Goal: Task Accomplishment & Management: Use online tool/utility

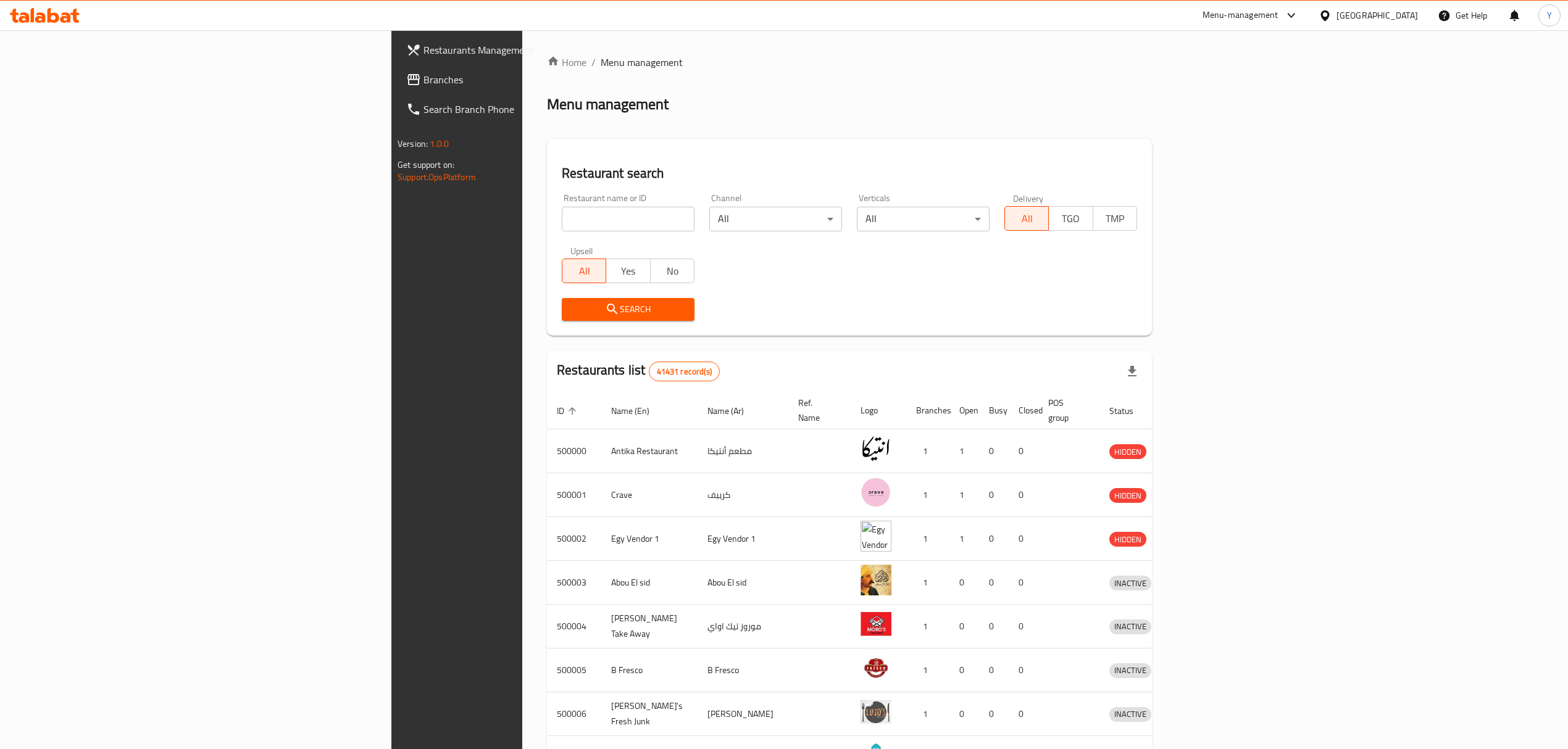
drag, startPoint x: 417, startPoint y: 205, endPoint x: 417, endPoint y: 220, distance: 15.0
click at [562, 208] on div "Restaurant name or ID Restaurant name or ID" at bounding box center [628, 212] width 133 height 38
click at [562, 223] on input "search" at bounding box center [628, 219] width 133 height 25
click button "Search" at bounding box center [628, 309] width 133 height 23
click at [562, 221] on input "search" at bounding box center [628, 219] width 133 height 25
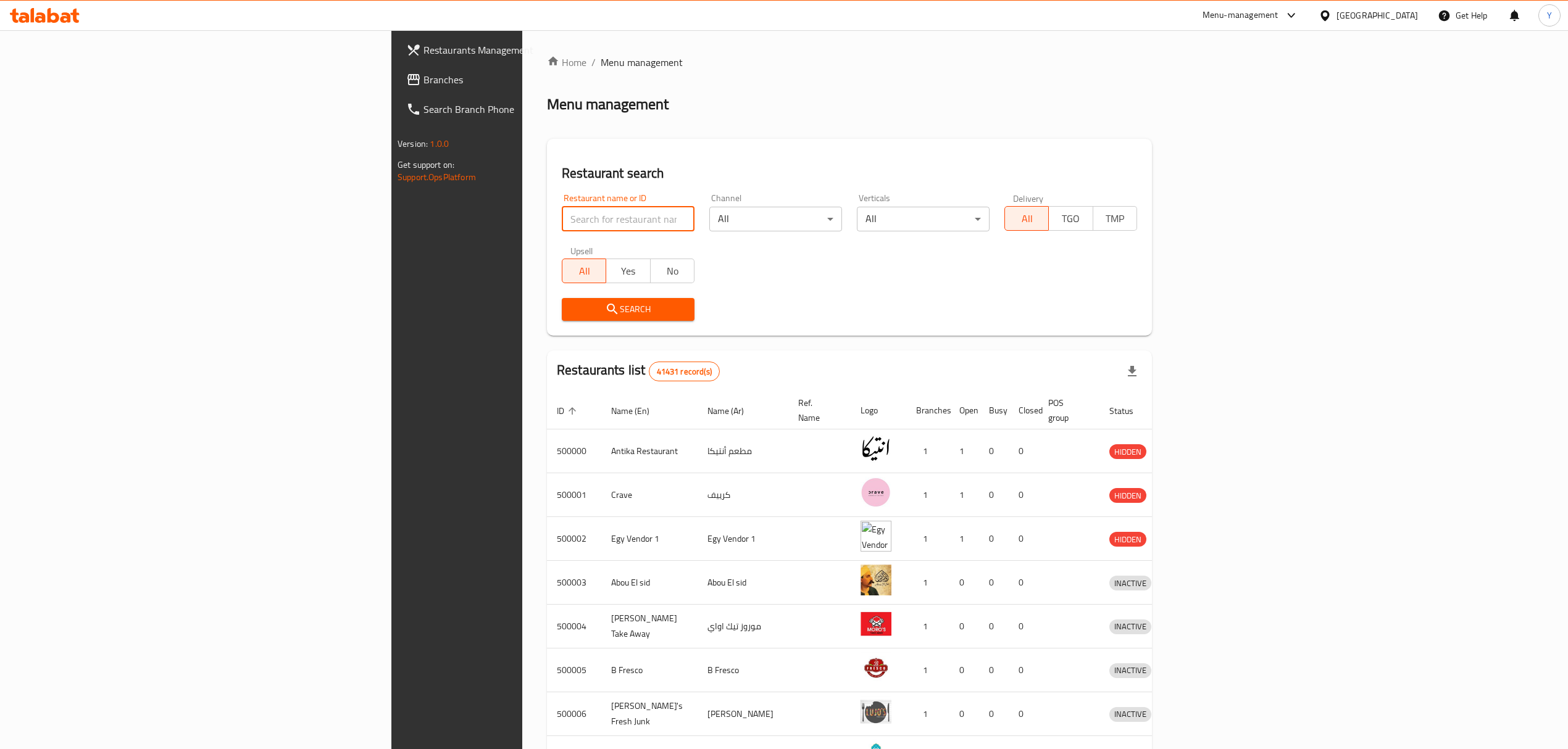
click at [562, 218] on input "search" at bounding box center [628, 219] width 133 height 25
paste input "625875"
type input "625875"
click button "Search" at bounding box center [628, 309] width 133 height 23
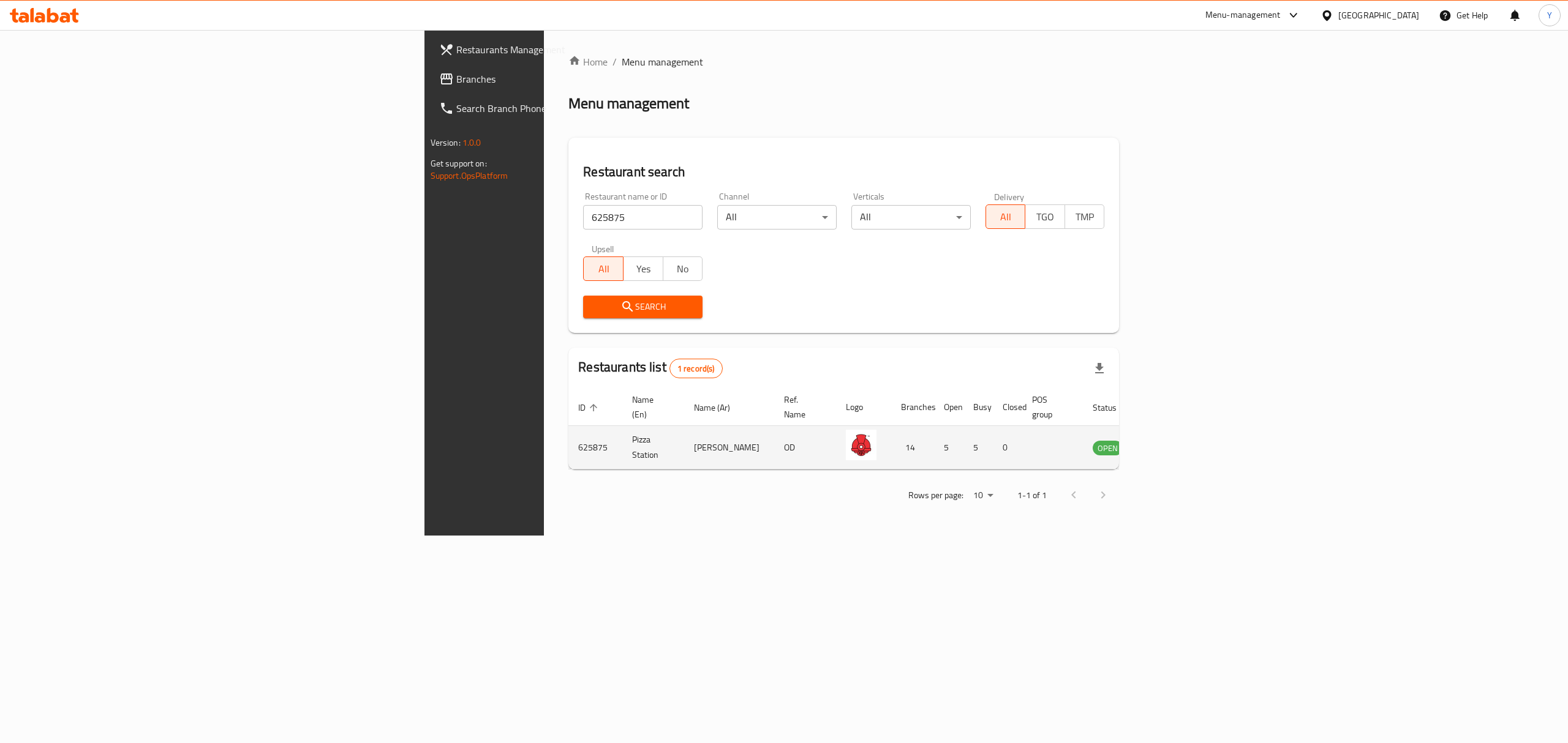
click at [1189, 433] on td "enhanced table" at bounding box center [1168, 447] width 42 height 43
click at [1171, 443] on icon "enhanced table" at bounding box center [1165, 448] width 14 height 10
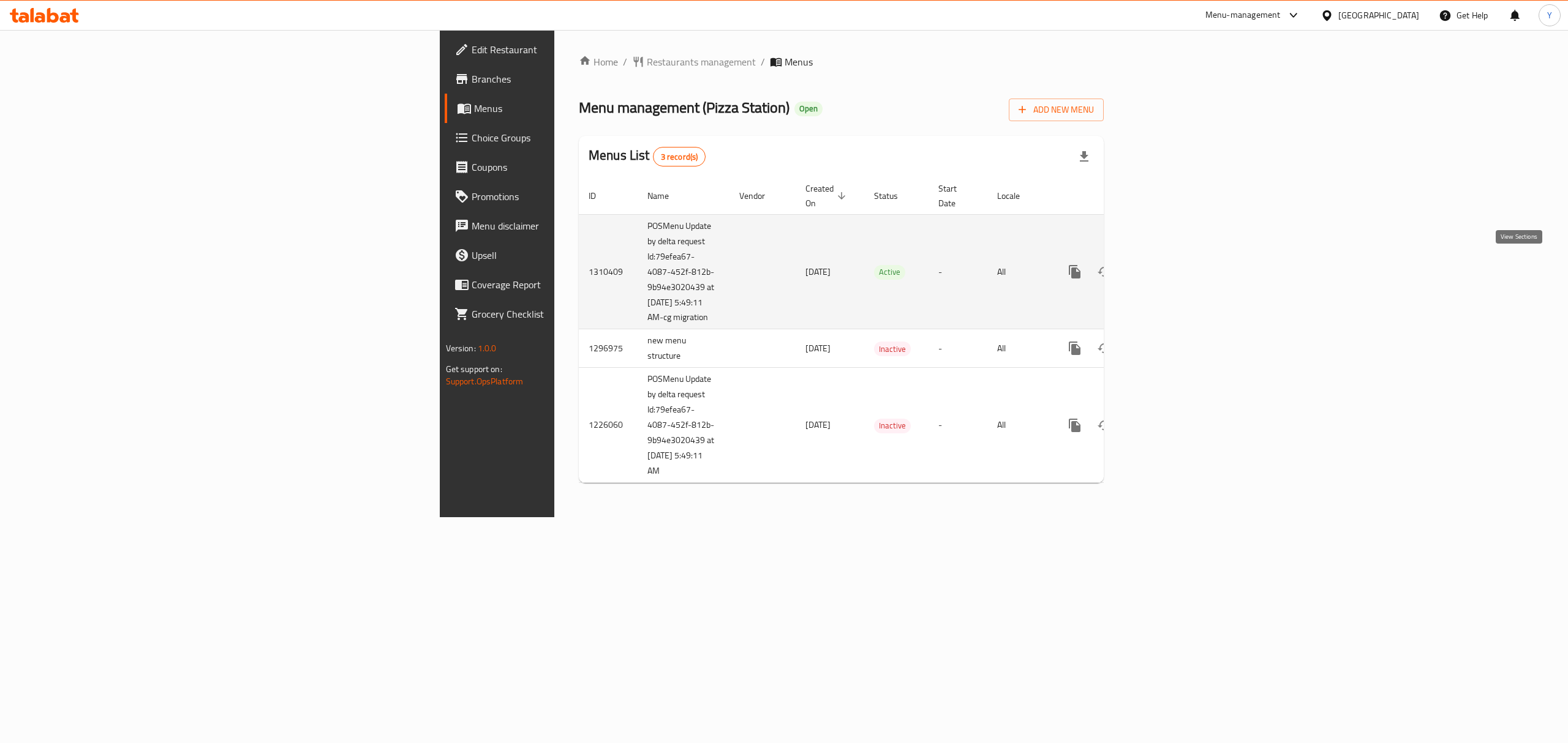
click at [1178, 274] on link "enhanced table" at bounding box center [1163, 272] width 30 height 30
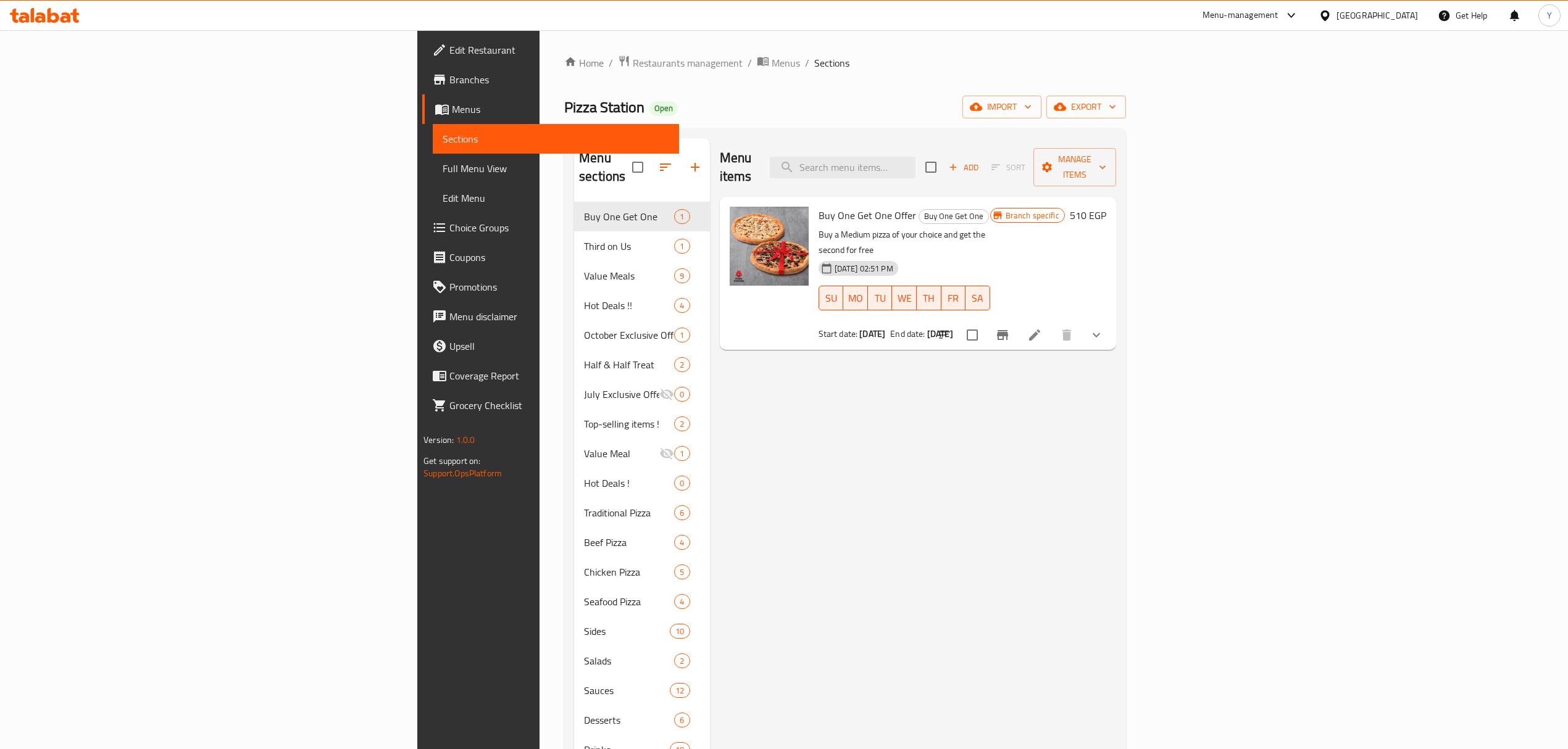
click at [1002, 136] on div "Menu sections Buy One Get One 1 Third on Us 1 Value Meals 9 Hot Deals !! 4 Octo…" at bounding box center [845, 543] width 562 height 829
click at [915, 163] on input "search" at bounding box center [843, 167] width 146 height 21
paste input "Buy One Get One Offer"
type input "Buy One Get One Offer"
click at [1112, 320] on button "show more" at bounding box center [1096, 335] width 30 height 30
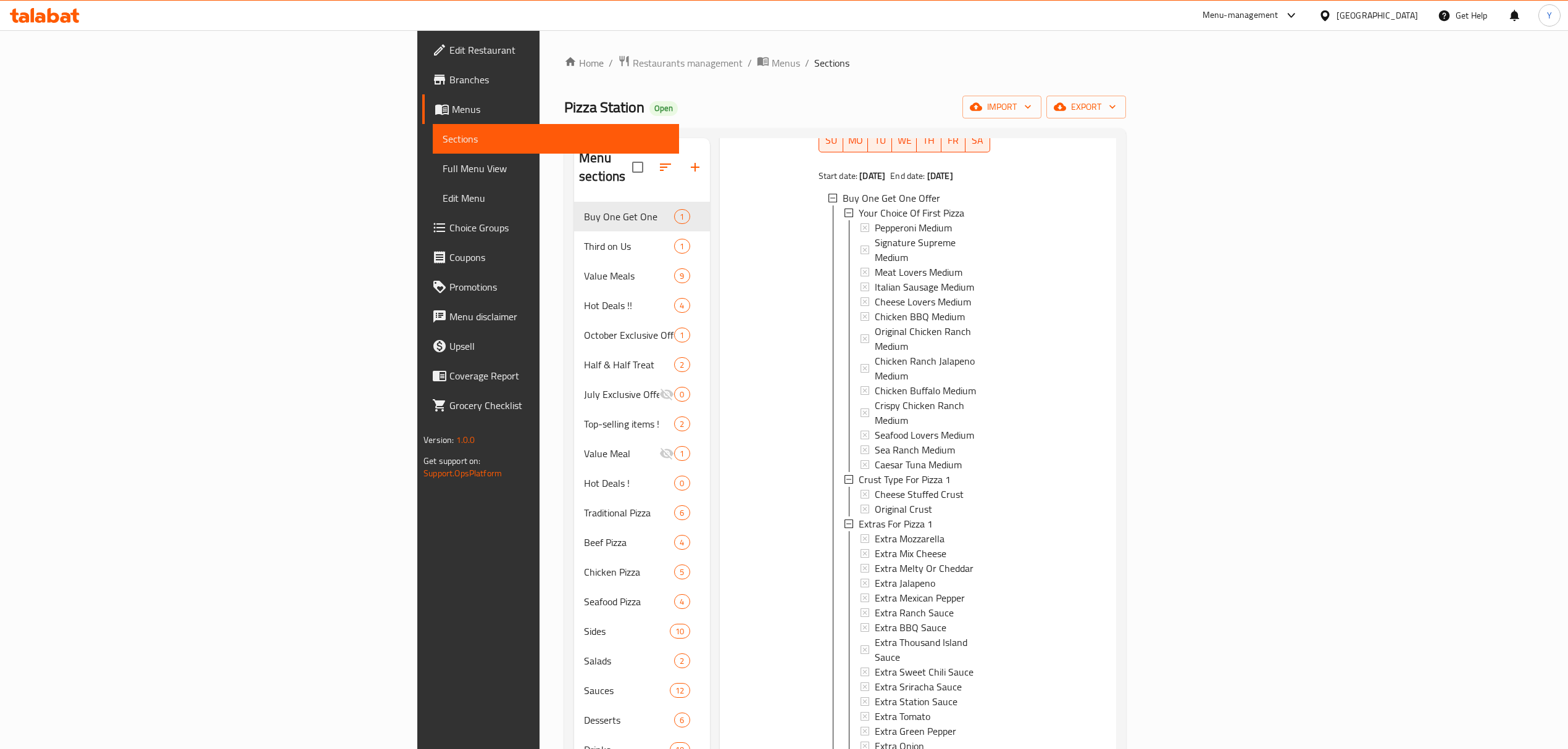
scroll to position [164, 0]
click at [875, 481] on span "Cheese Stuffed Crust" at bounding box center [920, 488] width 89 height 15
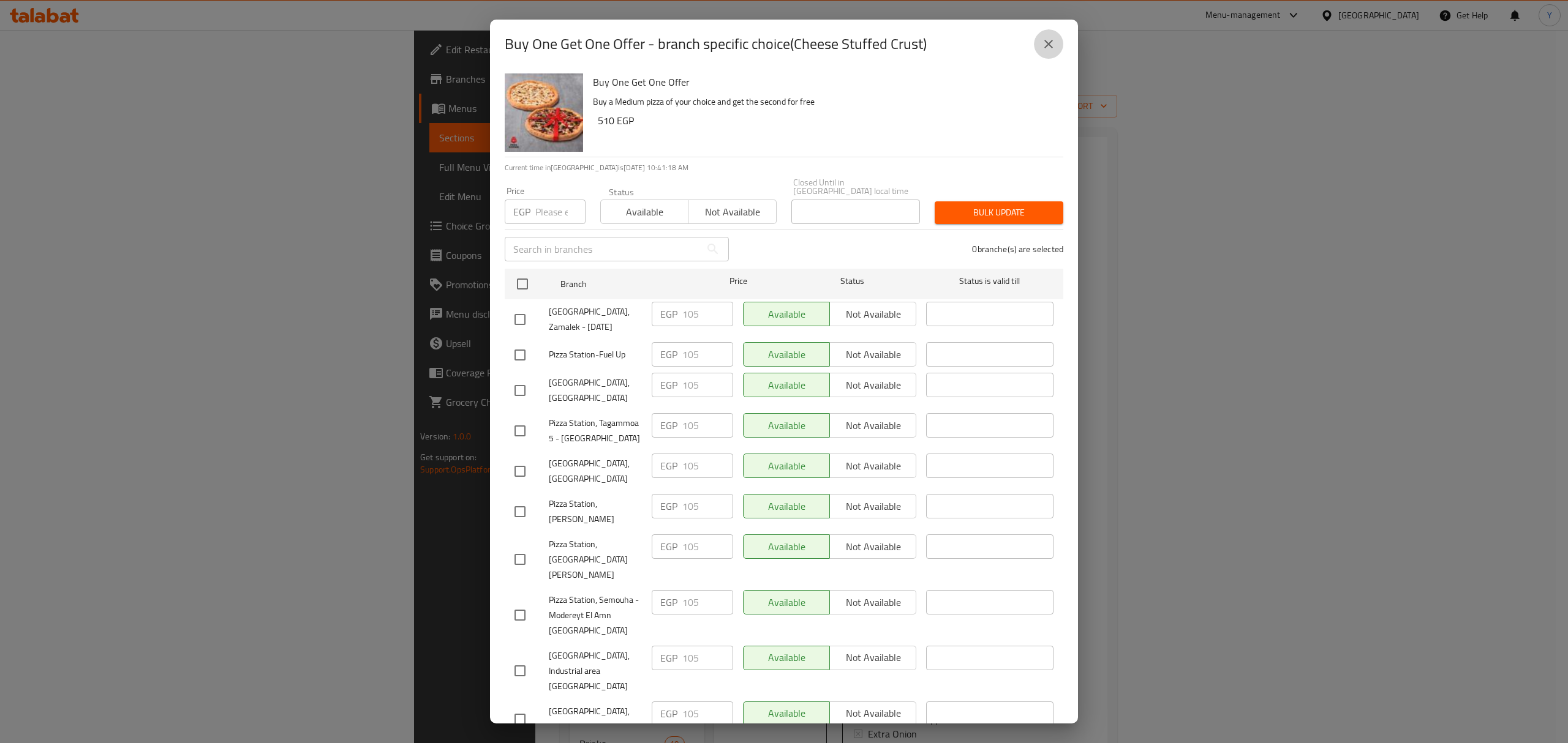
click at [1055, 42] on icon "close" at bounding box center [1048, 43] width 14 height 14
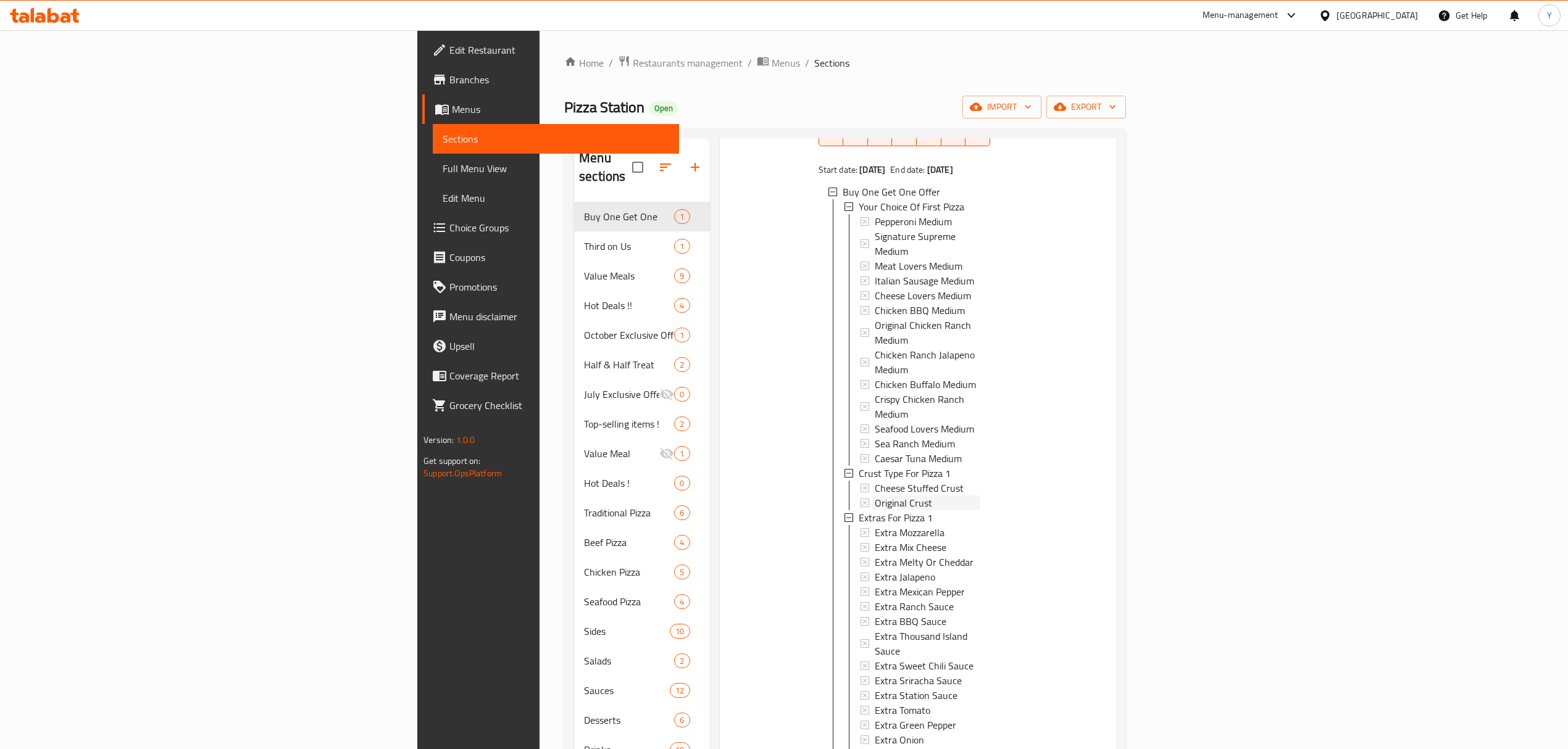
click at [875, 496] on span "Original Crust" at bounding box center [903, 502] width 57 height 15
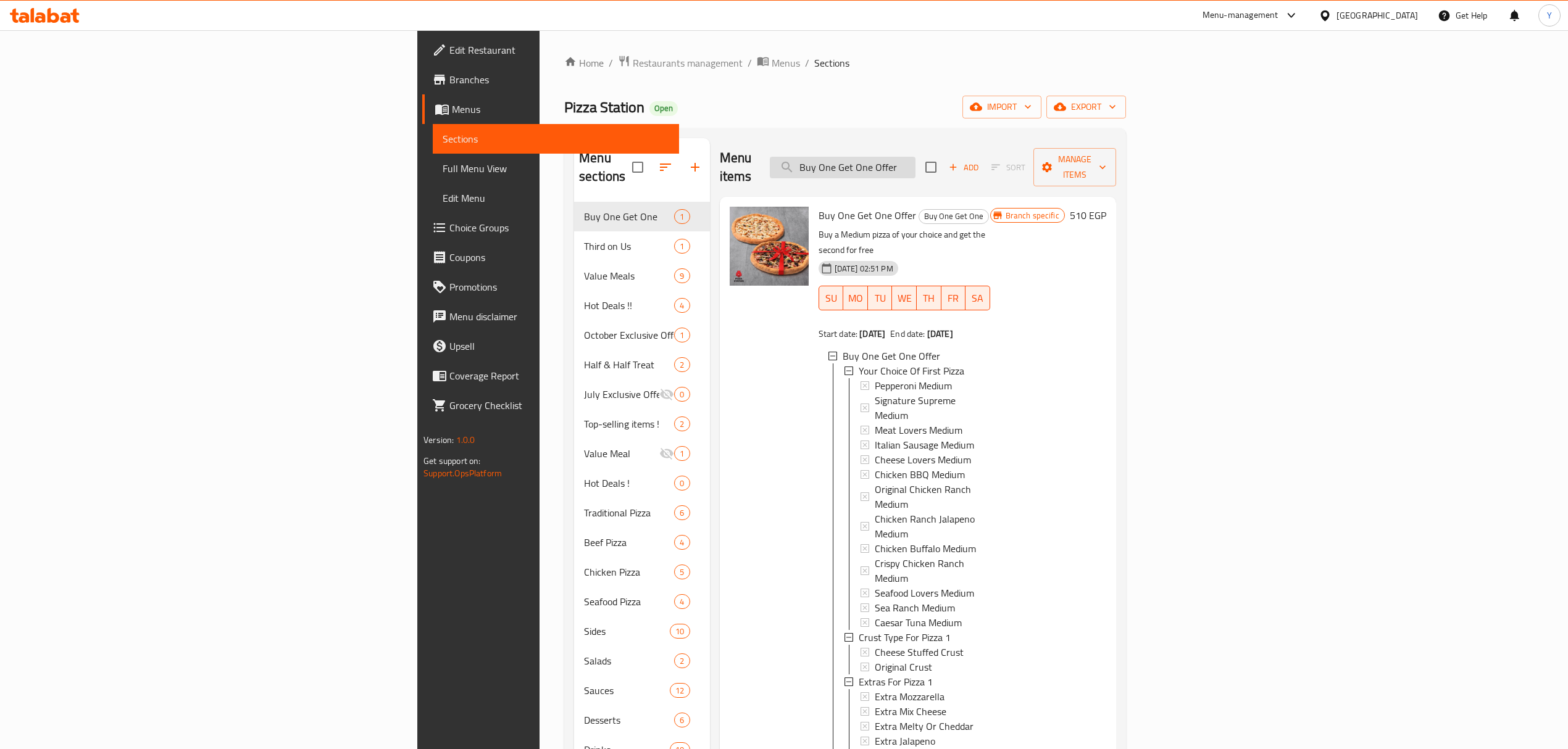
click at [915, 158] on input "Buy One Get One Offer" at bounding box center [843, 167] width 146 height 21
paste input "search"
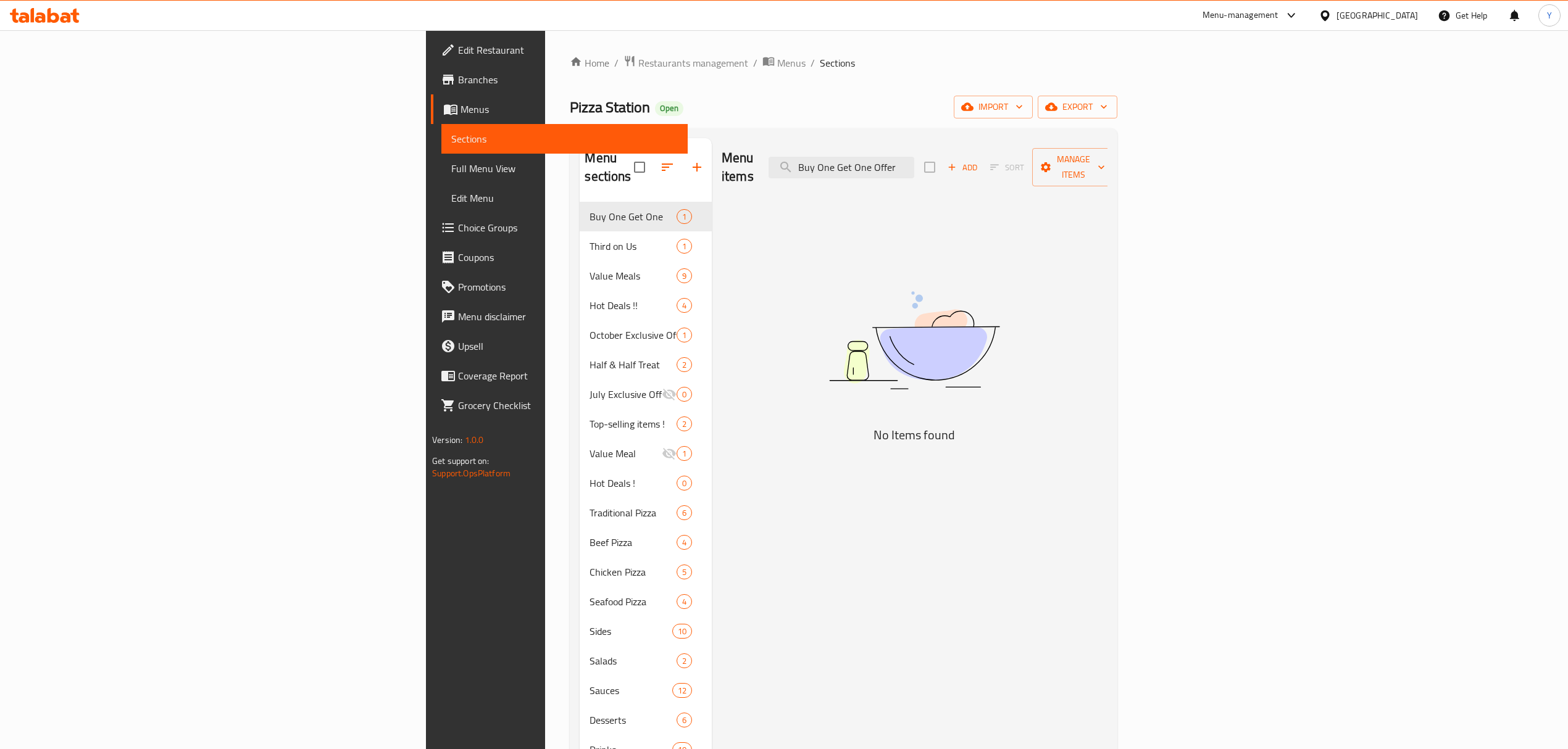
type input "Buy One Get One Offer"
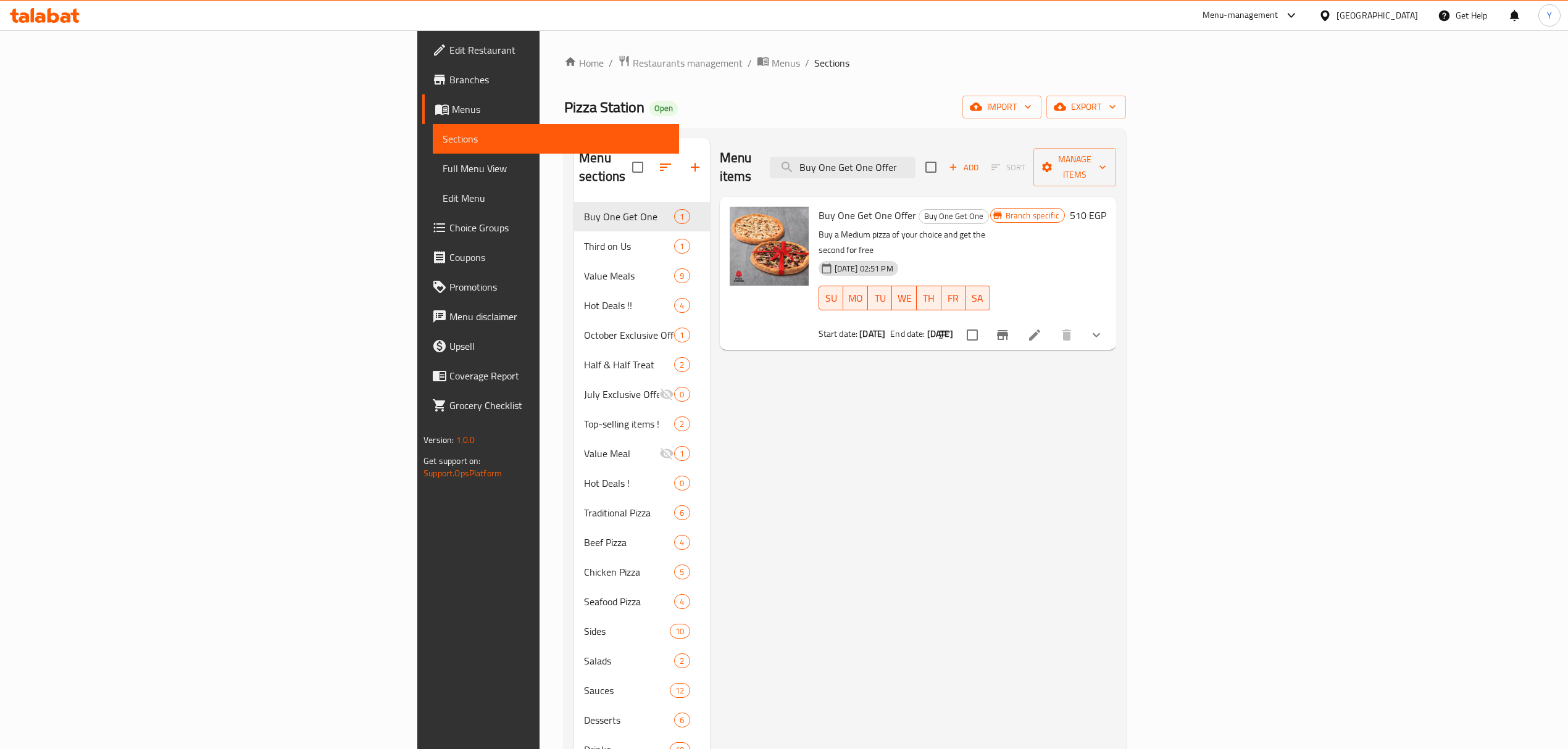
click at [1104, 328] on icon "show more" at bounding box center [1096, 335] width 15 height 15
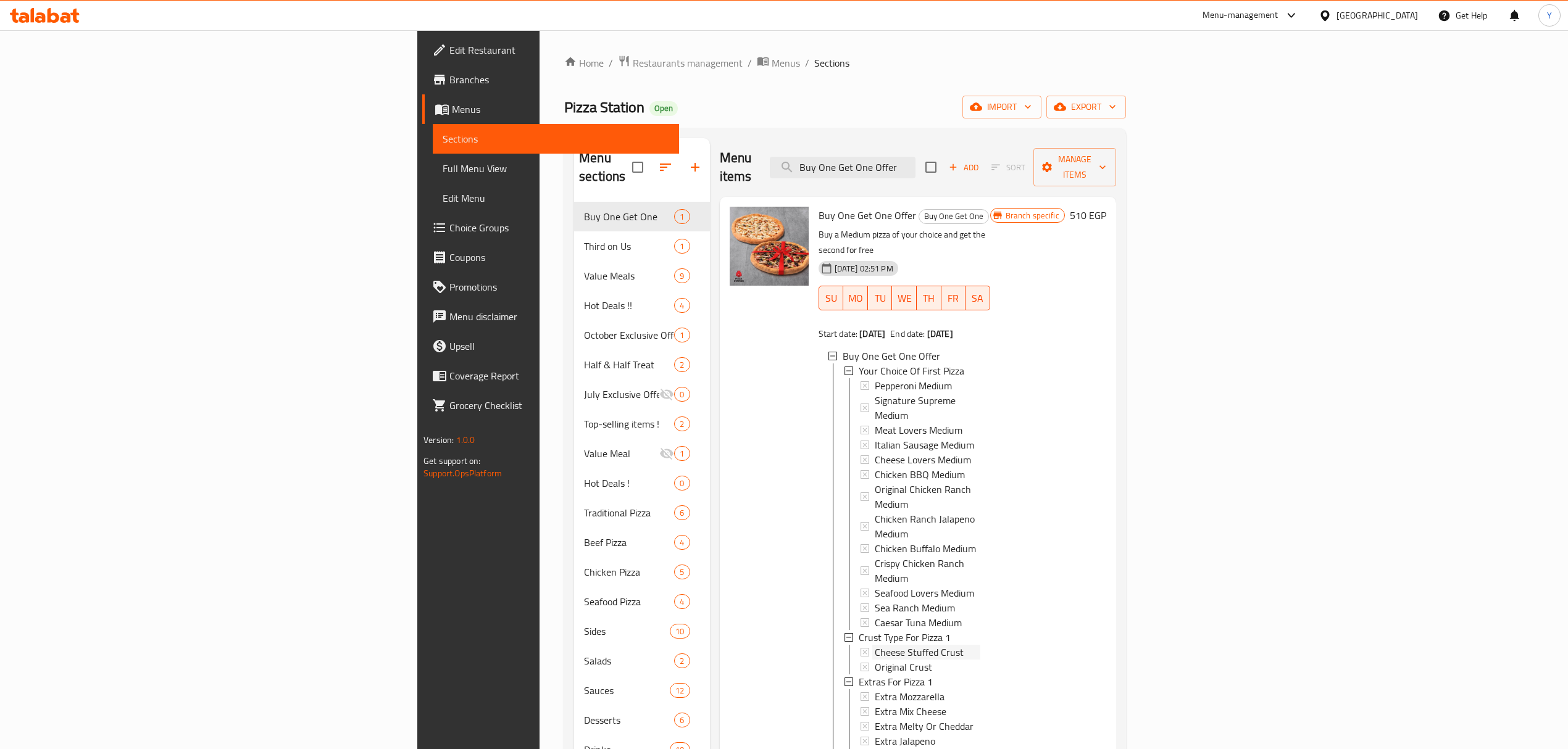
click at [875, 645] on span "Cheese Stuffed Crust" at bounding box center [920, 651] width 89 height 15
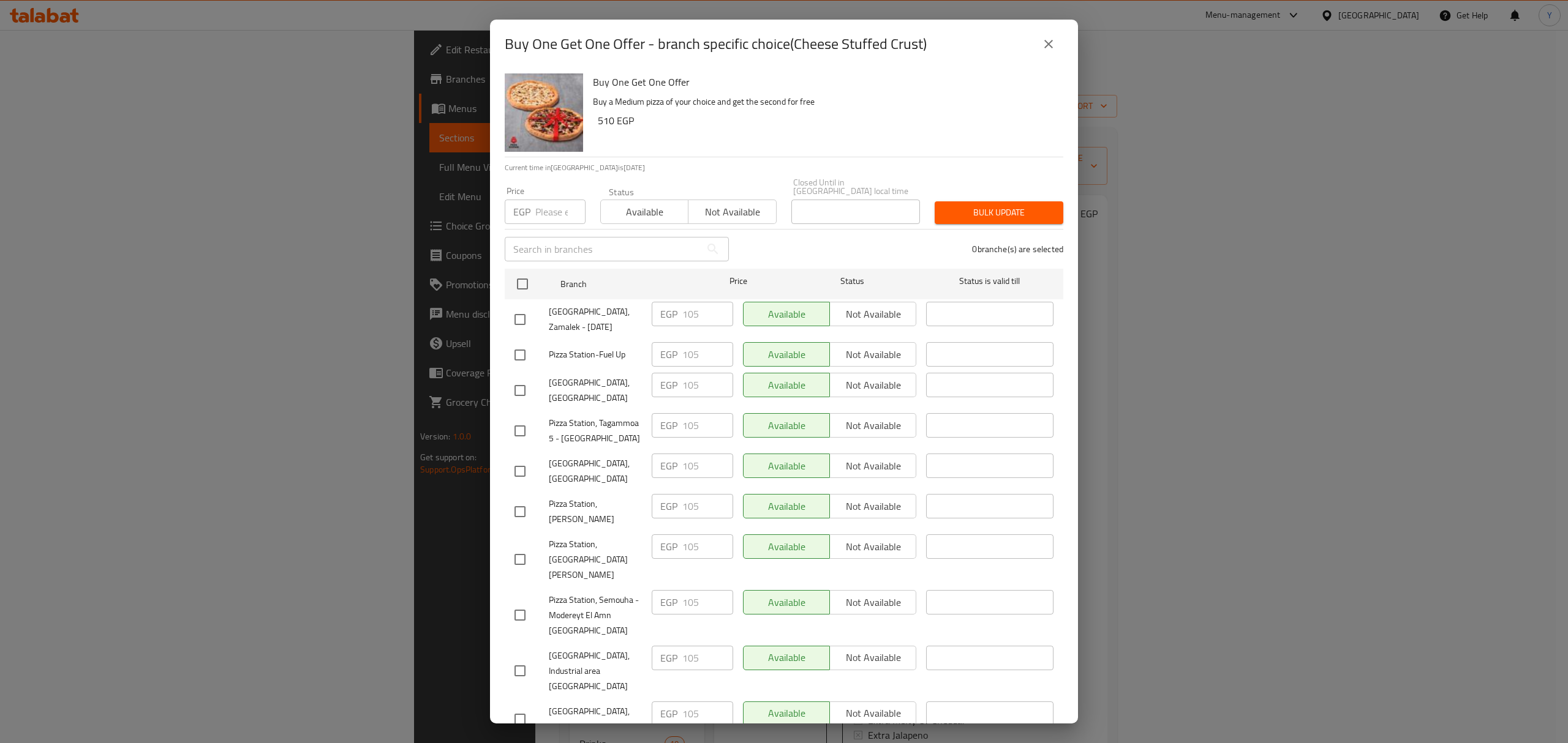
click at [613, 78] on h6 "Buy One Get One Offer" at bounding box center [823, 82] width 460 height 17
click at [803, 45] on h2 "Buy One Get One Offer - branch specific choice(Cheese Stuffed Crust)" at bounding box center [715, 43] width 422 height 20
drag, startPoint x: 803, startPoint y: 45, endPoint x: 912, endPoint y: 49, distance: 109.1
click at [912, 49] on h2 "Buy One Get One Offer - branch specific choice(Cheese Stuffed Crust)" at bounding box center [715, 43] width 422 height 20
copy h2 "Cheese Stuffed Crust"
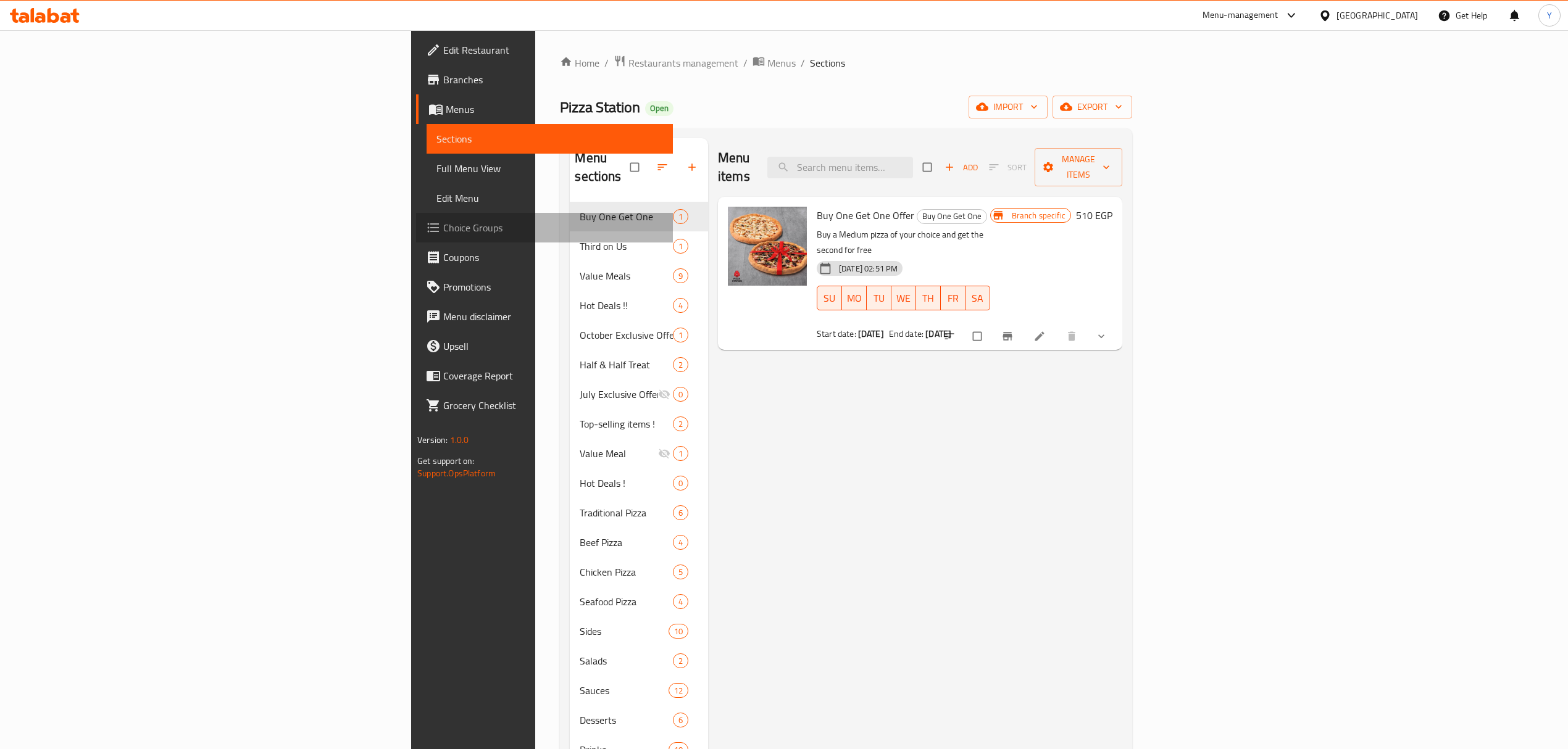
click at [444, 235] on span "Choice Groups" at bounding box center [553, 227] width 220 height 15
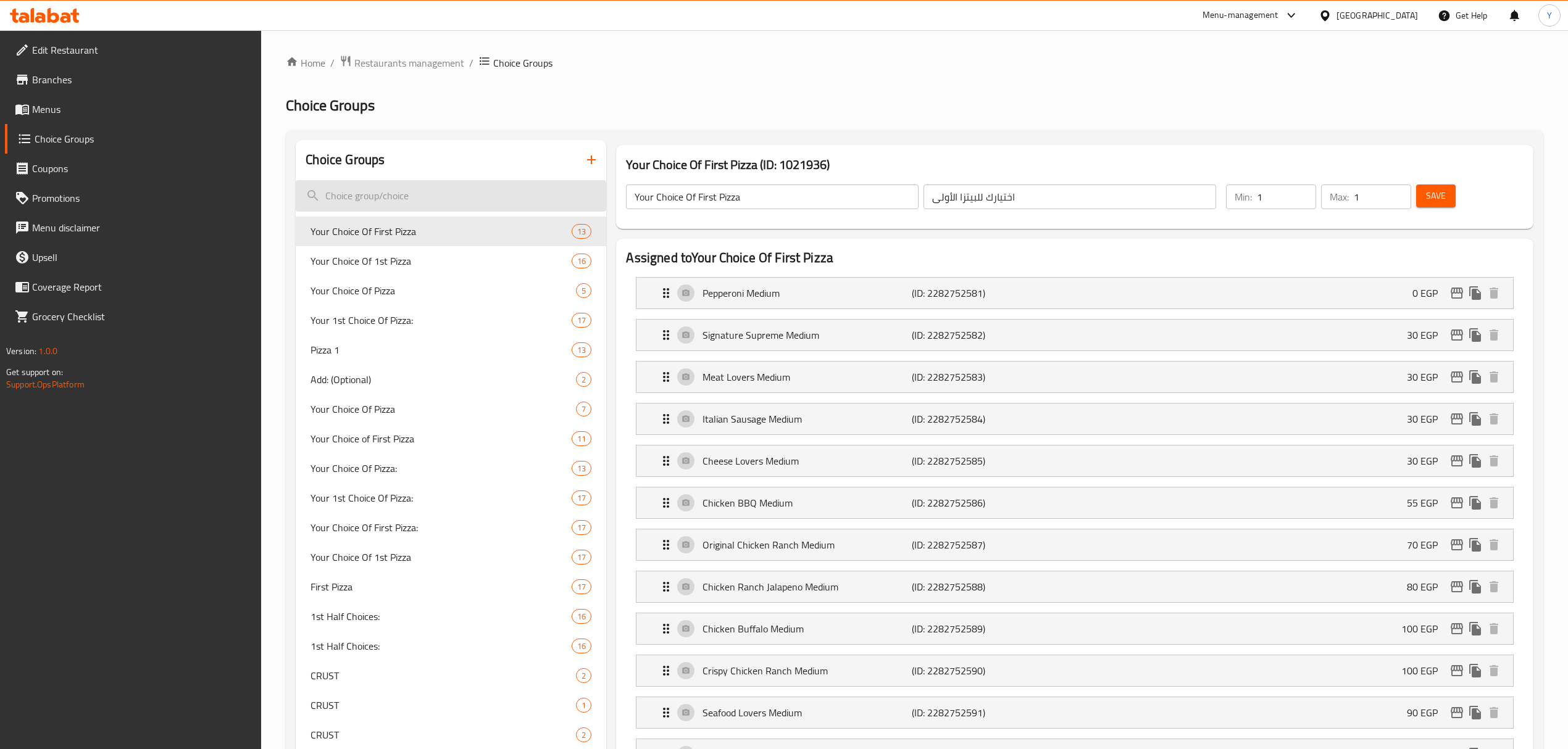
click at [312, 187] on input "search" at bounding box center [450, 196] width 311 height 32
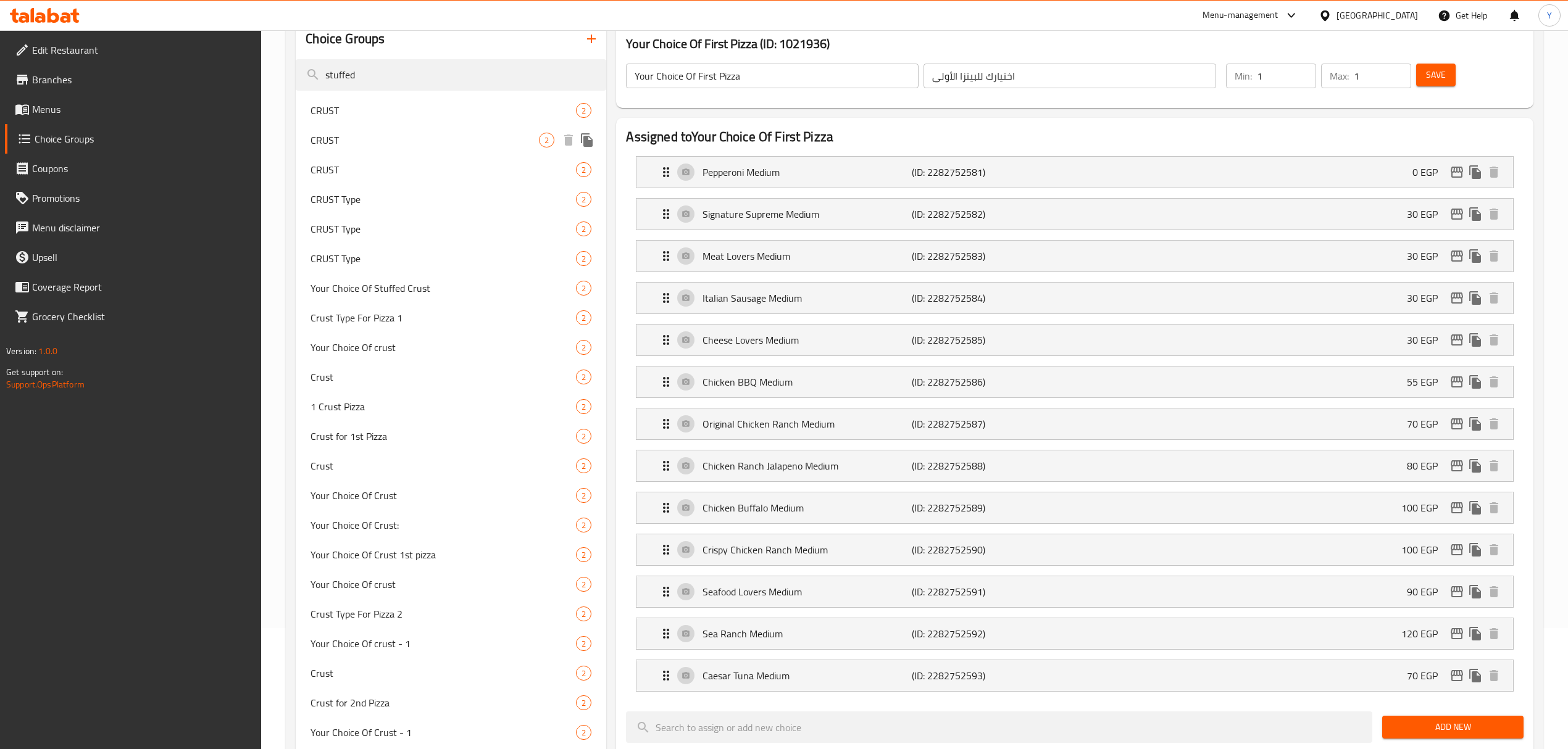
scroll to position [17, 0]
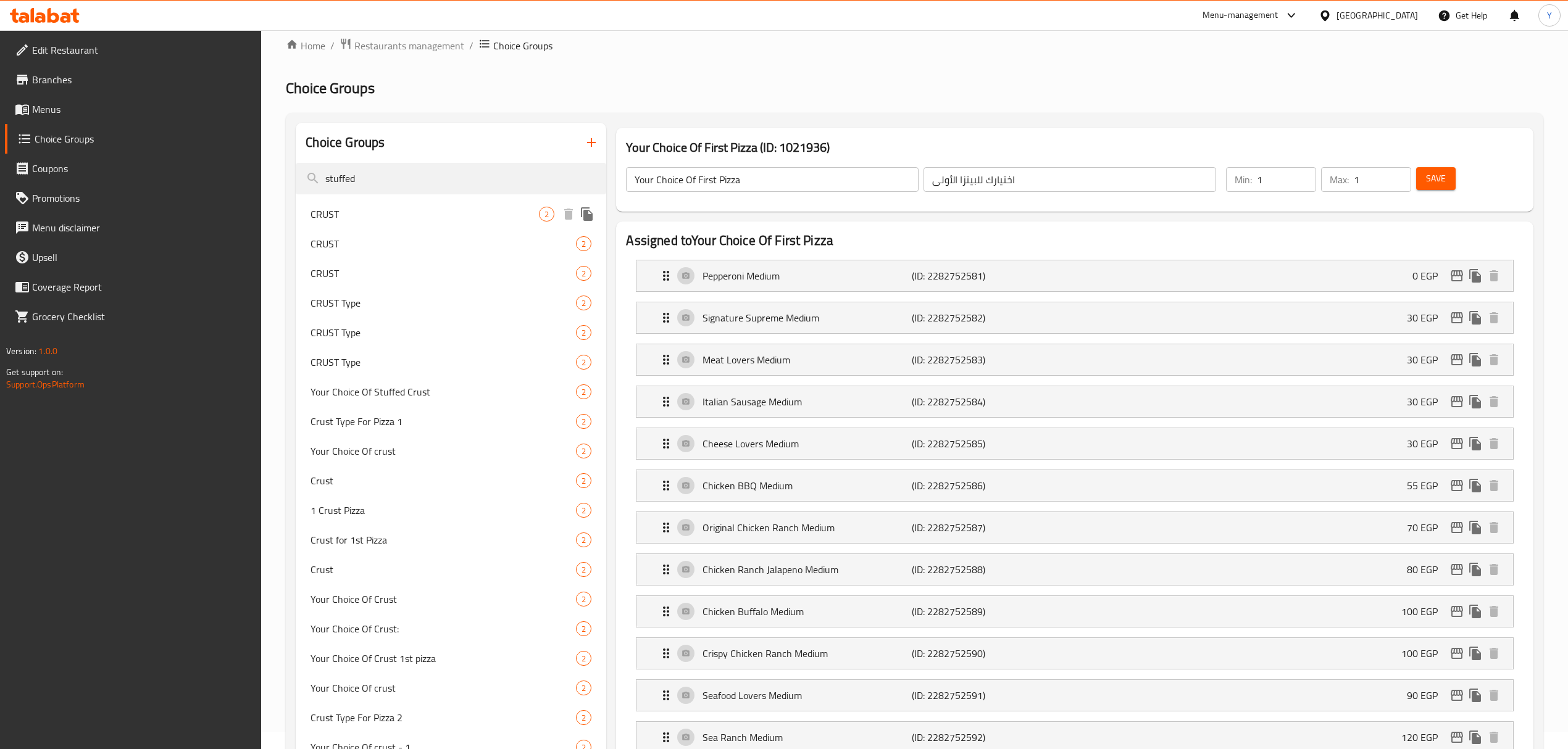
type input "stuffed"
click at [378, 228] on div "CRUST 2" at bounding box center [450, 214] width 311 height 30
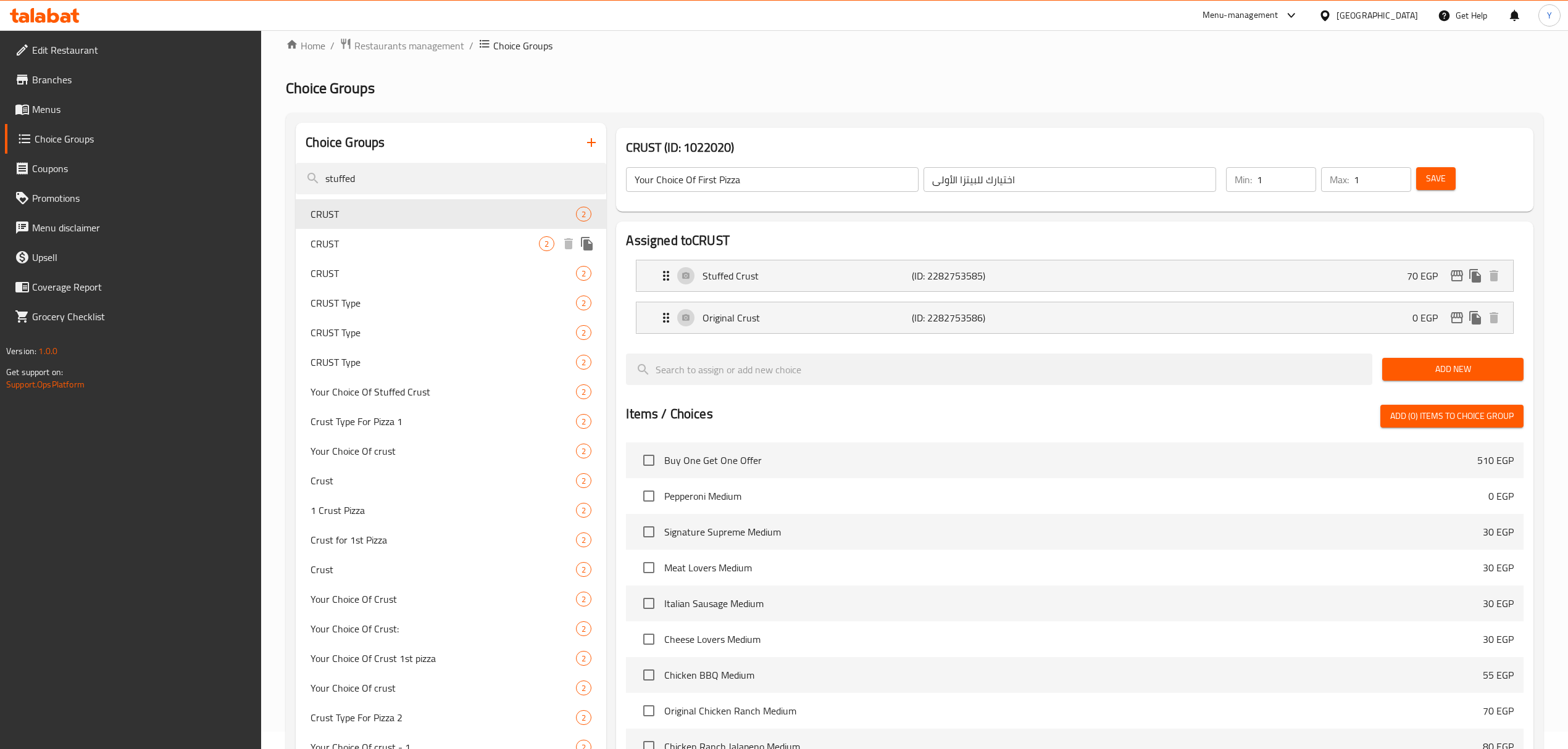
type input "CRUST"
type input "نوع الاطراف"
click at [369, 235] on div "CRUST 2" at bounding box center [450, 244] width 311 height 30
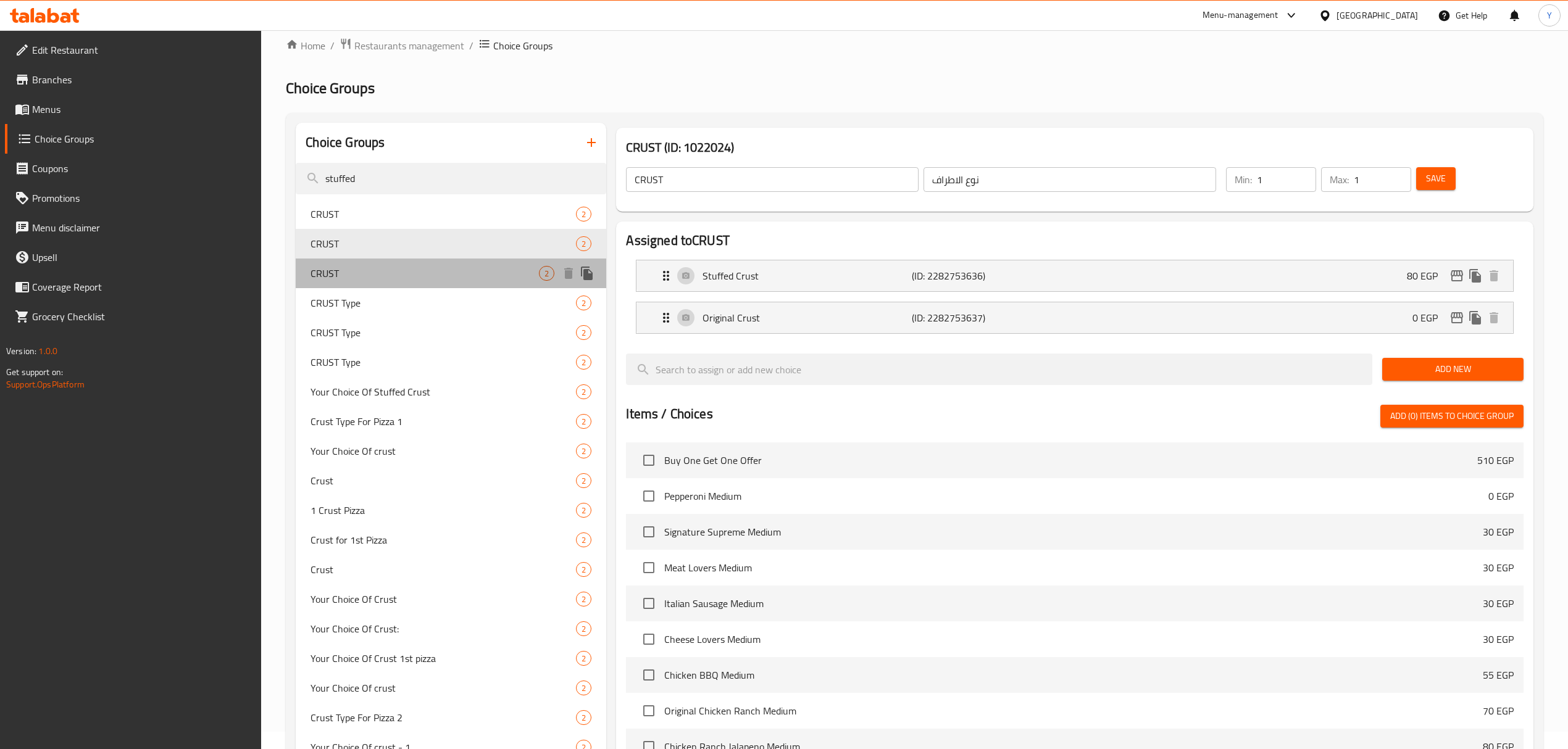
click at [371, 262] on div "CRUST 2" at bounding box center [450, 273] width 311 height 30
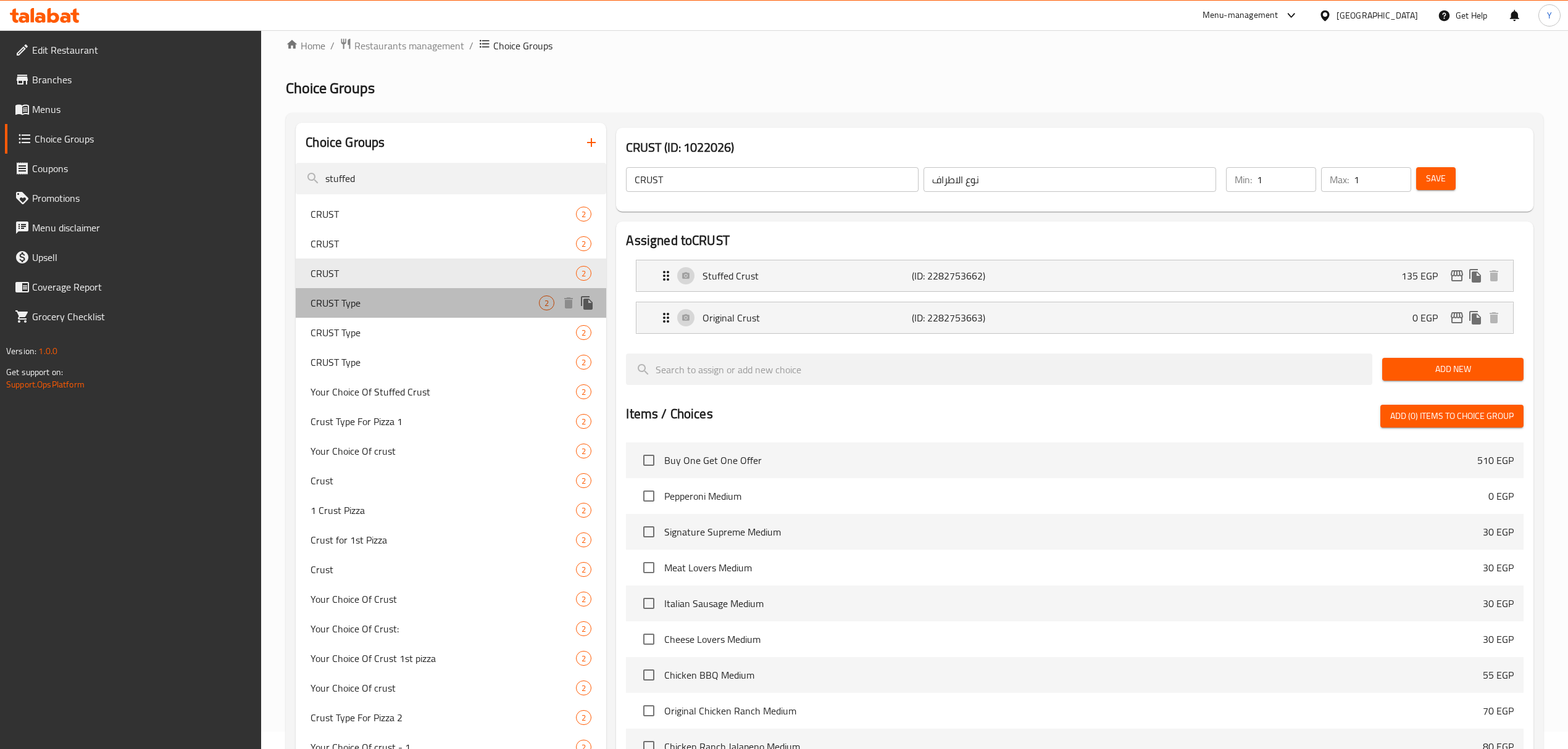
click at [374, 294] on div "CRUST Type 2" at bounding box center [450, 303] width 311 height 30
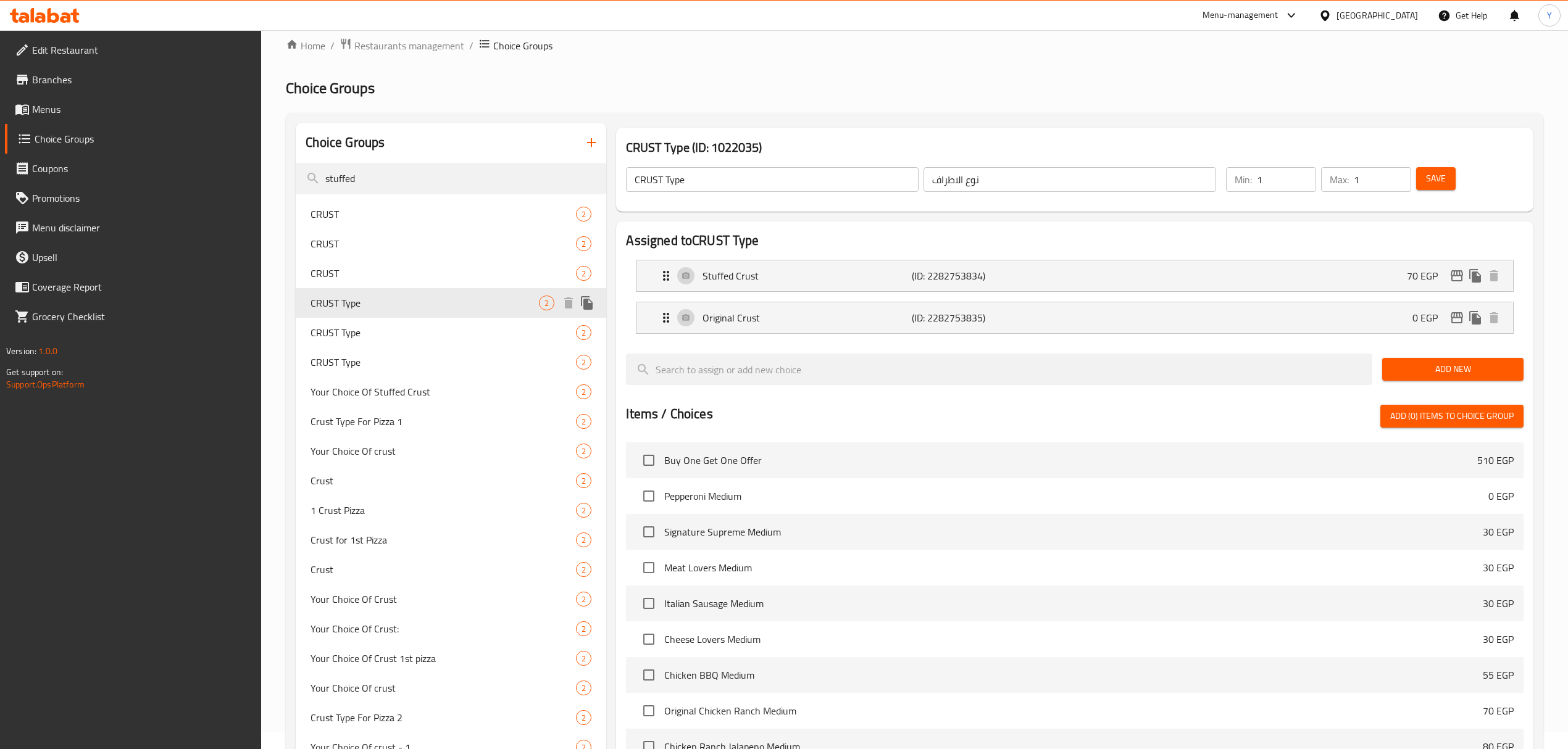
click at [386, 317] on div "CRUST Type 2" at bounding box center [450, 303] width 311 height 30
click at [386, 319] on div "CRUST Type 2" at bounding box center [450, 332] width 311 height 30
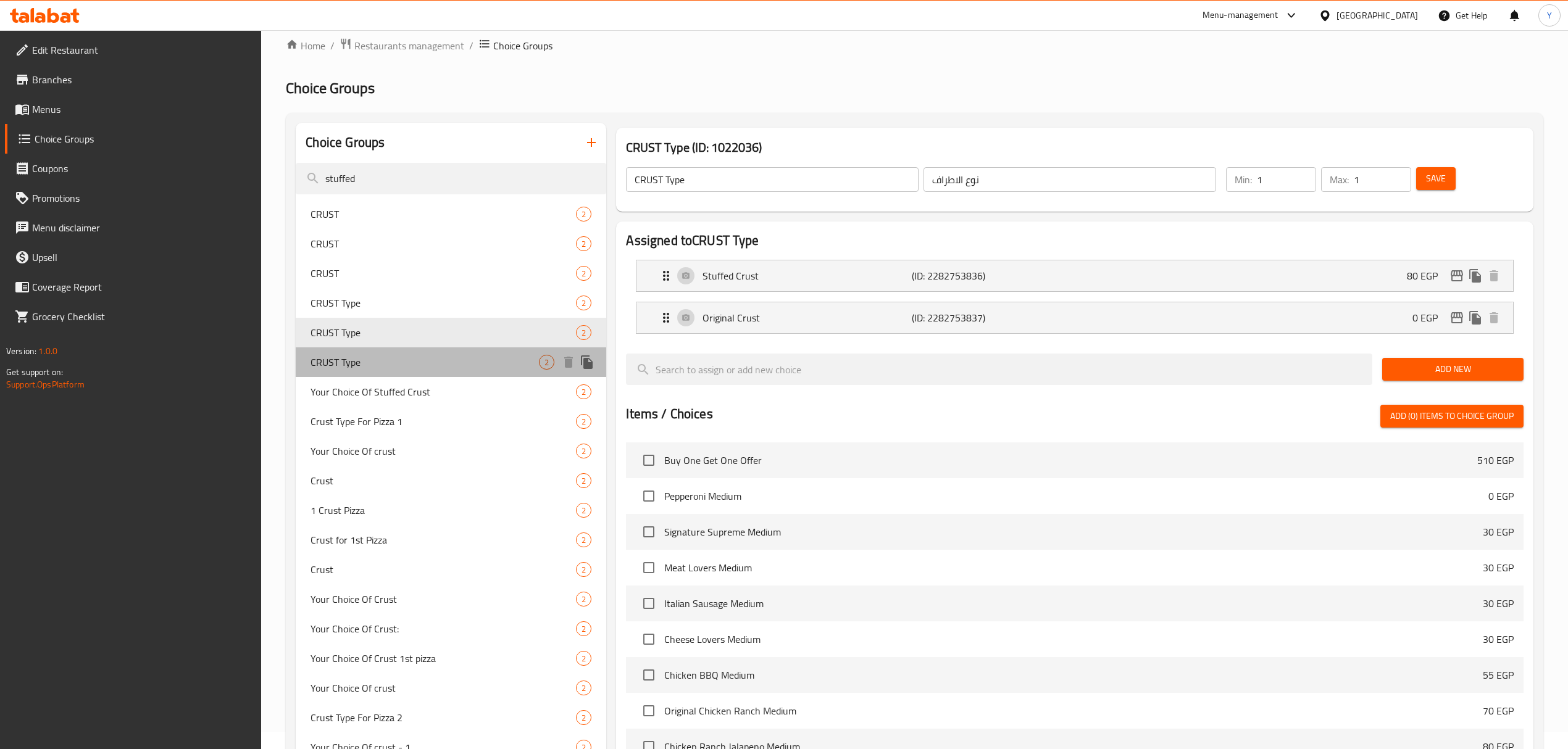
click at [386, 359] on span "CRUST Type" at bounding box center [425, 362] width 229 height 15
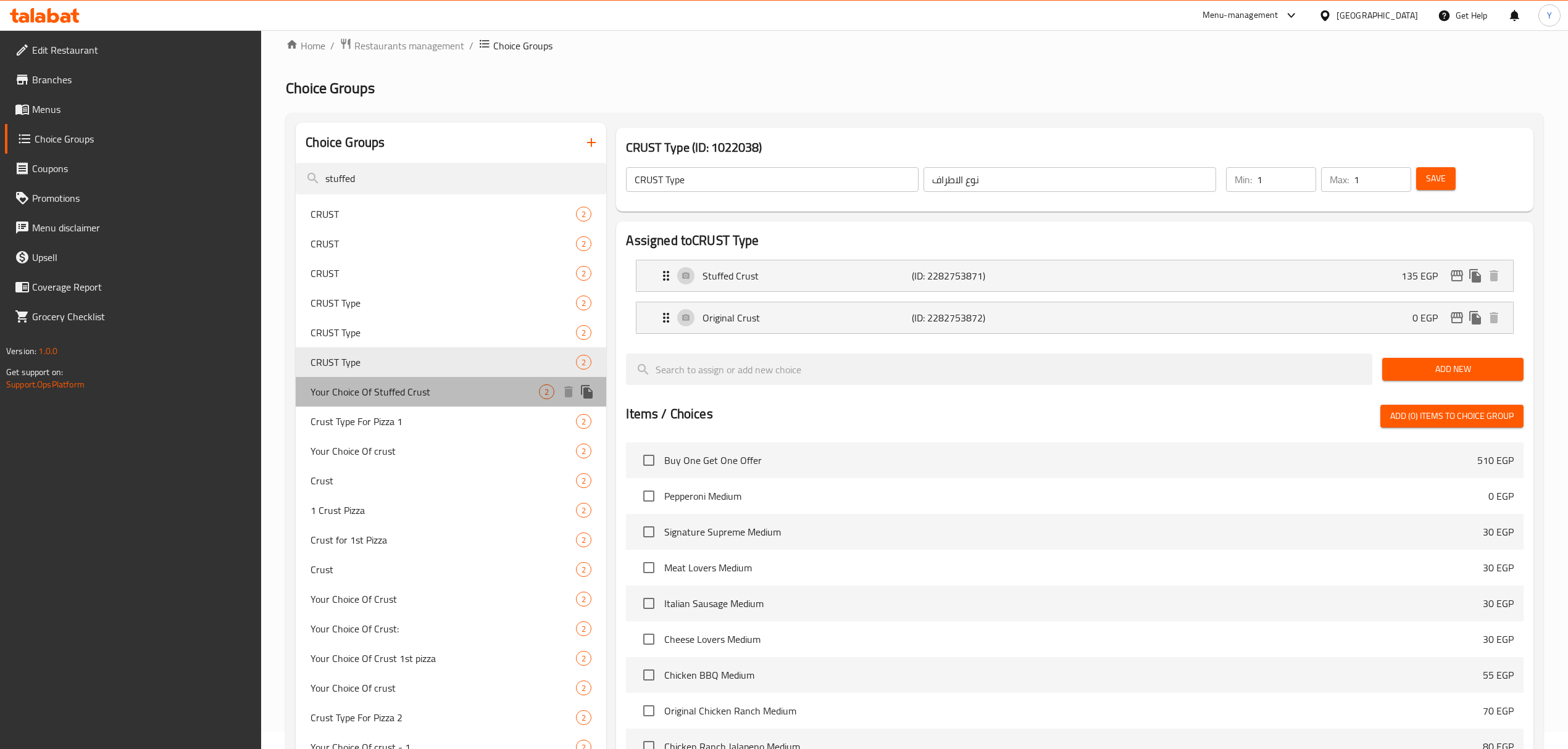
click at [379, 390] on span "Your Choice Of Stuffed Crust" at bounding box center [425, 391] width 229 height 15
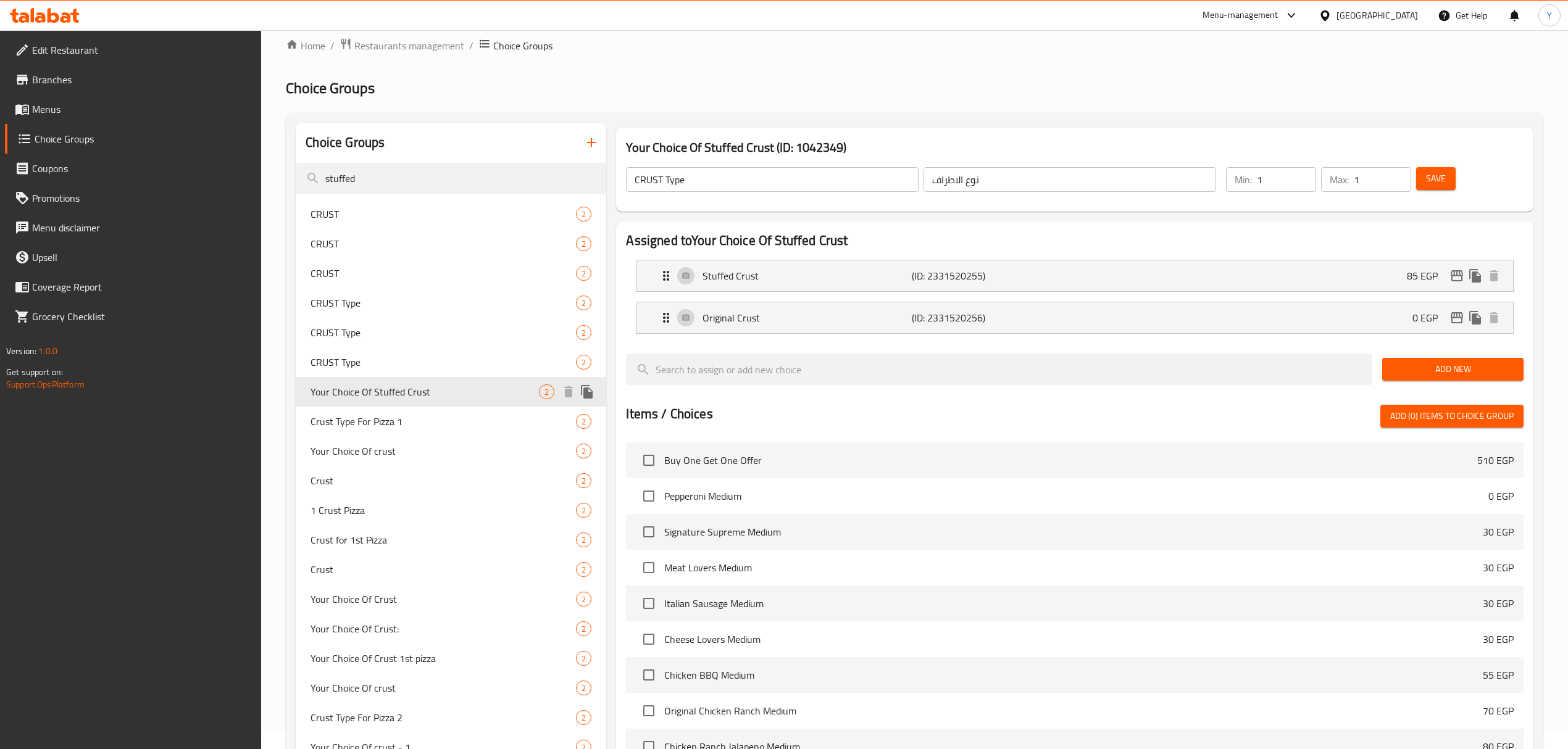
type input "Your Choice Of Stuffed Crust"
type input "إختيارك من حشو الاطراف"
click at [419, 418] on span "Crust Type For Pizza 1" at bounding box center [425, 421] width 229 height 15
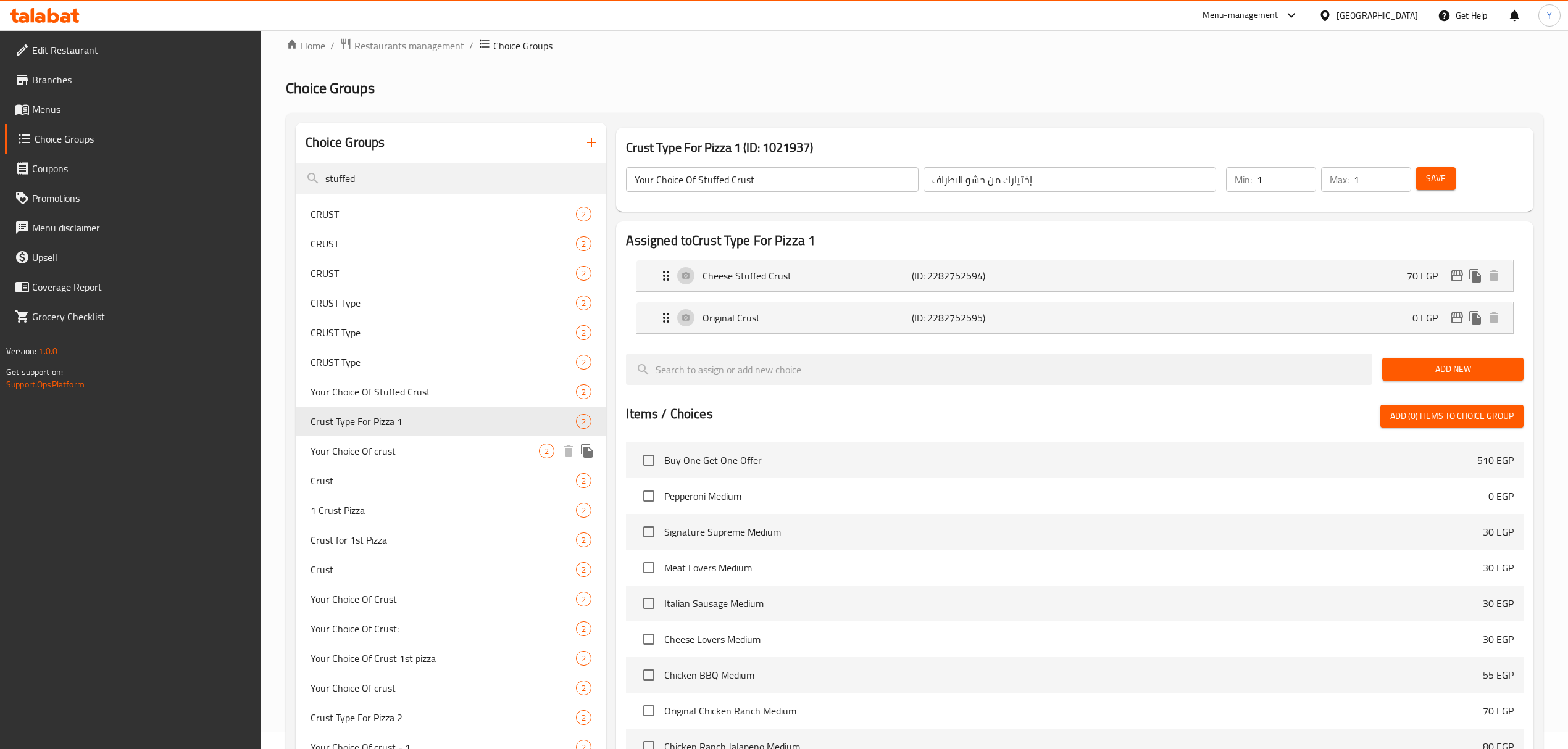
type input "Crust Type For Pizza 1"
type input "نوع الاطراف للبيتزا الاولي"
click at [404, 453] on span "Your Choice Of crust" at bounding box center [425, 450] width 229 height 15
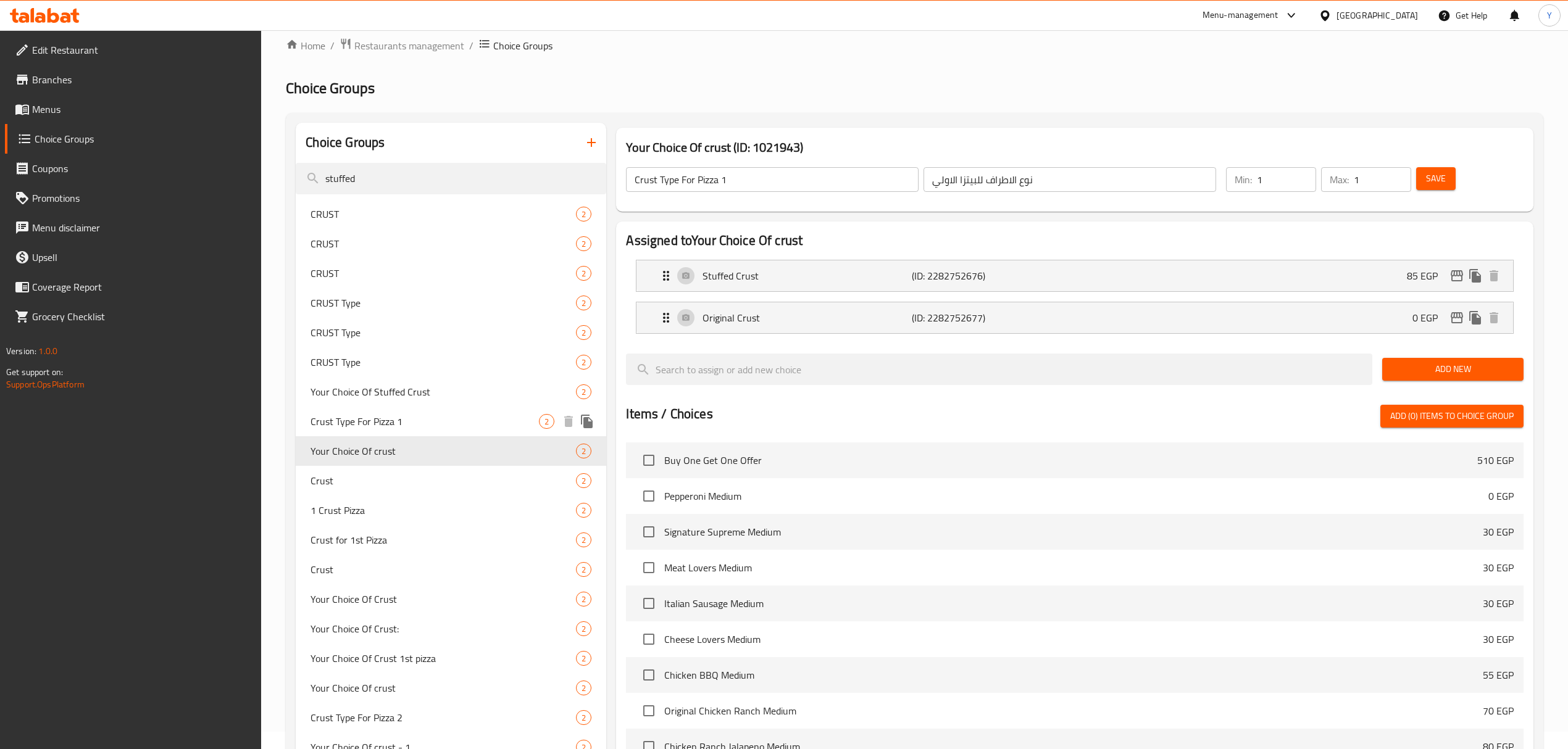
type input "Your Choice Of crust"
type input "اختيارك من الأطراف"
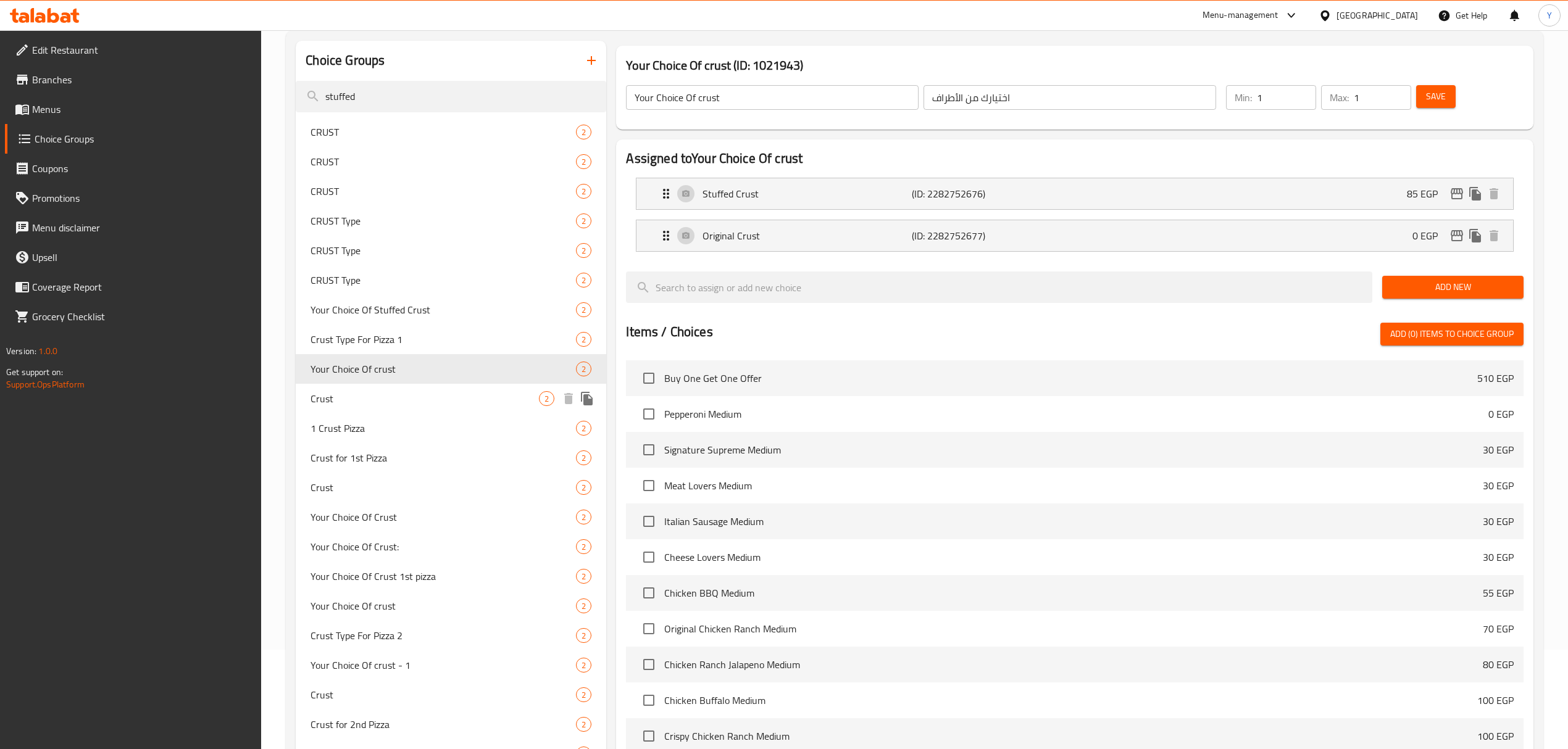
click at [402, 400] on span "Crust" at bounding box center [425, 398] width 229 height 15
type input "Crust"
type input "نوع الاطراف"
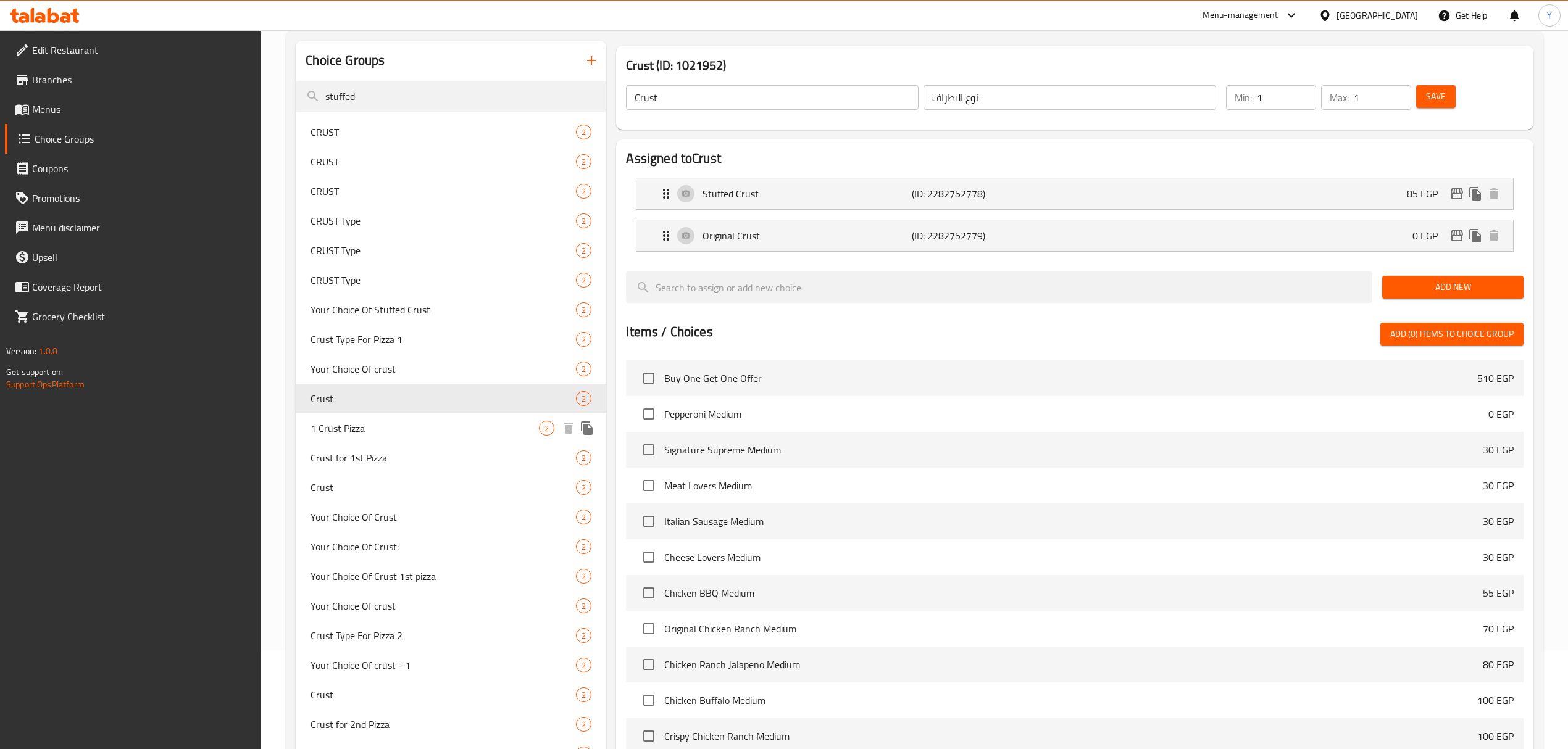
click at [402, 425] on span "1 Crust Pizza" at bounding box center [425, 428] width 229 height 15
type input "1 Crust Pizza"
type input "اطراف البيتزا الاولي"
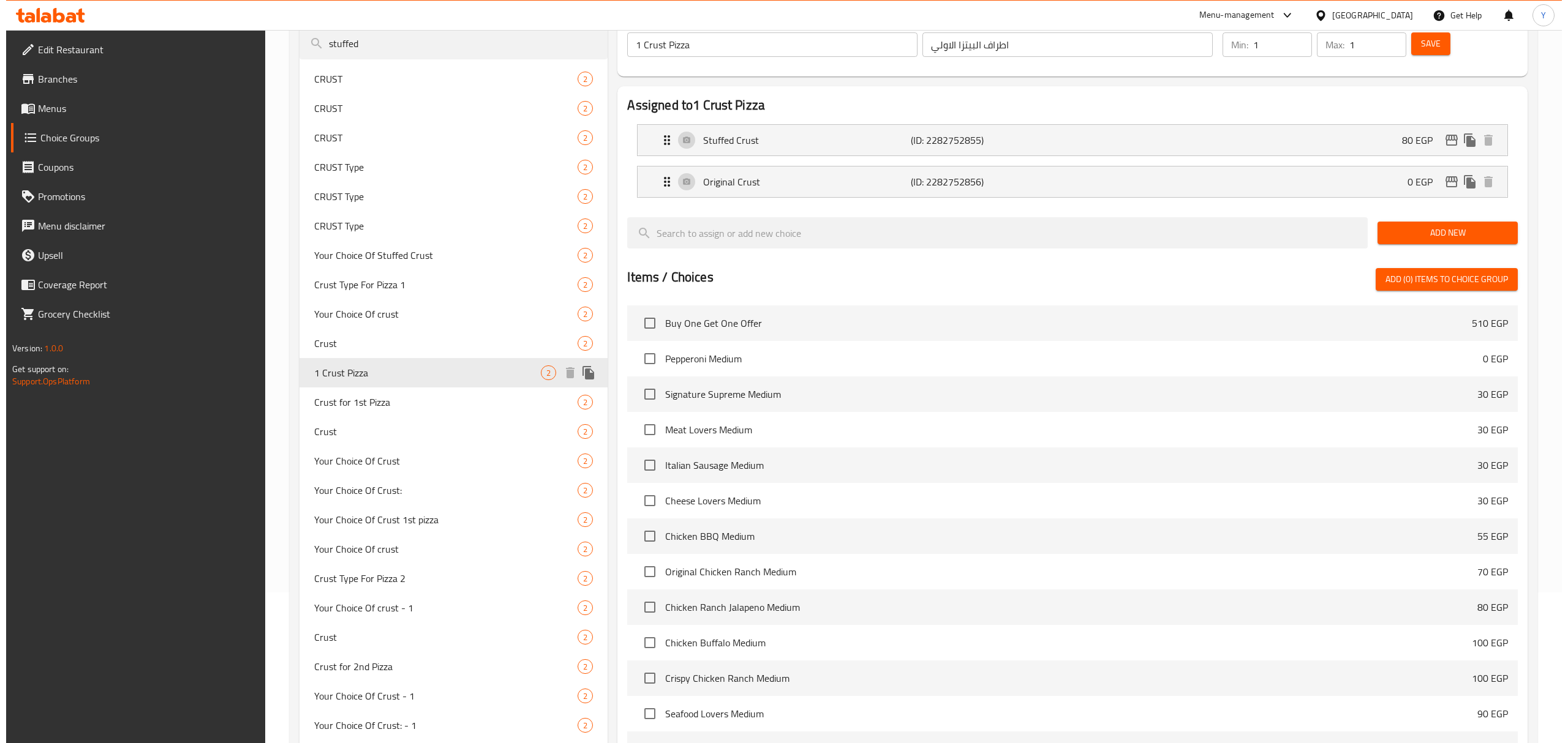
scroll to position [180, 0]
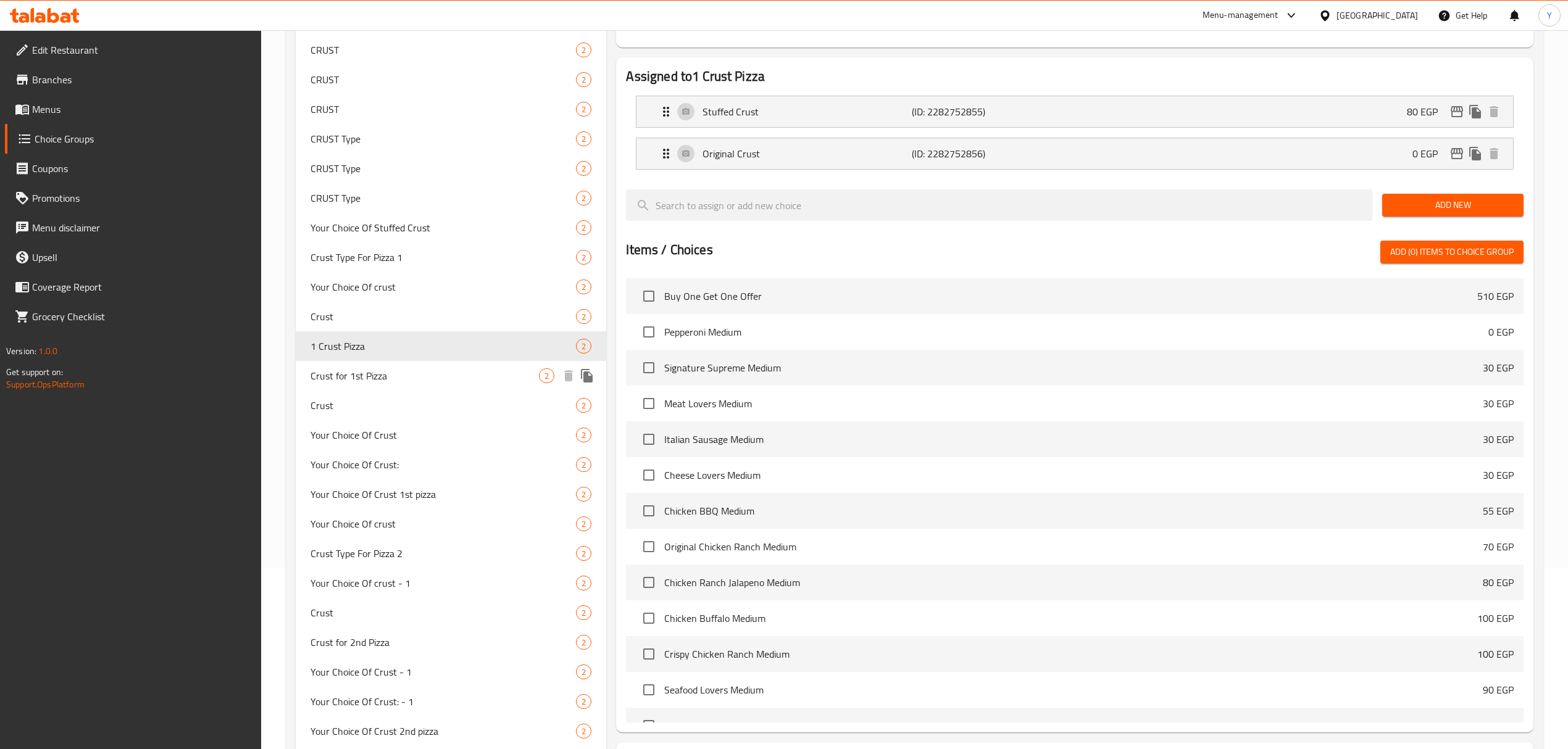
click at [385, 375] on span "Crust for 1st Pizza" at bounding box center [425, 375] width 229 height 15
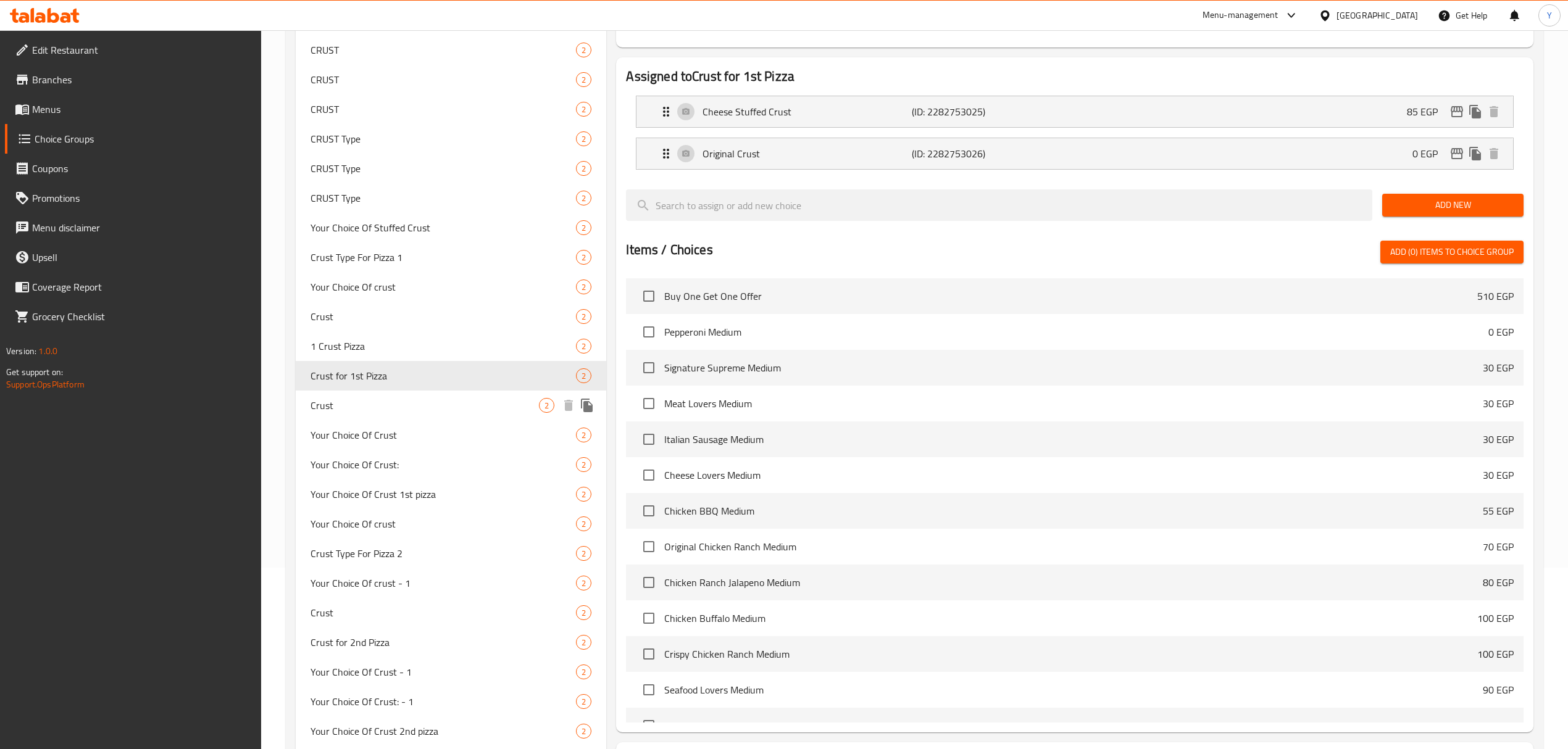
type input "Crust for 1st Pizza"
type input "نوع الاطراف فى البيتزا الأولى"
click at [419, 404] on span "Crust" at bounding box center [425, 405] width 229 height 15
type input "Crust"
type input "نوع الاطراف"
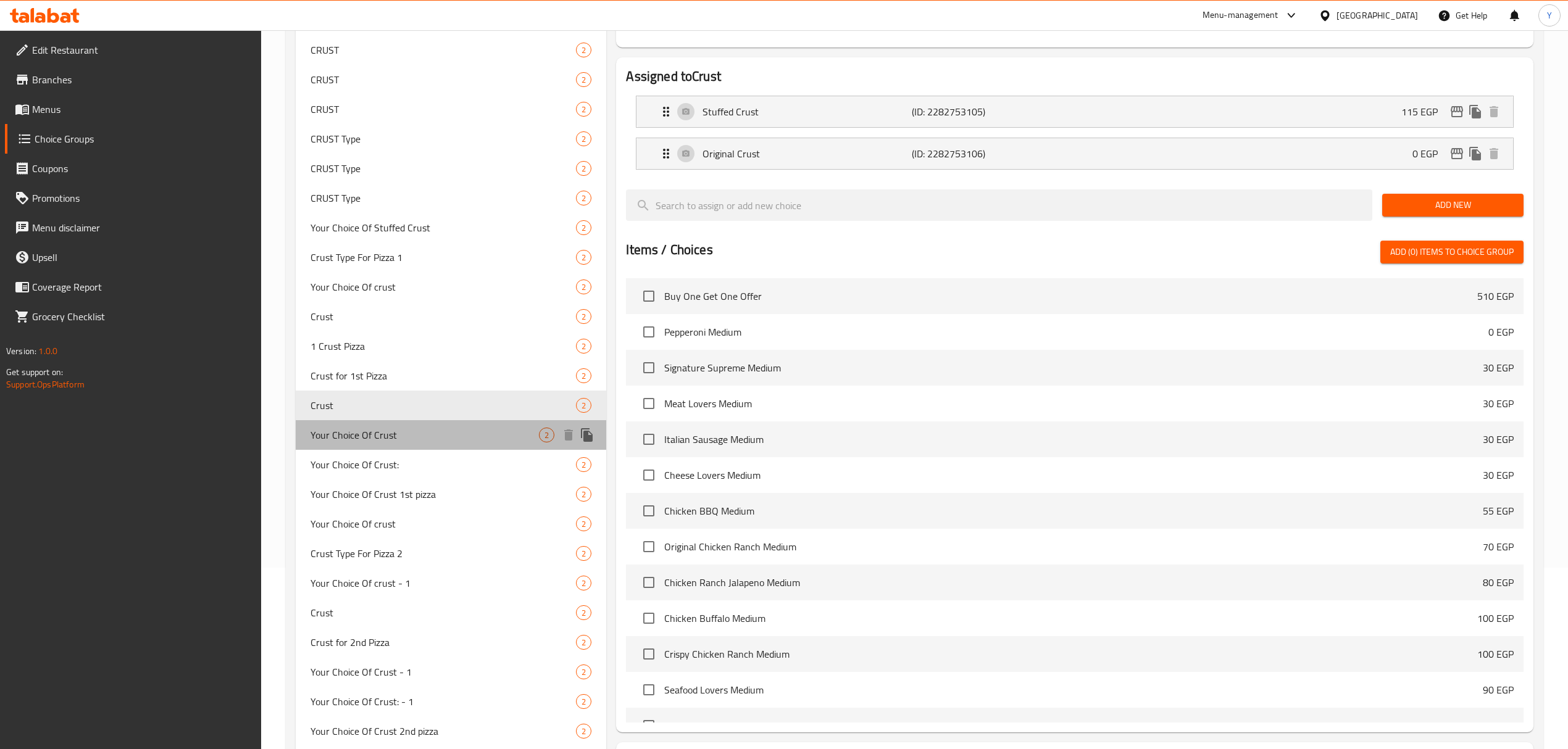
click at [423, 428] on span "Your Choice Of Crust" at bounding box center [425, 435] width 229 height 15
type input "Your Choice Of Crust"
type input "اختيارك من الأطراف"
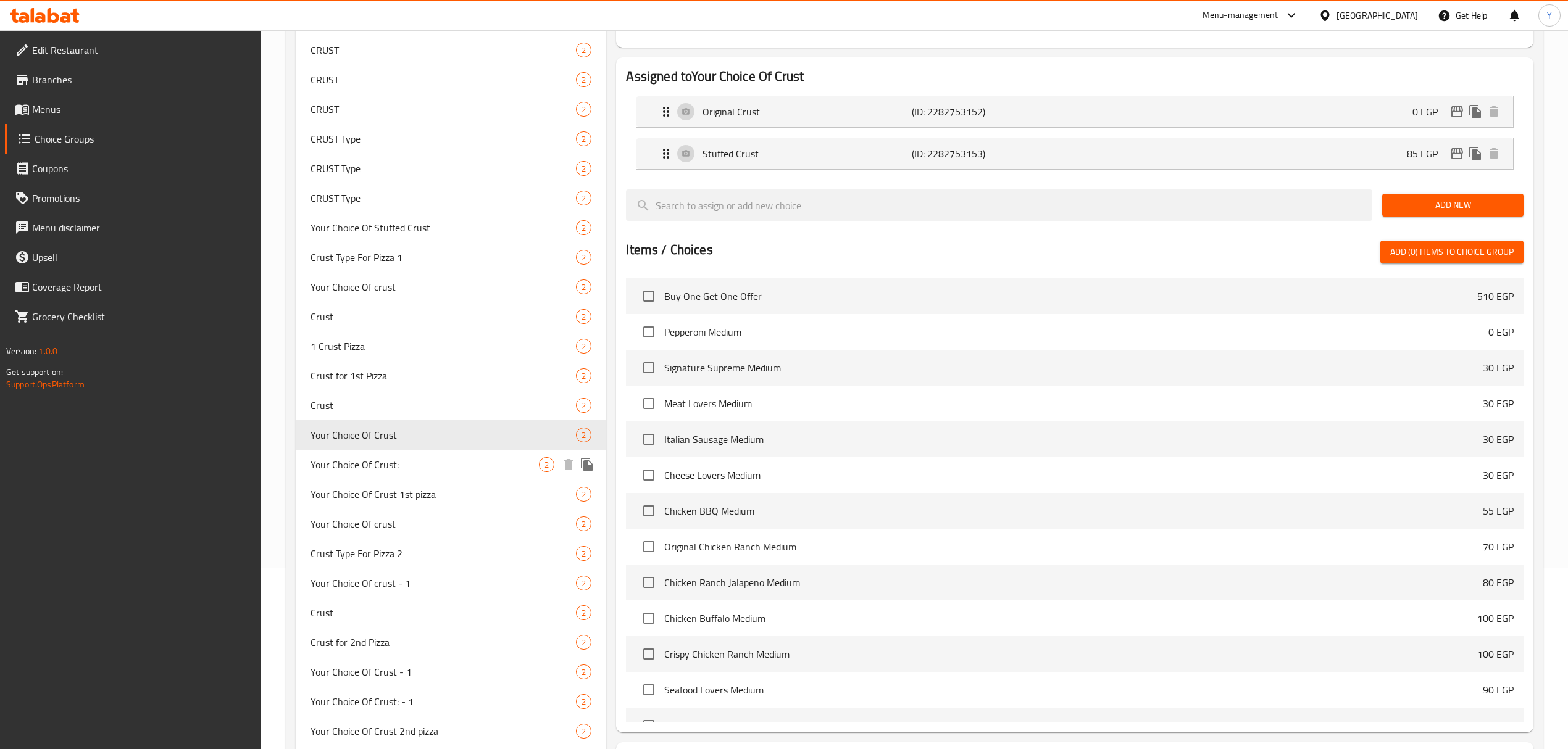
click at [385, 457] on span "Your Choice Of Crust:" at bounding box center [425, 464] width 229 height 15
type input "Your Choice Of Crust:"
type input "اختيارك من الاطراف:"
click at [1460, 112] on icon "edit" at bounding box center [1457, 111] width 12 height 11
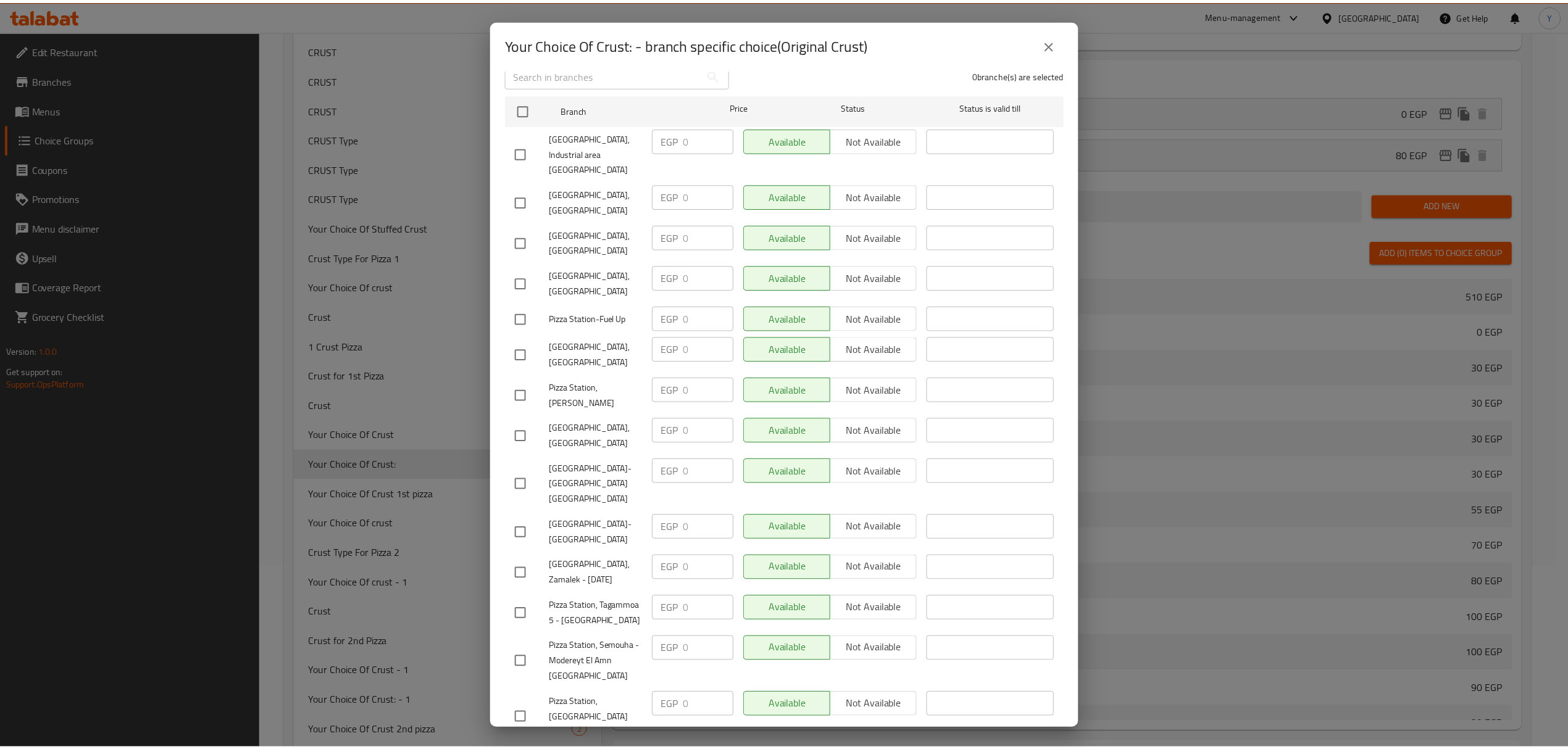
scroll to position [0, 0]
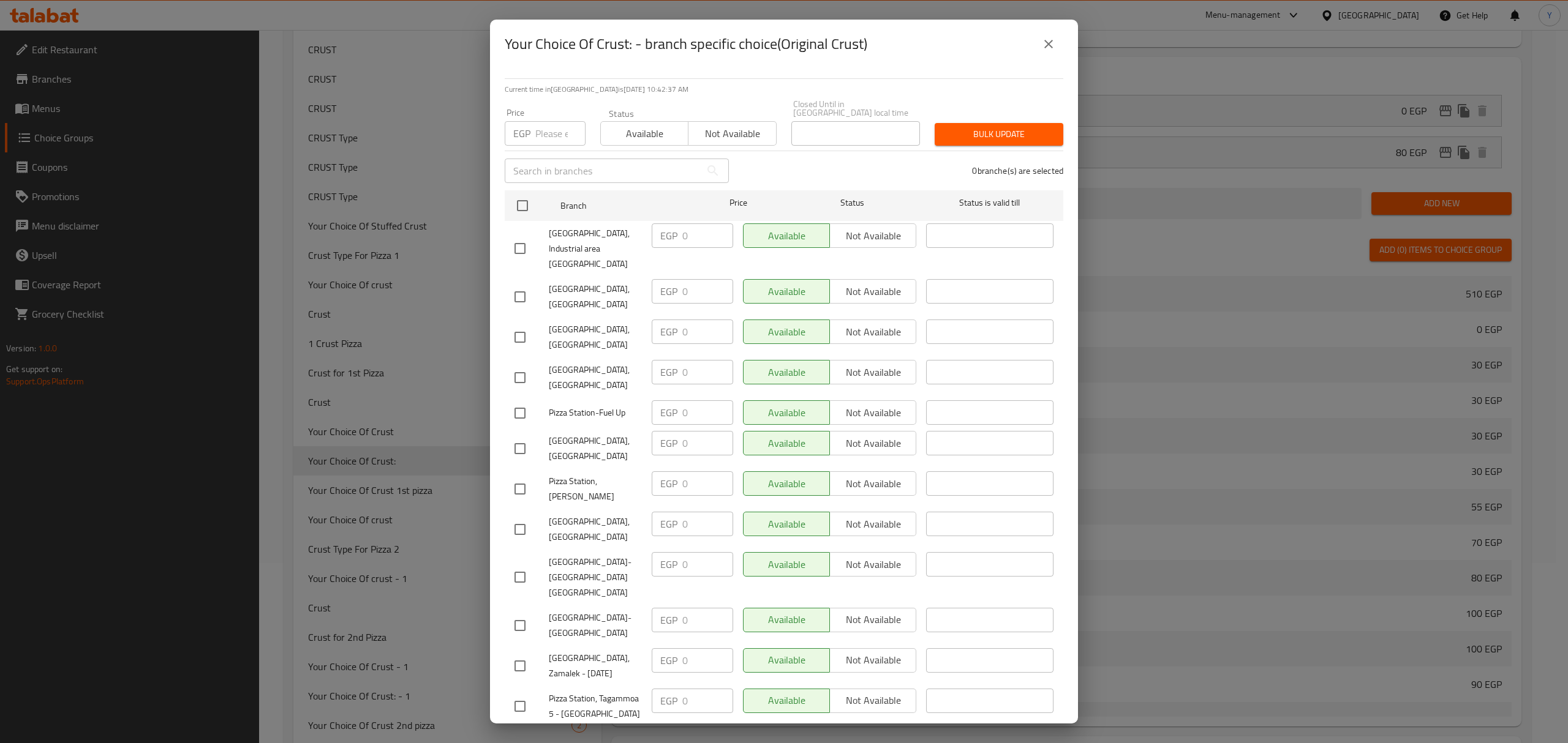
click at [1045, 53] on button "close" at bounding box center [1048, 44] width 30 height 30
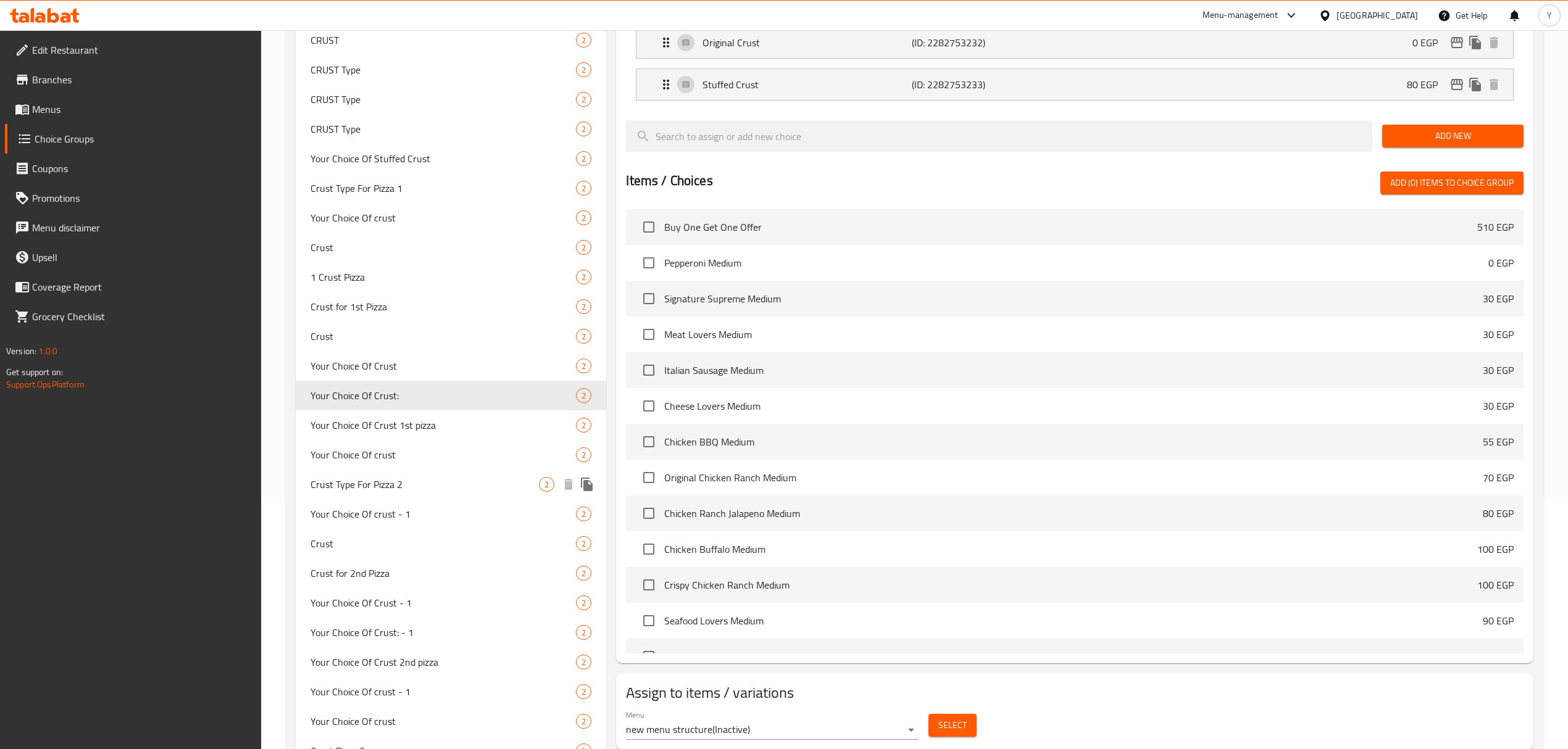
scroll to position [346, 0]
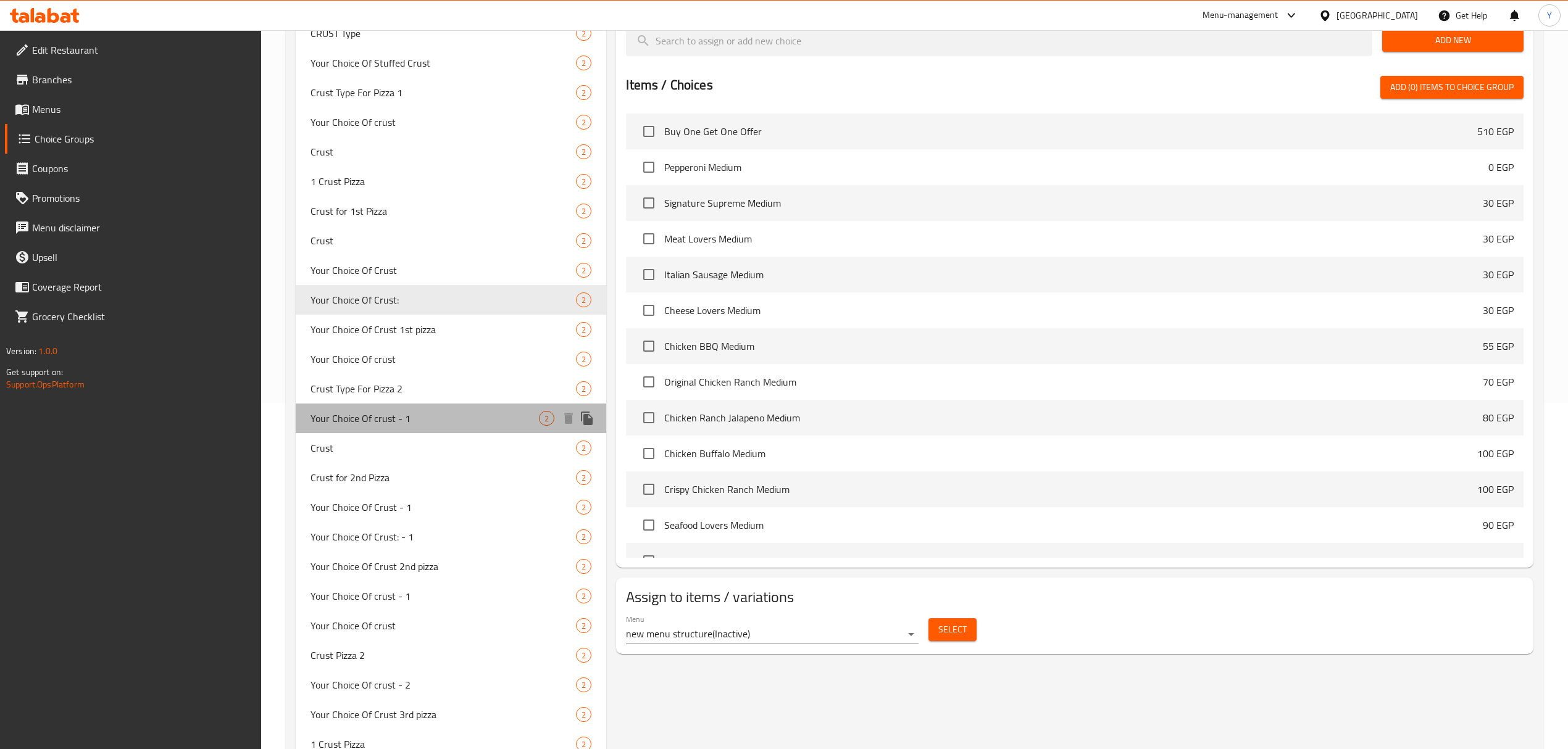
click at [398, 411] on span "Your Choice Of crust - 1" at bounding box center [425, 418] width 229 height 15
type input "Your Choice Of crust - 1"
type input "اختيارك من الأطراف - 1"
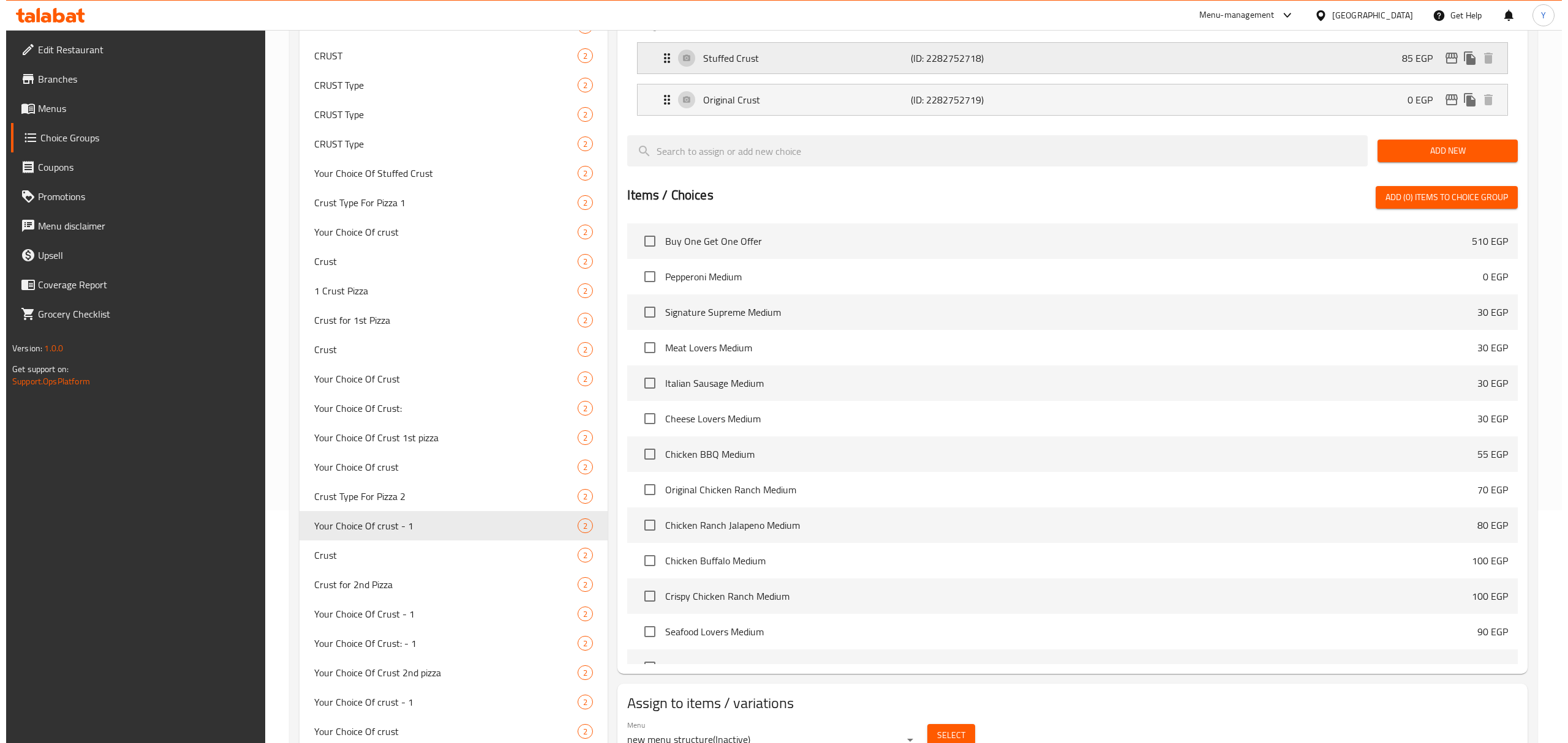
scroll to position [17, 0]
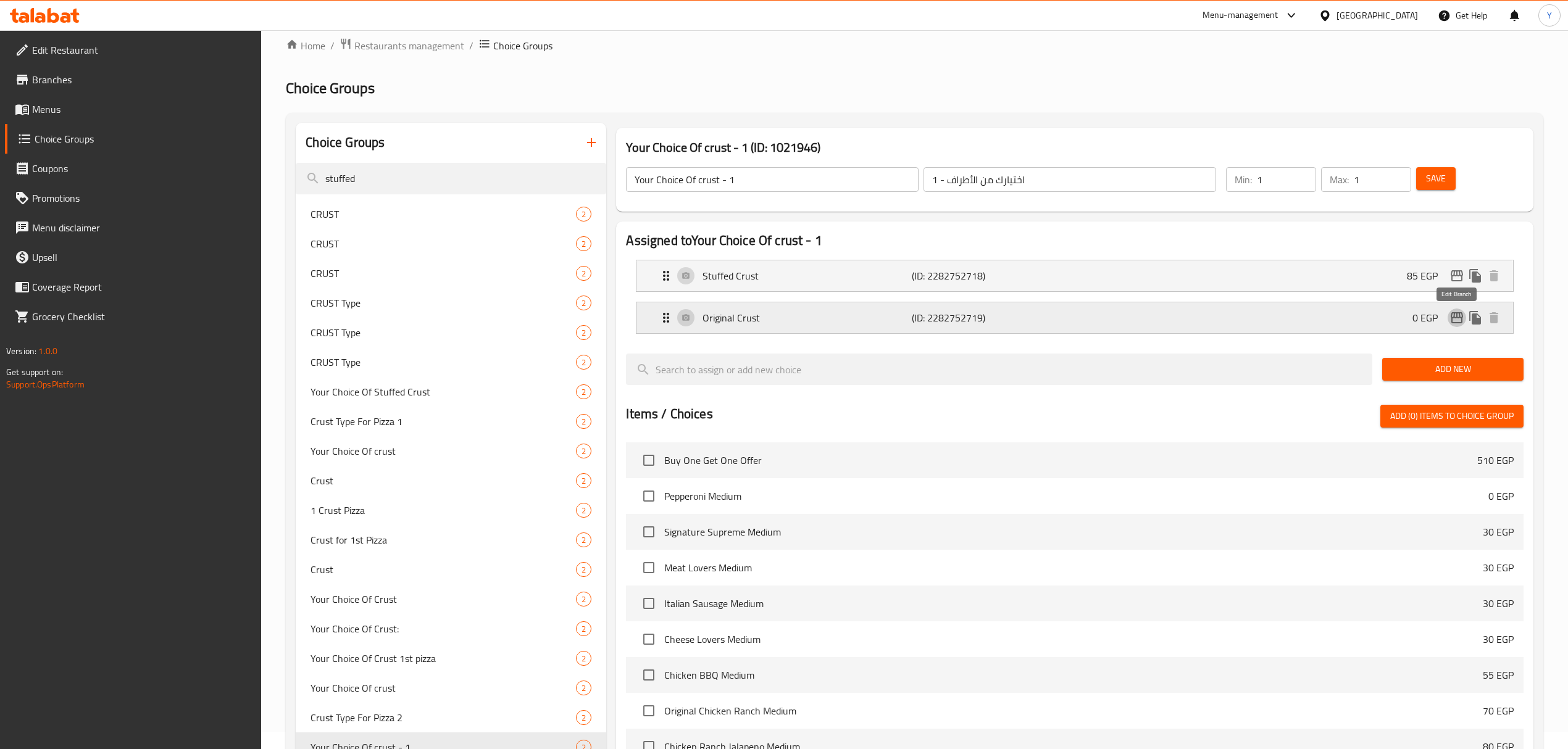
click at [1460, 319] on icon "edit" at bounding box center [1457, 318] width 15 height 15
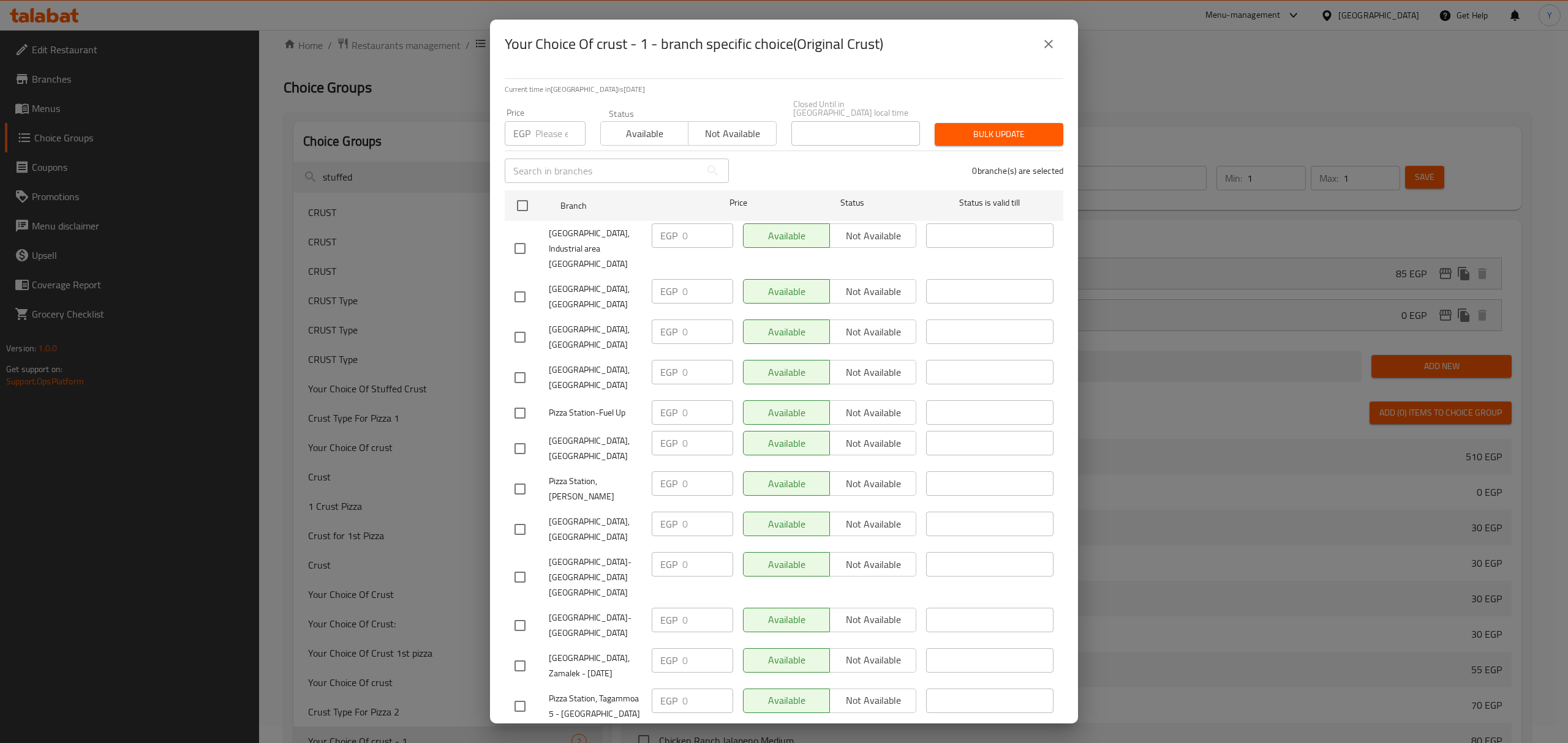
click at [1049, 38] on icon "close" at bounding box center [1048, 43] width 14 height 14
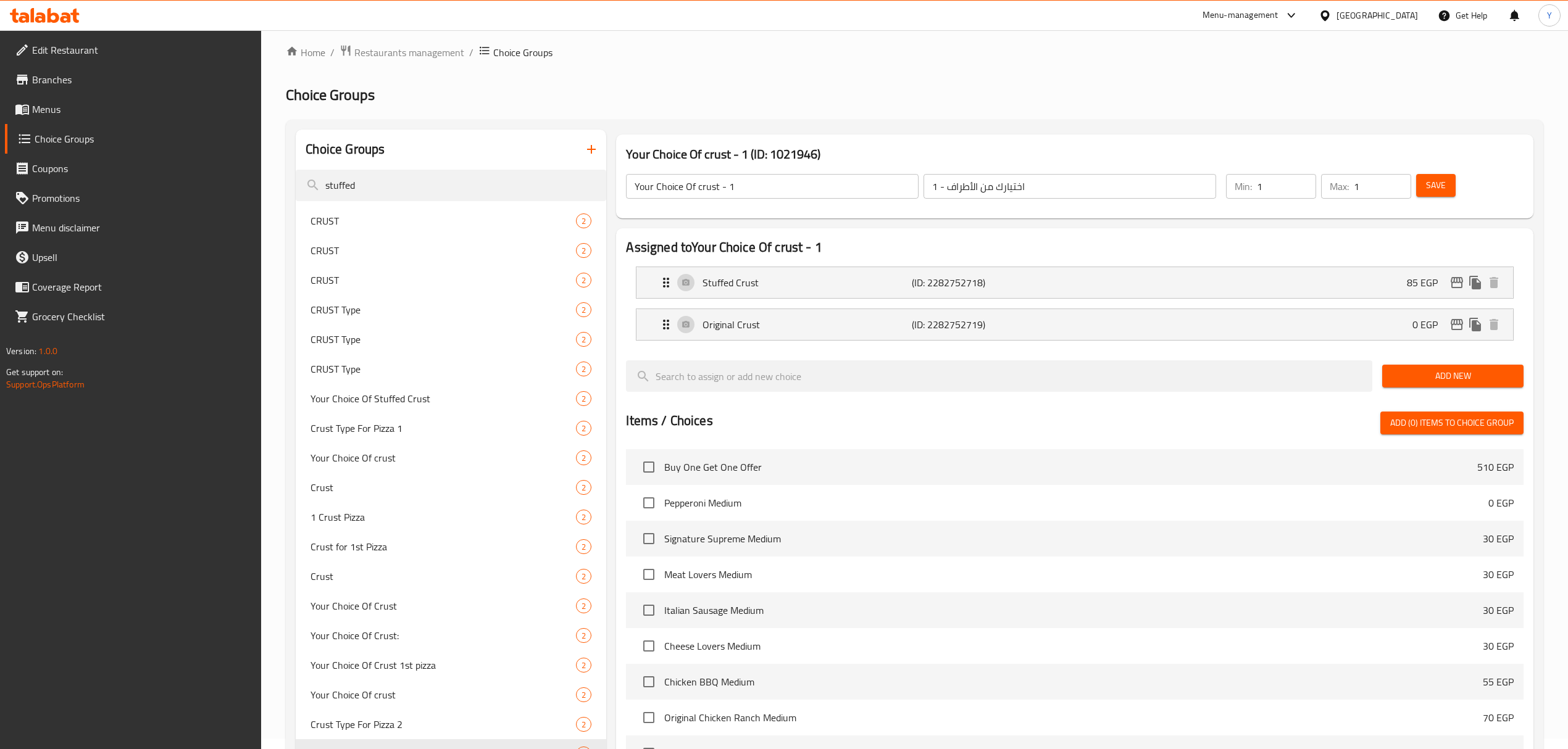
scroll to position [0, 0]
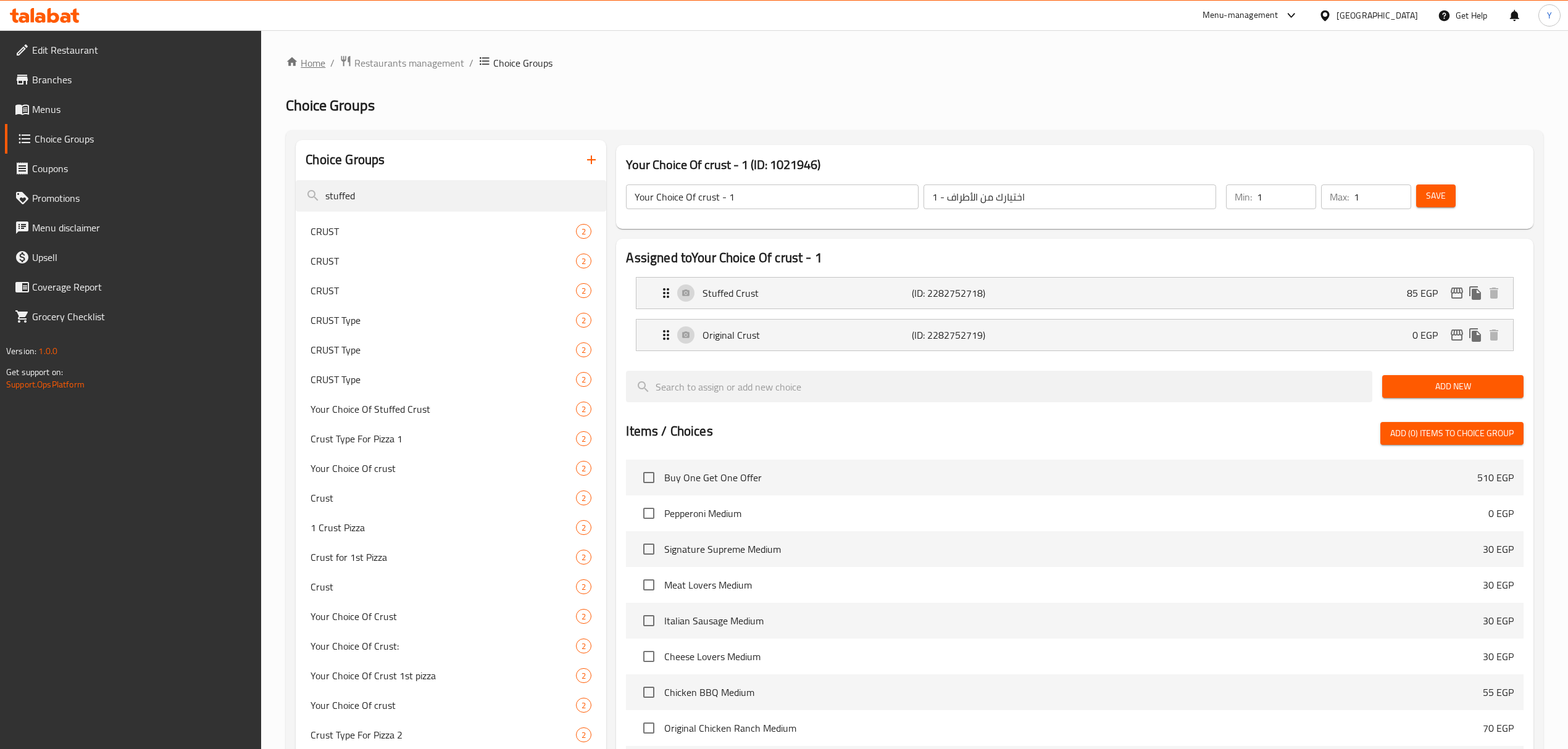
click at [319, 61] on link "Home" at bounding box center [306, 62] width 39 height 15
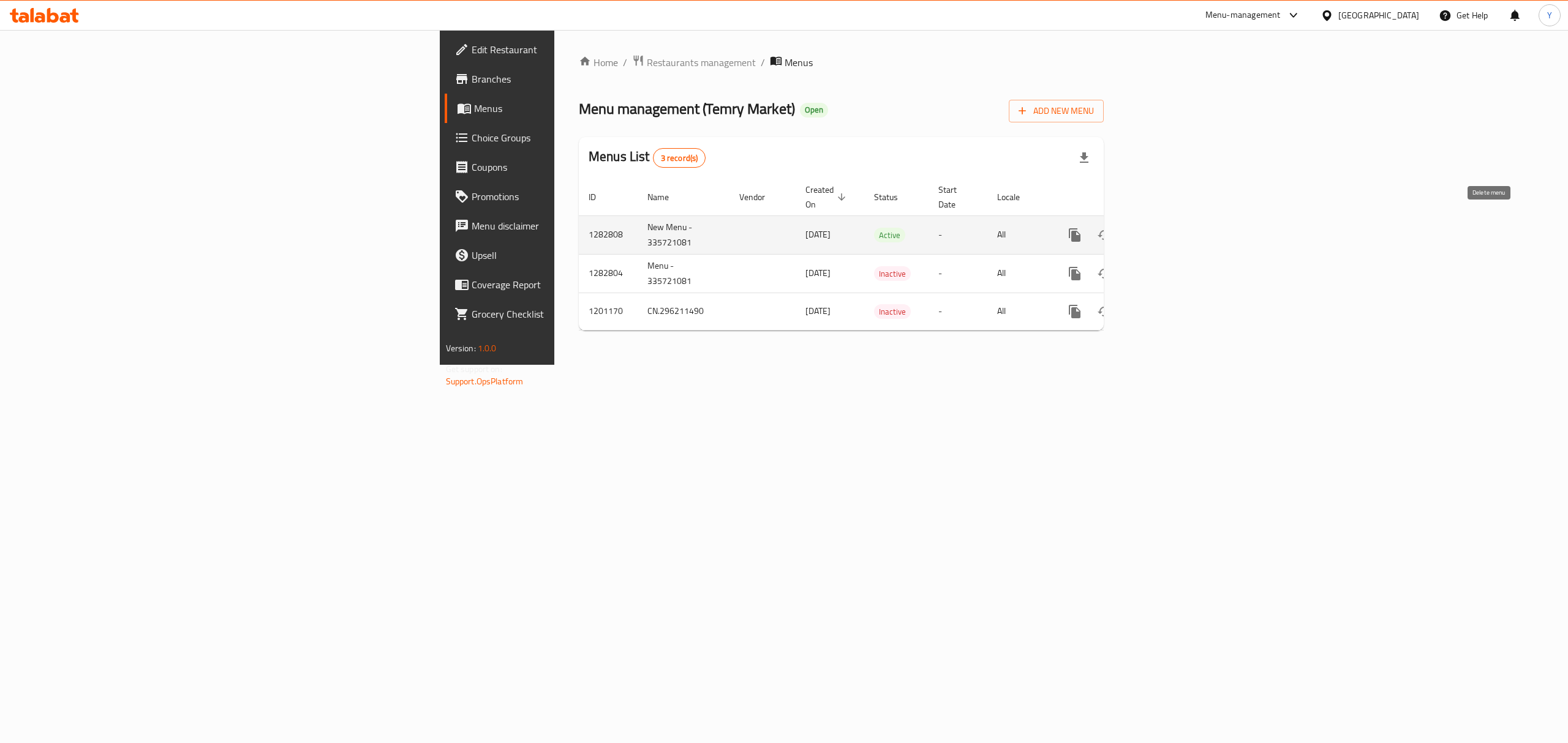
click at [1178, 223] on div "enhanced table" at bounding box center [1119, 235] width 117 height 30
click at [1178, 223] on link "enhanced table" at bounding box center [1163, 235] width 30 height 30
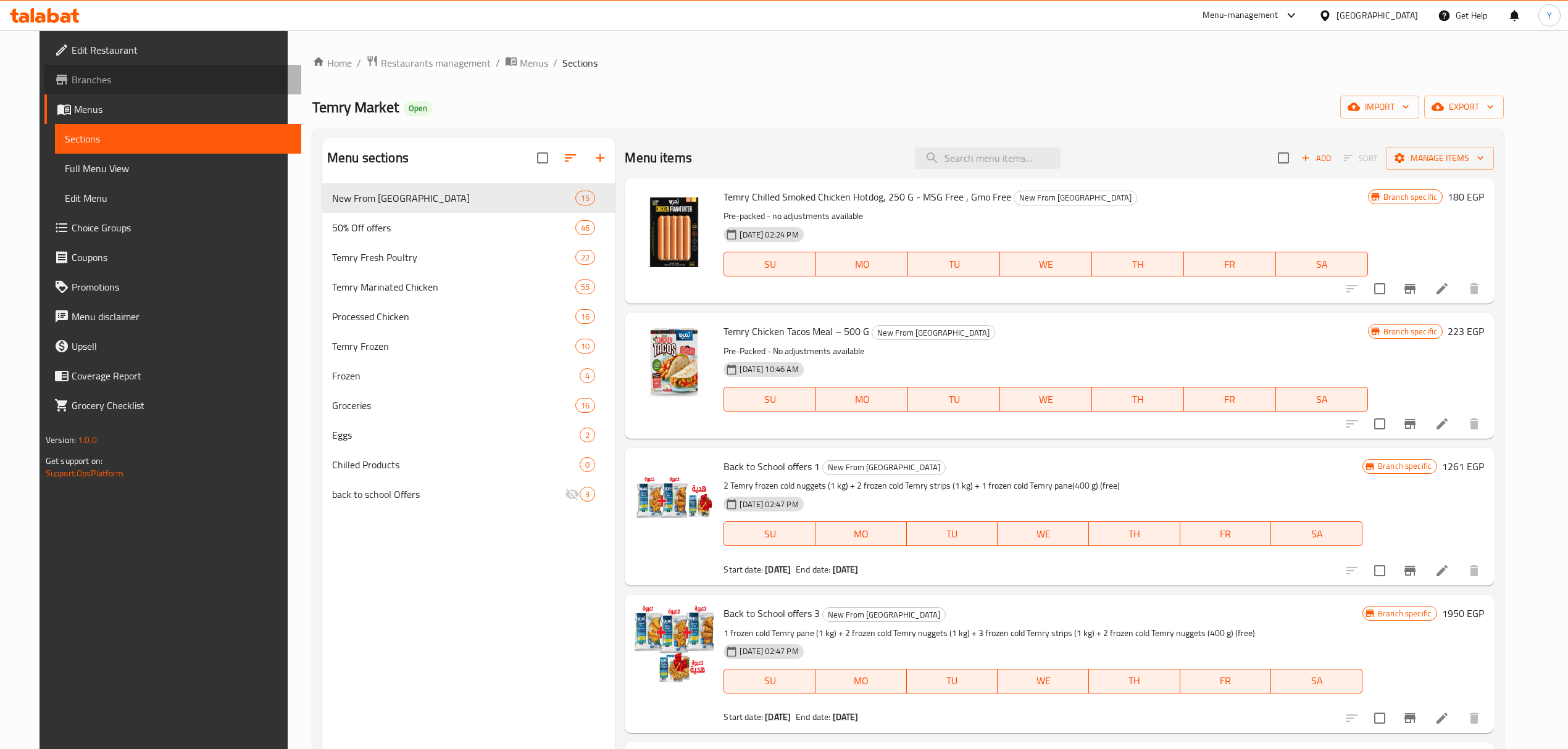
click at [92, 68] on link "Branches" at bounding box center [173, 80] width 257 height 30
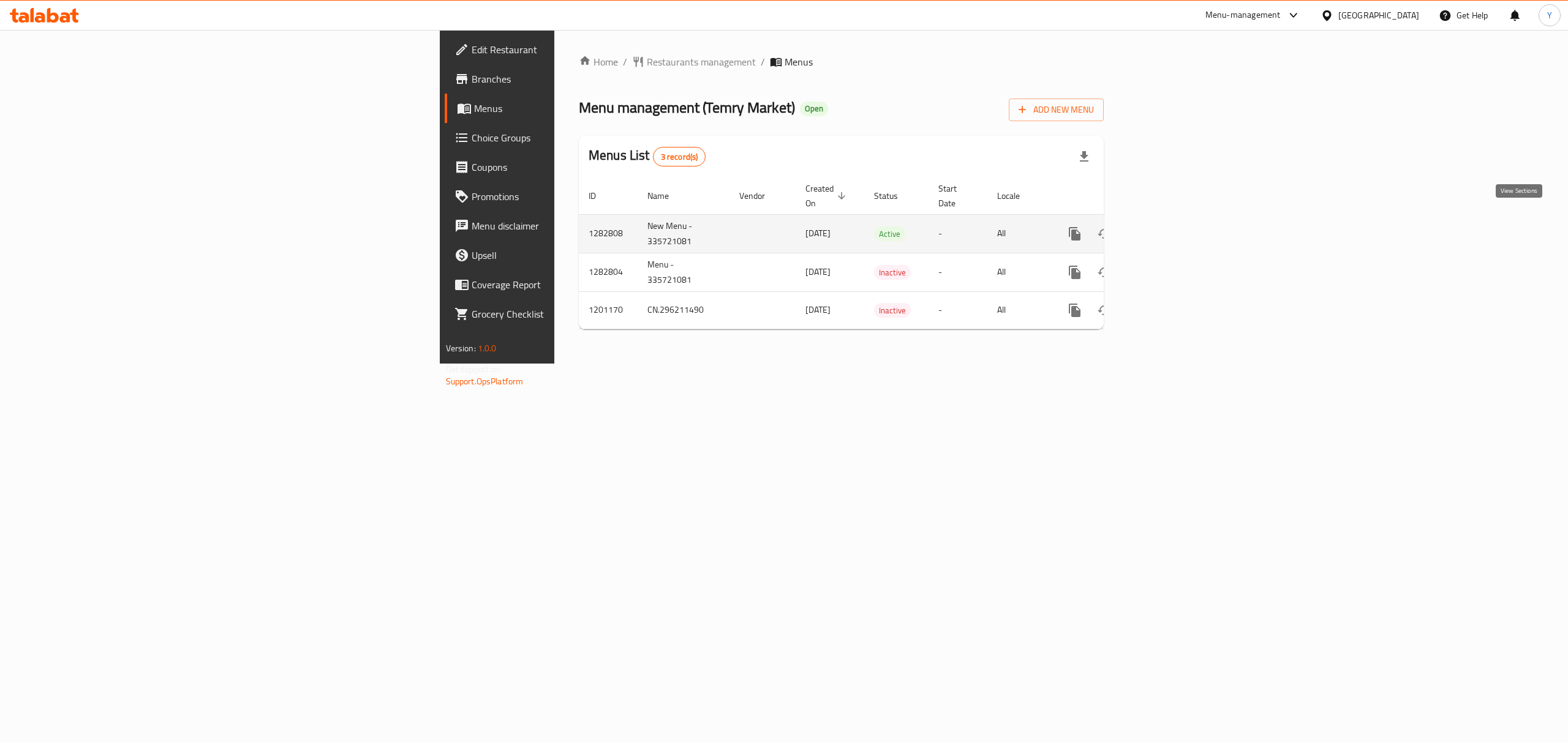
click at [1178, 219] on link "enhanced table" at bounding box center [1163, 234] width 30 height 30
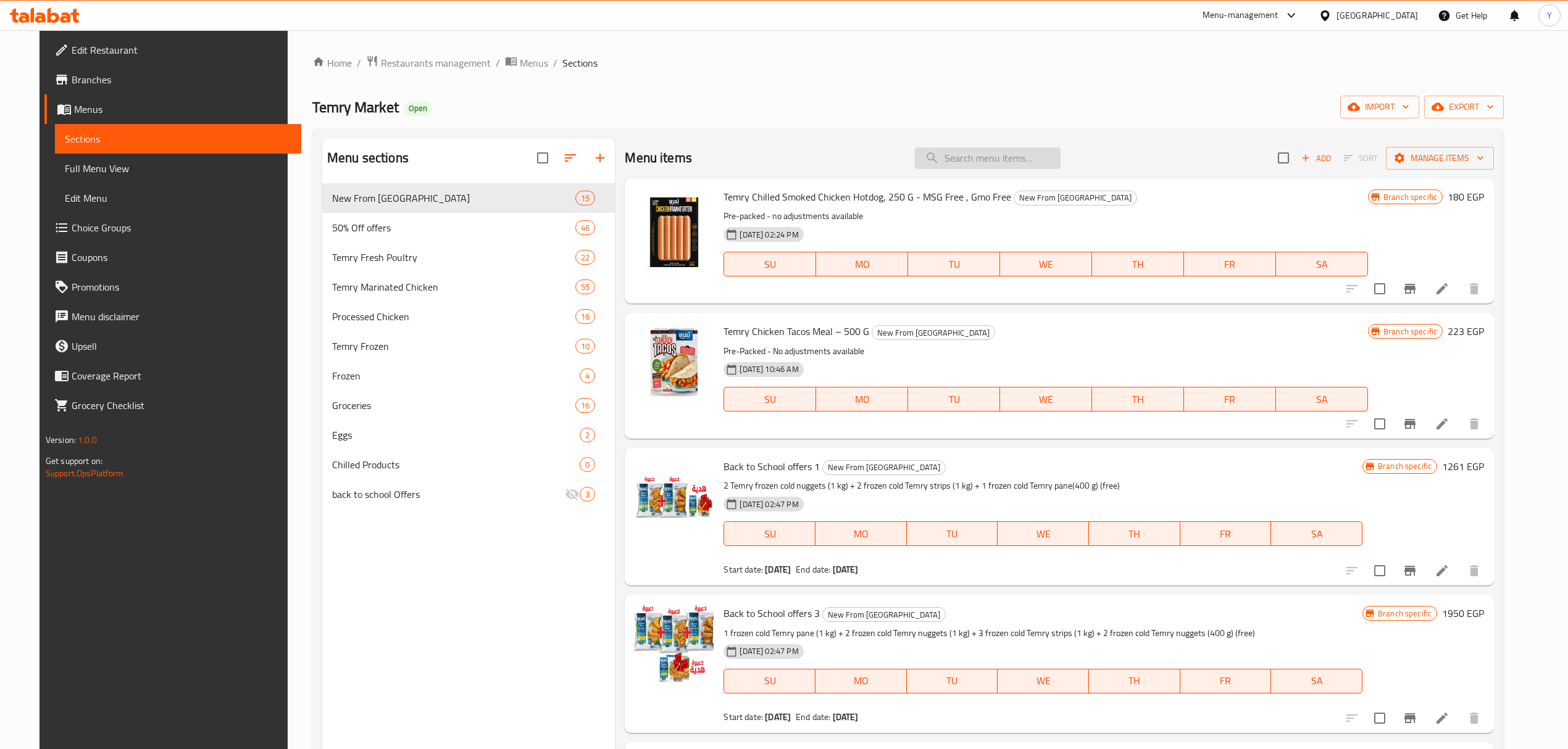
click at [1011, 163] on input "search" at bounding box center [988, 158] width 146 height 21
click at [956, 141] on div "Menu items Add Sort Manage items" at bounding box center [1059, 158] width 869 height 40
click at [980, 163] on input "search" at bounding box center [988, 158] width 146 height 21
paste input "shish"
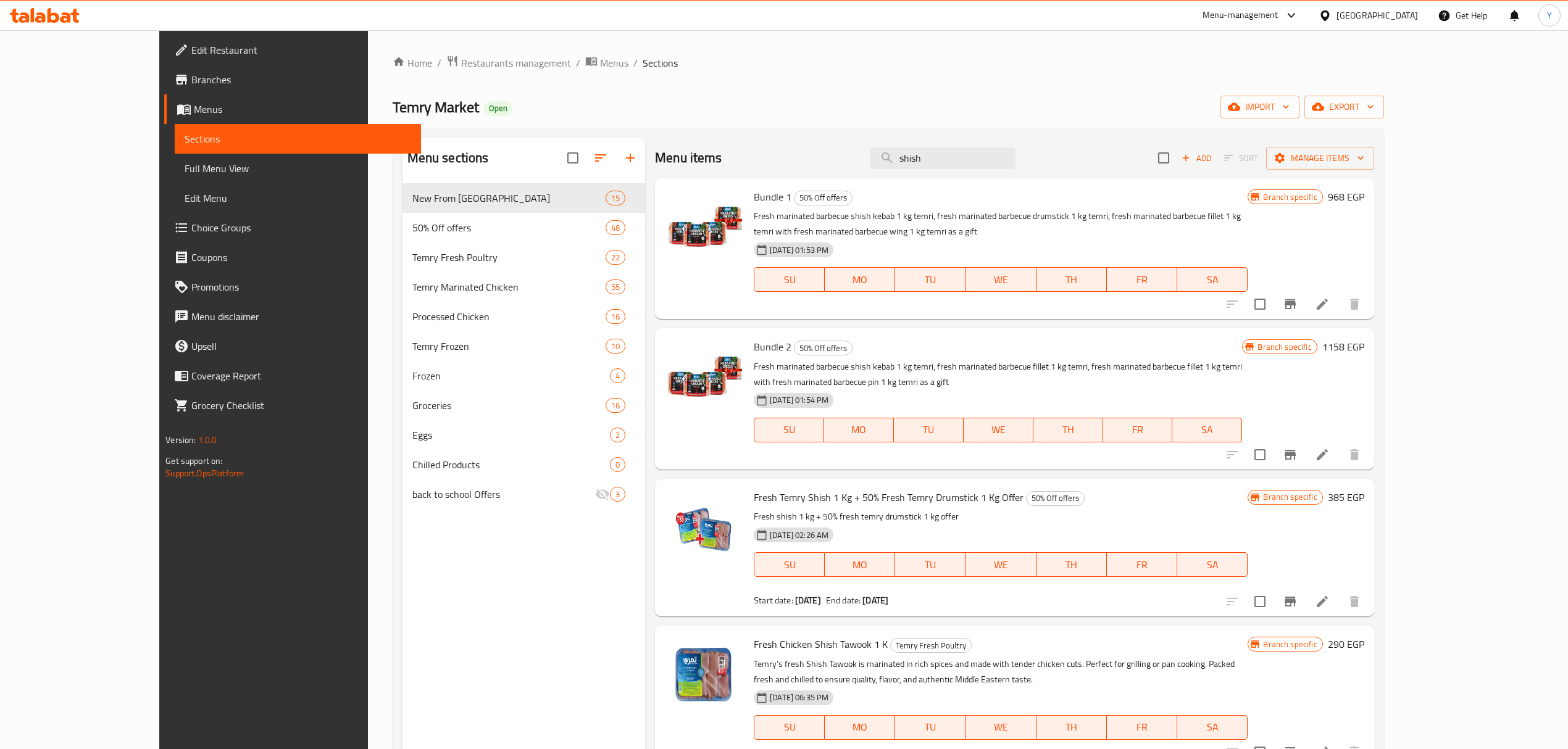
click at [1004, 146] on div "Menu items shish Add Sort Manage items" at bounding box center [1015, 158] width 719 height 40
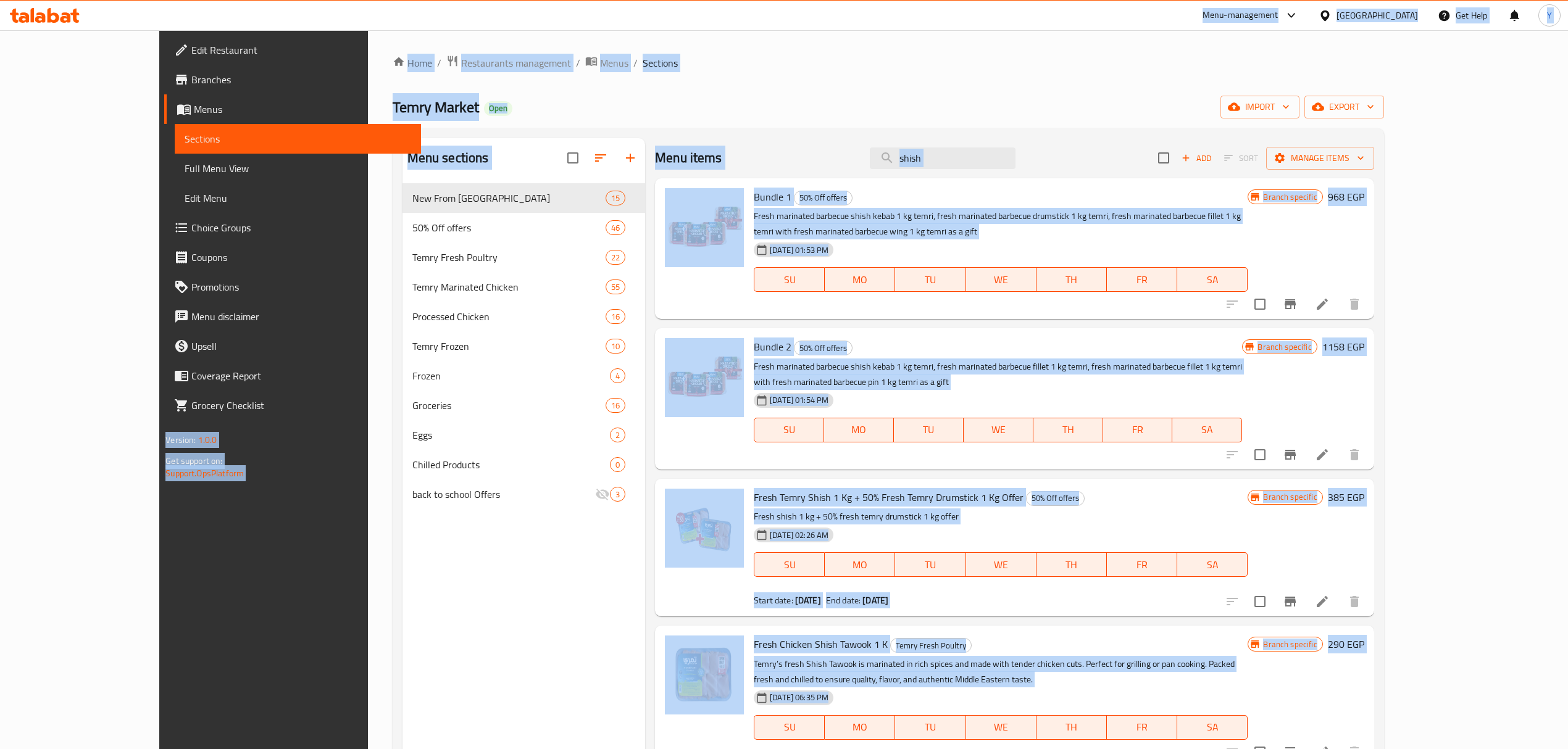
click at [1030, 186] on div "Bundle 1 50% Off offers Fresh marinated barbecue shish kebab 1 kg temri, fresh …" at bounding box center [1001, 248] width 504 height 131
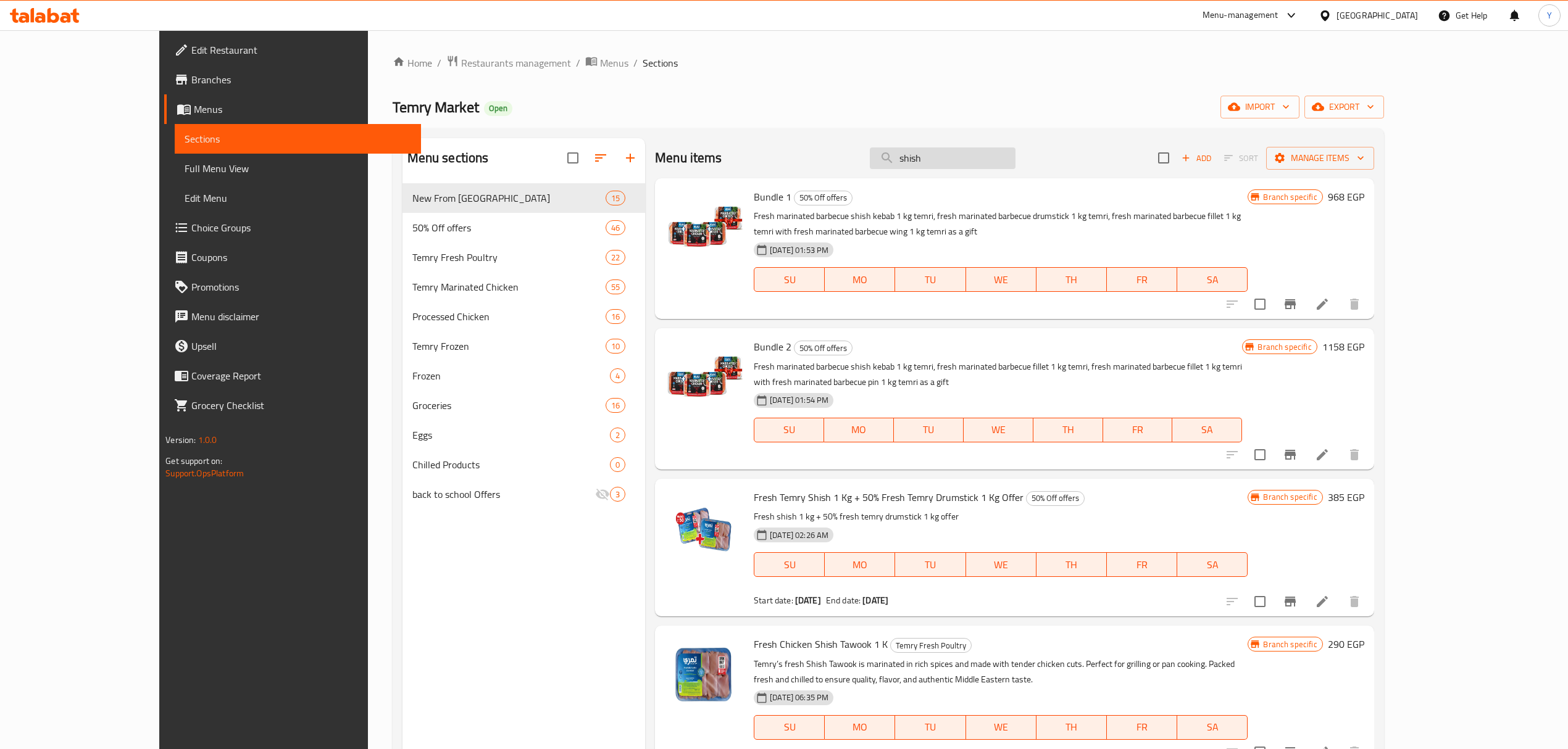
click at [1018, 169] on div "Menu items shish Add Sort Manage items" at bounding box center [1015, 158] width 719 height 40
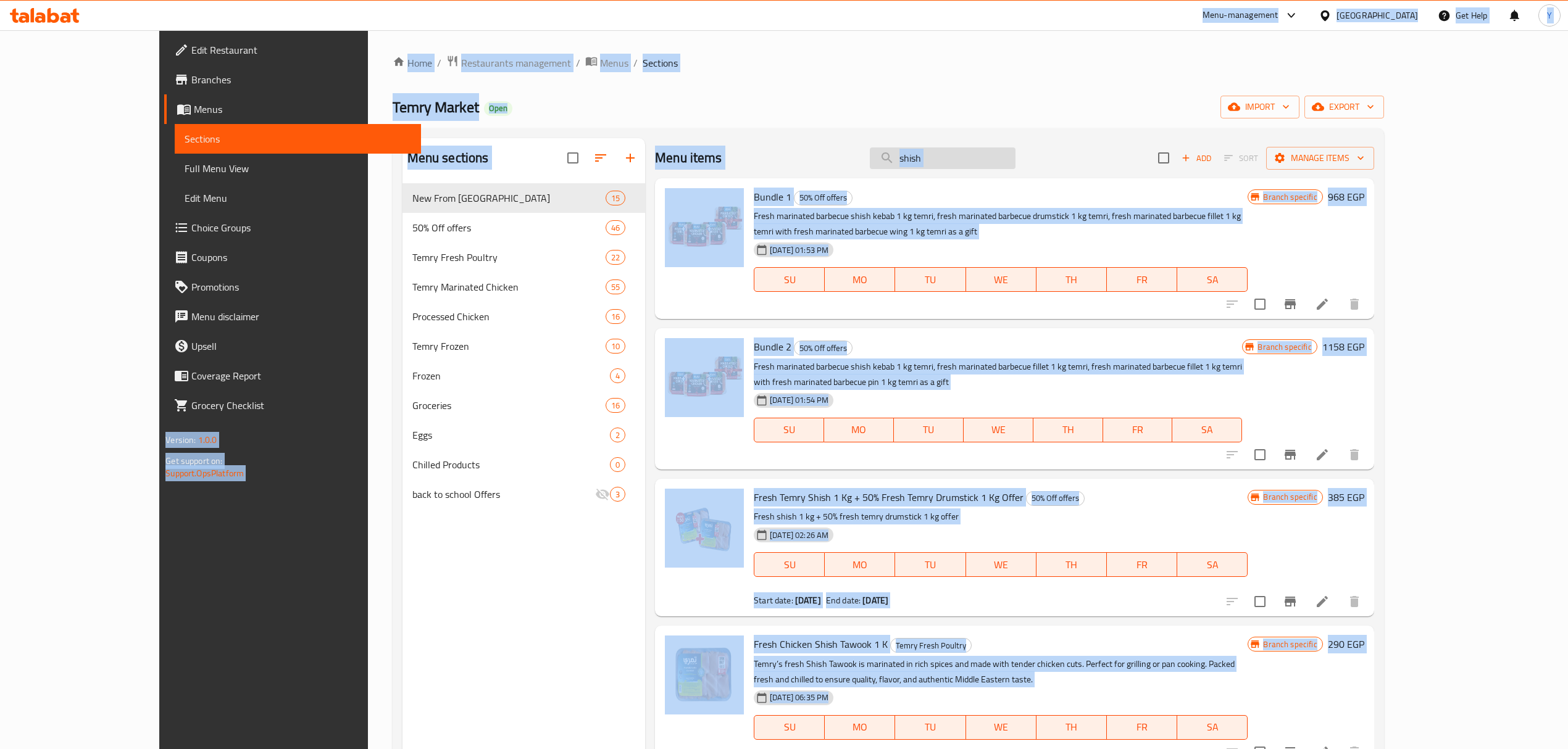
click at [1016, 169] on input "shish" at bounding box center [943, 158] width 146 height 21
click at [1016, 158] on input "shish" at bounding box center [943, 158] width 146 height 21
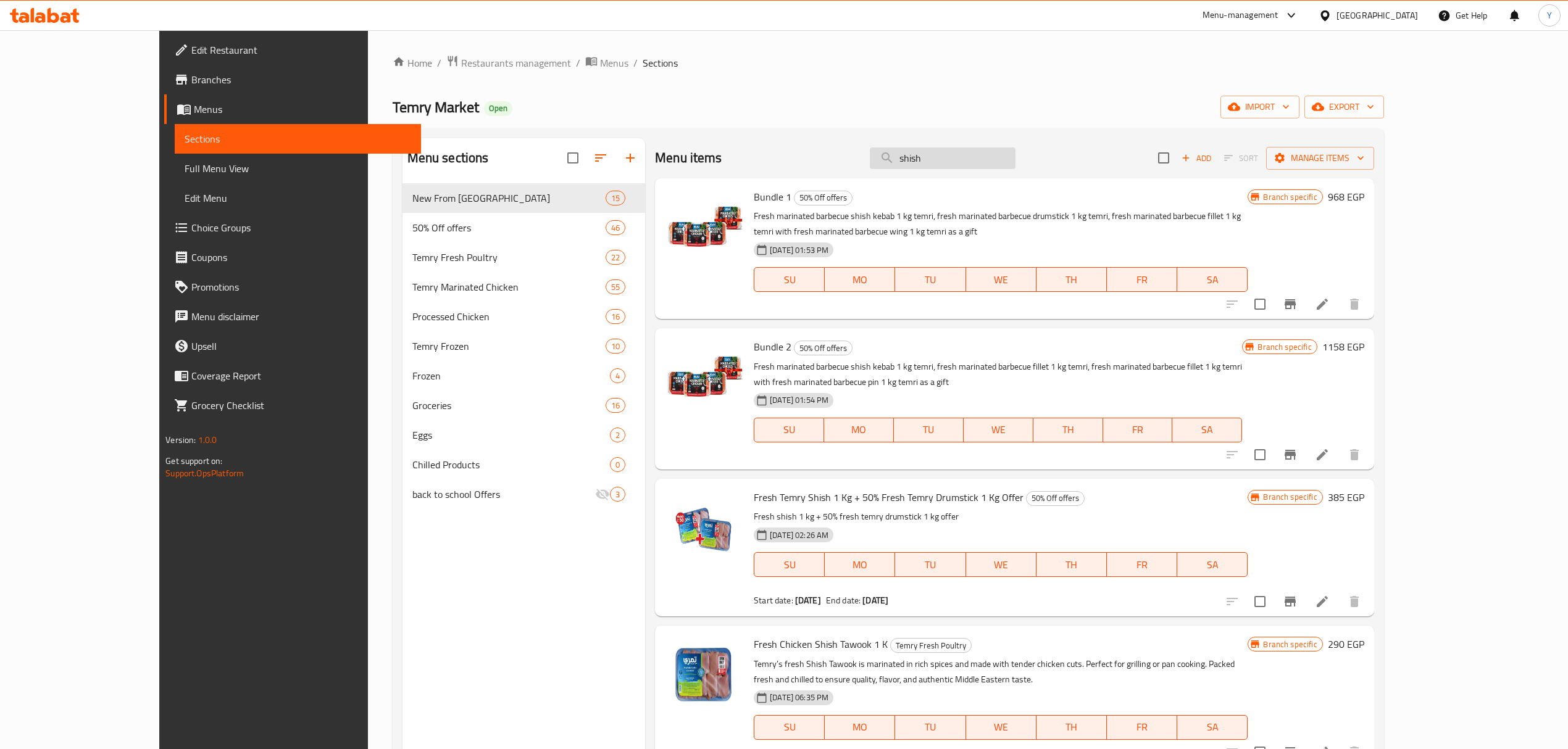
paste input "temry Fresh 1200/1300"
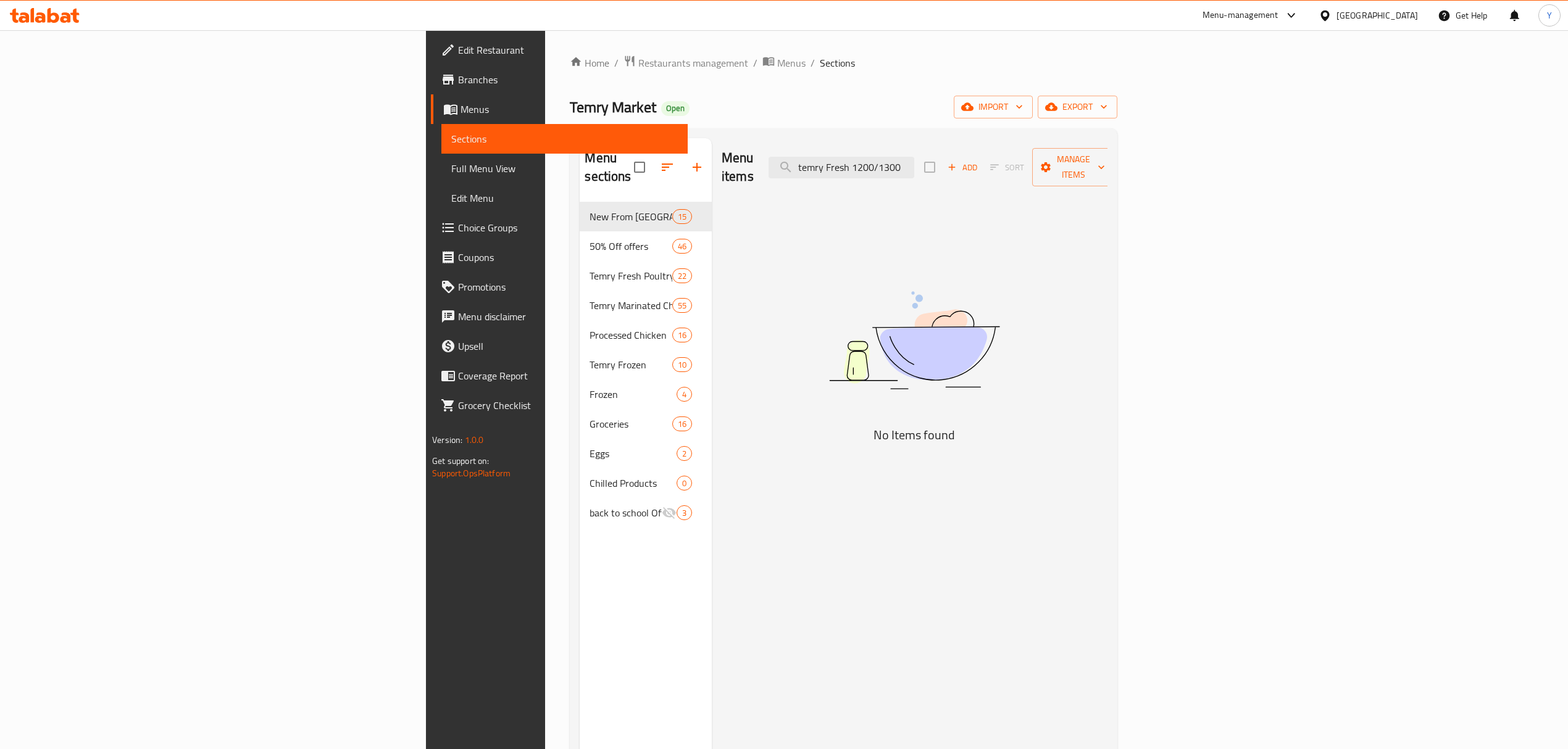
drag, startPoint x: 1038, startPoint y: 158, endPoint x: 1159, endPoint y: 156, distance: 121.0
click at [1108, 157] on div "Menu items temry Fresh 1200/1300 Add Sort Manage items" at bounding box center [915, 168] width 386 height 58
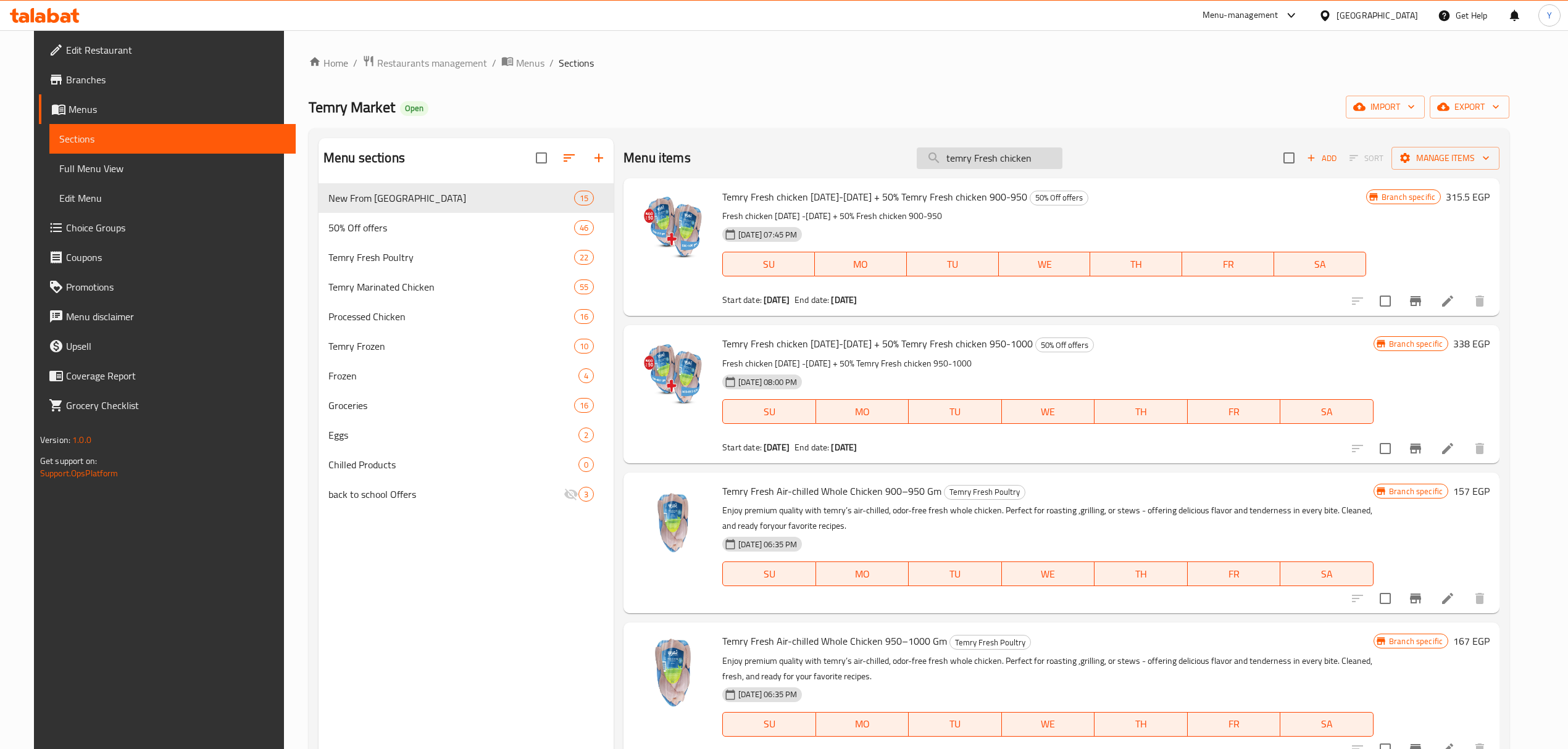
paste input "temry Fresh 1200/1300"
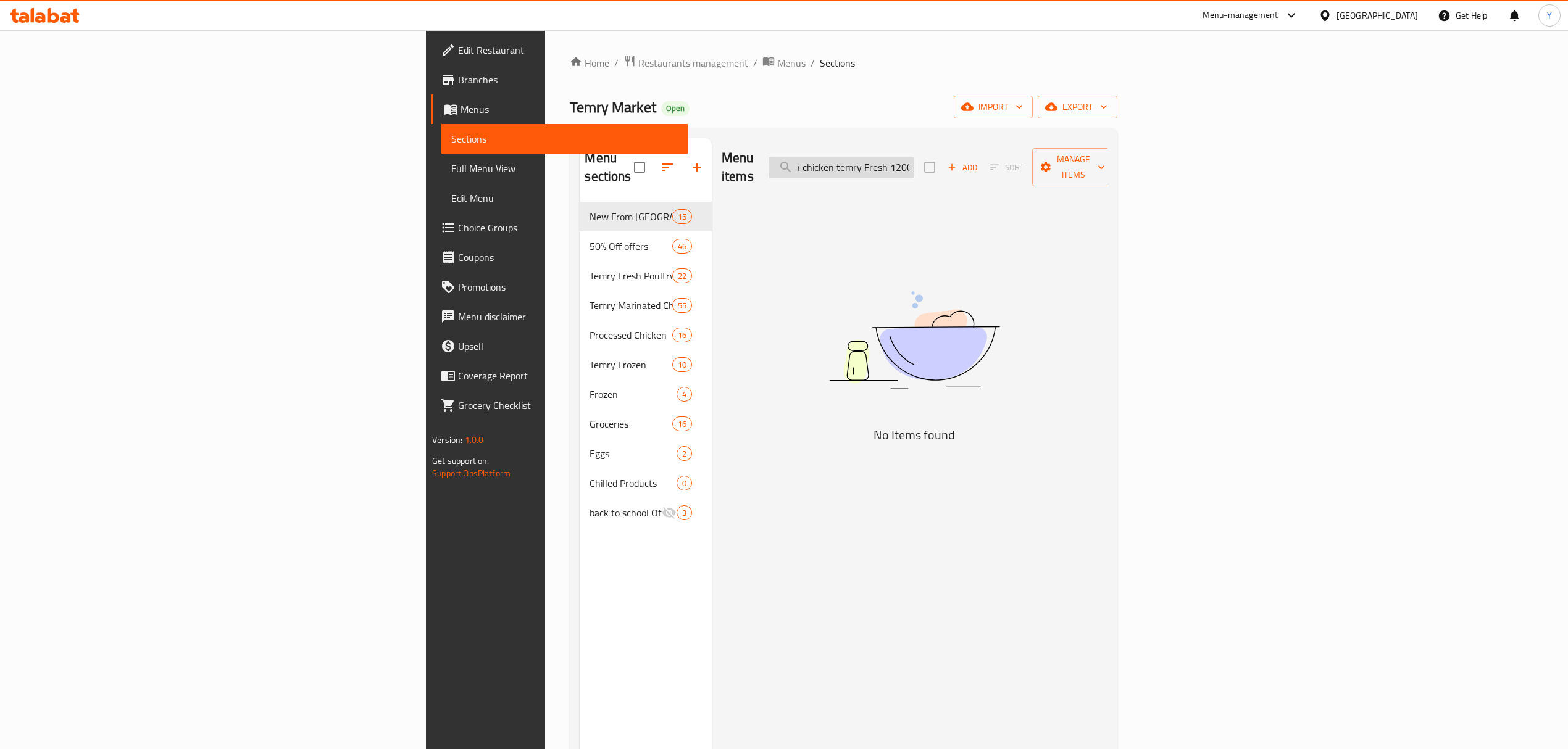
click at [915, 158] on input "temry Fresh chicken temry Fresh 1200" at bounding box center [842, 167] width 146 height 21
drag, startPoint x: 1048, startPoint y: 156, endPoint x: 1579, endPoint y: 198, distance: 532.7
click at [1568, 198] on html "​ Menu-management [GEOGRAPHIC_DATA] Get Help Y Edit Restaurant Branches Menus S…" at bounding box center [784, 374] width 1568 height 749
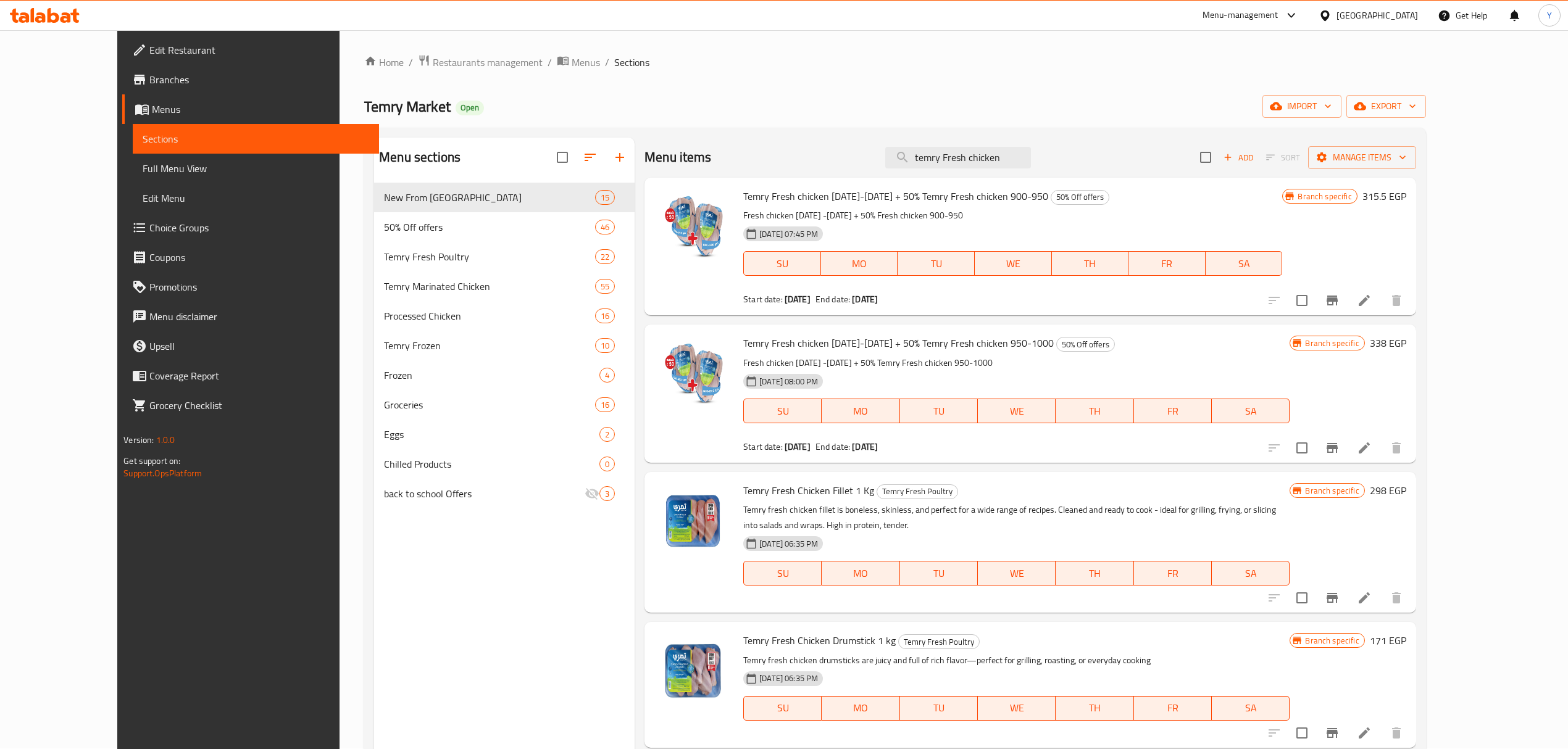
scroll to position [0, 0]
click at [814, 346] on span "Temry Fresh chicken [DATE]-[DATE] + 50% Temry Fresh chicken 950-1000" at bounding box center [898, 344] width 311 height 19
drag, startPoint x: 814, startPoint y: 346, endPoint x: 836, endPoint y: 346, distance: 22.0
click at [836, 346] on span "Temry Fresh chicken [DATE]-[DATE] + 50% Temry Fresh chicken 950-1000" at bounding box center [898, 344] width 311 height 19
copy span "[DATE]-[DATE]"
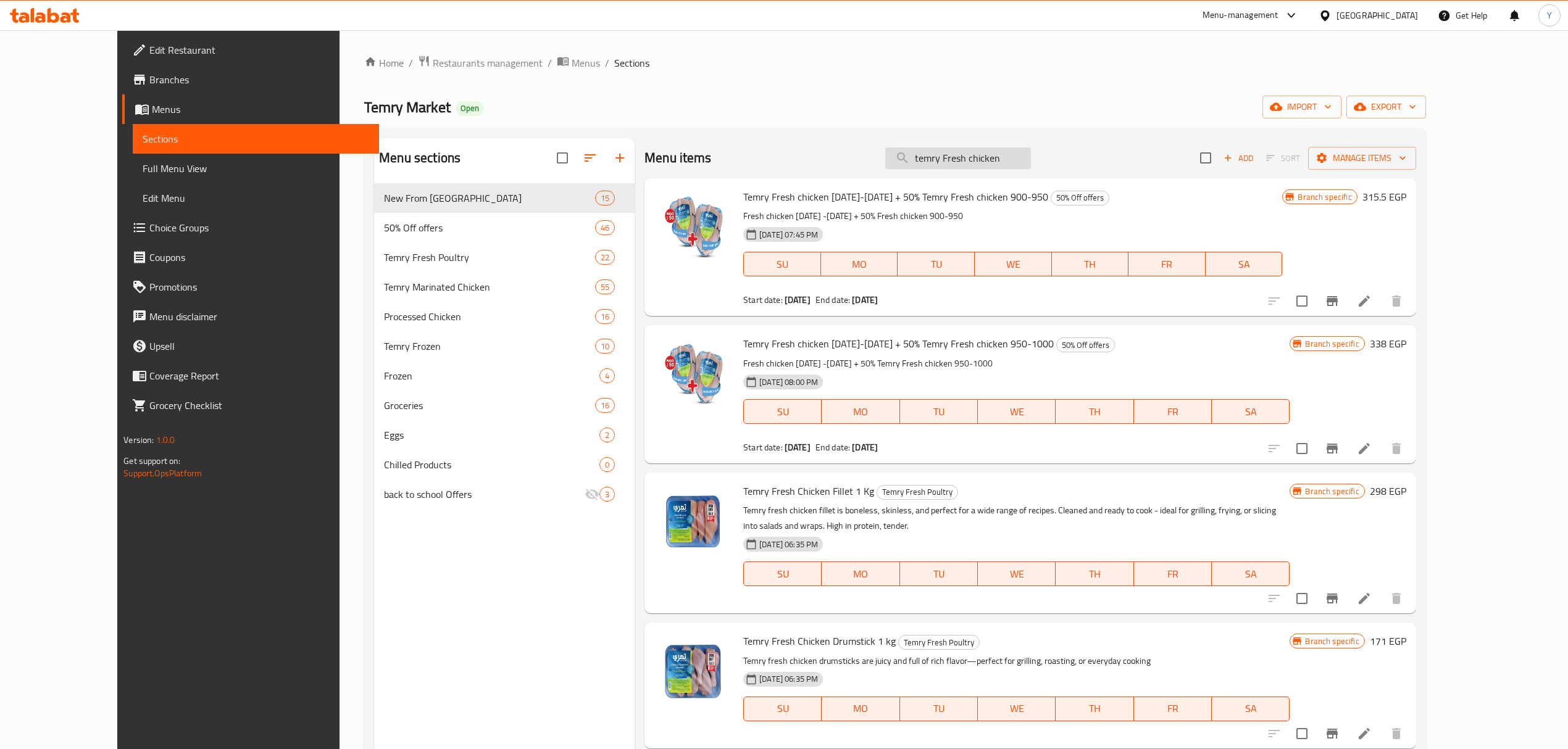
click at [1012, 158] on input "temry Fresh chicken" at bounding box center [958, 158] width 146 height 21
paste input "[DATE]-[DATE]"
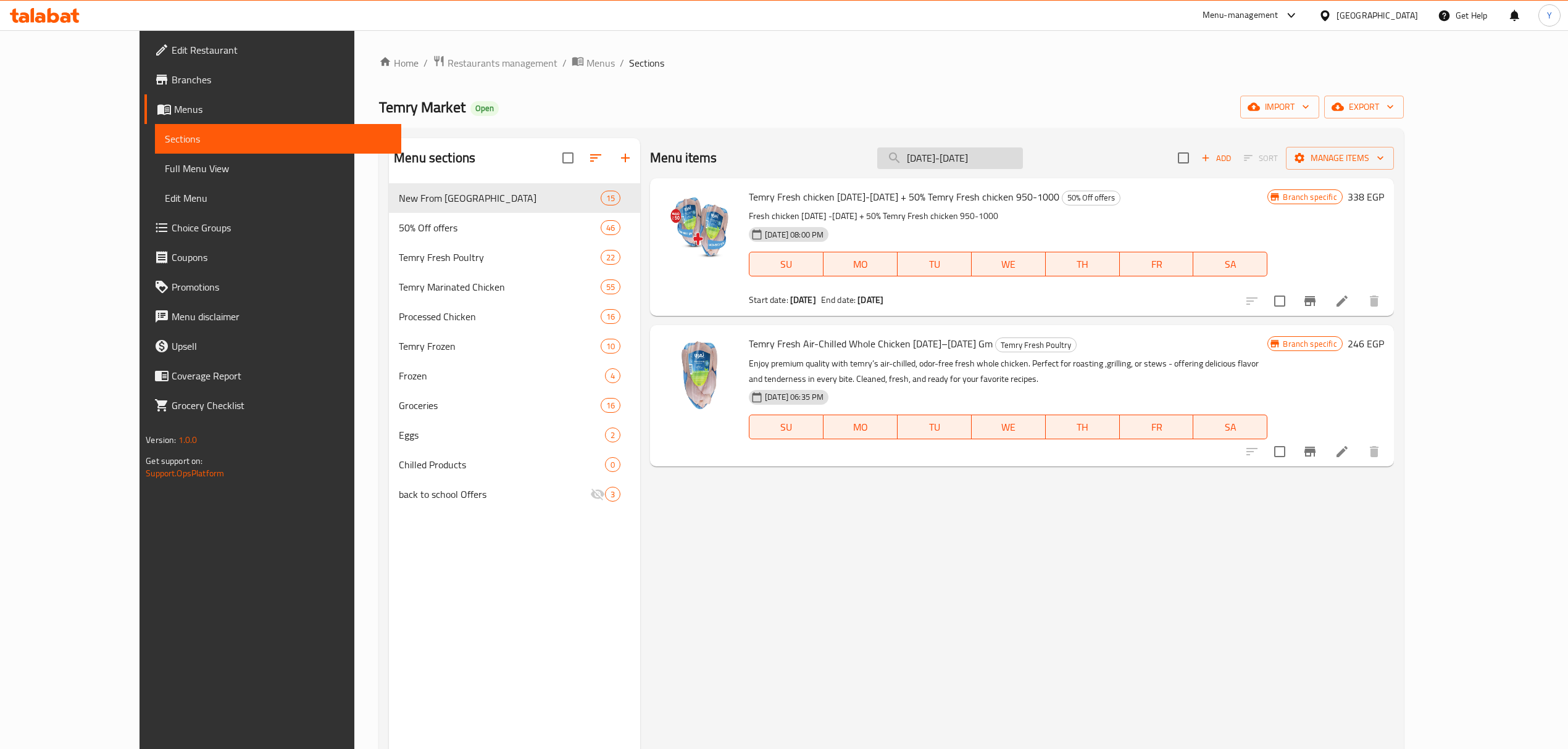
click at [986, 160] on input "[DATE]-[DATE]" at bounding box center [951, 158] width 146 height 21
drag, startPoint x: 984, startPoint y: 162, endPoint x: 1055, endPoint y: 154, distance: 71.4
click at [1023, 152] on input "[DATE]-[DATE]" at bounding box center [951, 158] width 146 height 21
click at [1023, 159] on input "[DATE]-[DATE]" at bounding box center [951, 158] width 146 height 21
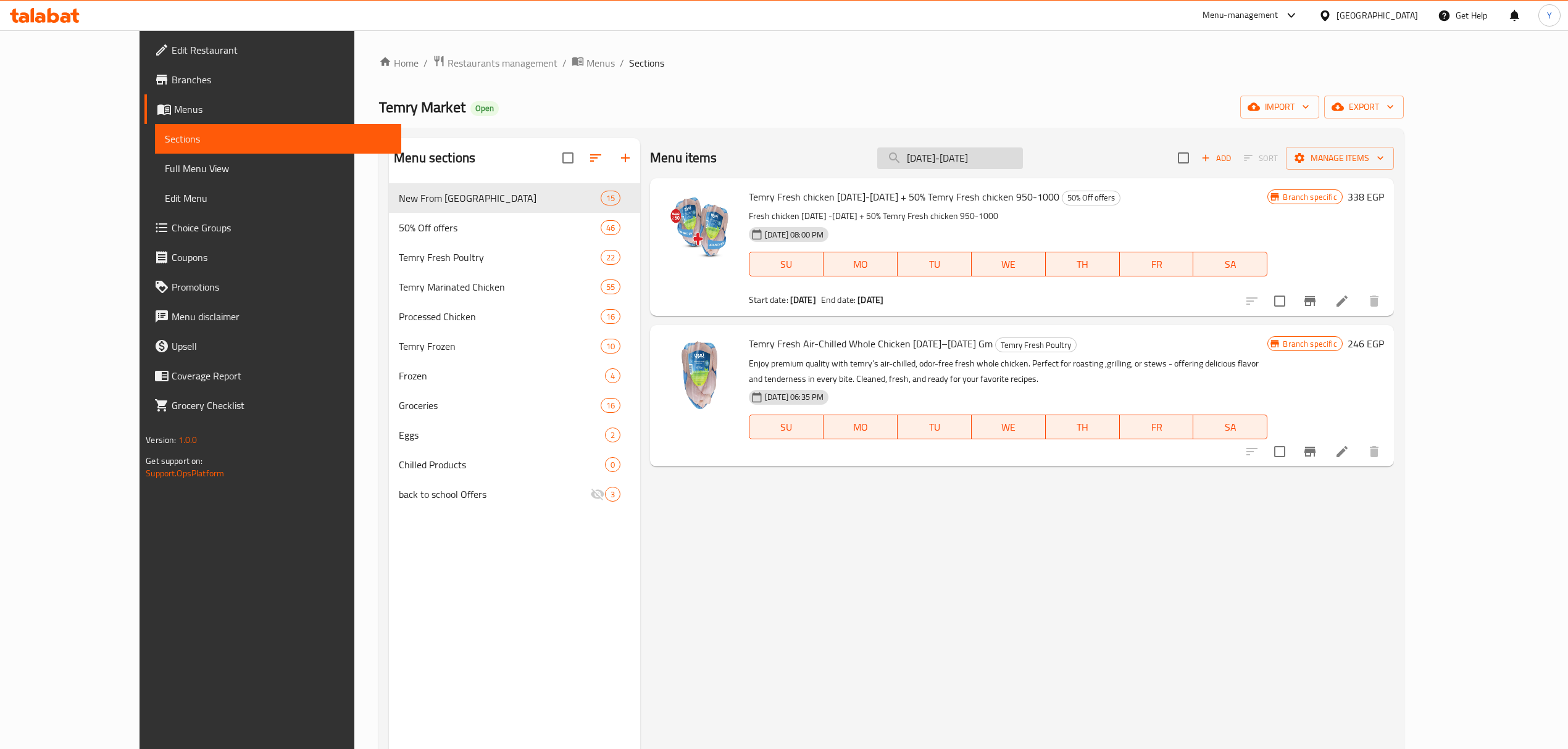
click at [1023, 159] on input "[DATE]-[DATE]" at bounding box center [951, 158] width 146 height 21
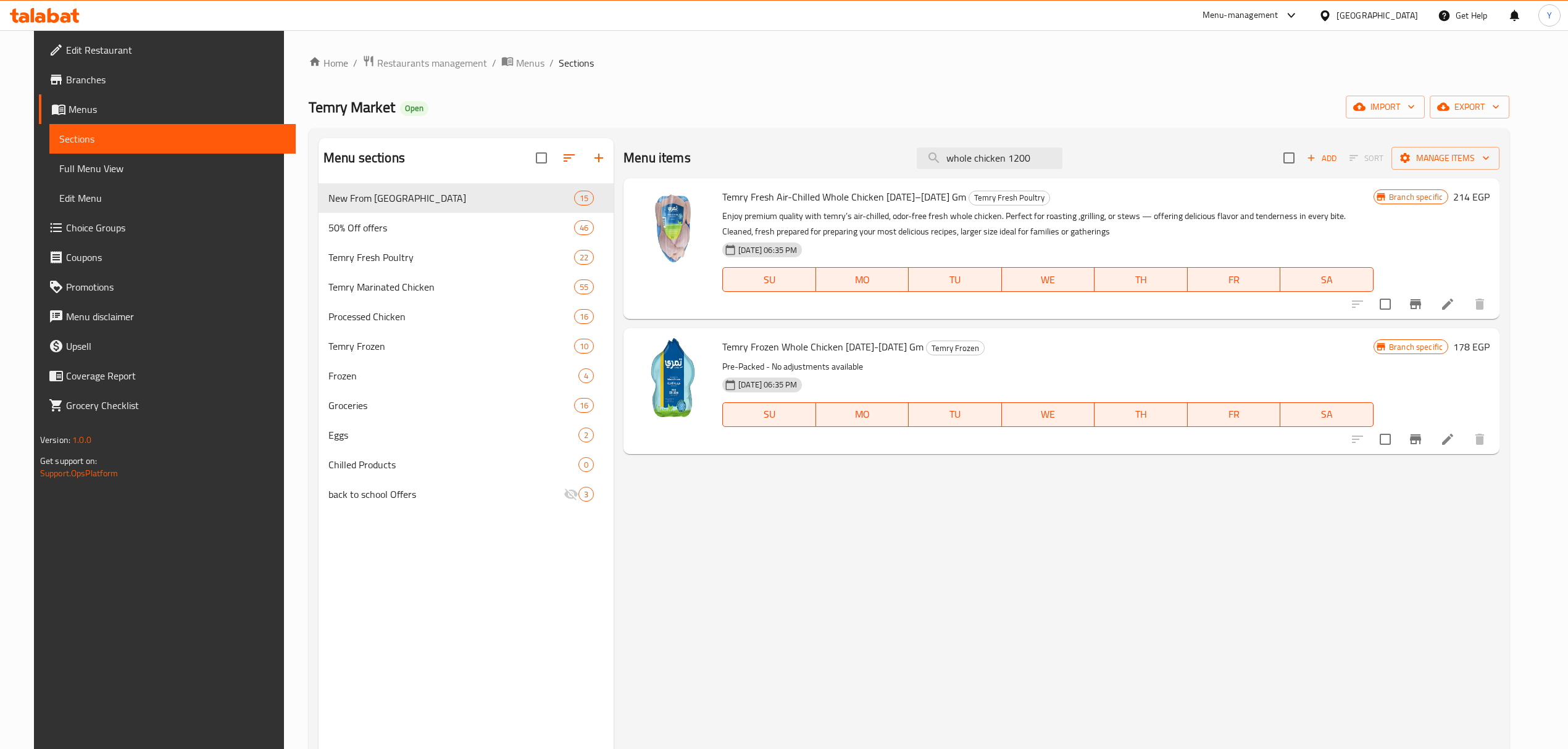
type input "whole chicken 1200"
click at [836, 196] on span "Temry Fresh Air-Chilled Whole Chicken [DATE]–[DATE] Gm" at bounding box center [844, 197] width 244 height 19
click at [836, 193] on span "Temry Fresh Air-Chilled Whole Chicken [DATE]–[DATE] Gm" at bounding box center [844, 197] width 244 height 19
copy h6 "Temry Fresh Air-Chilled Whole Chicken [DATE]–[DATE] Gm"
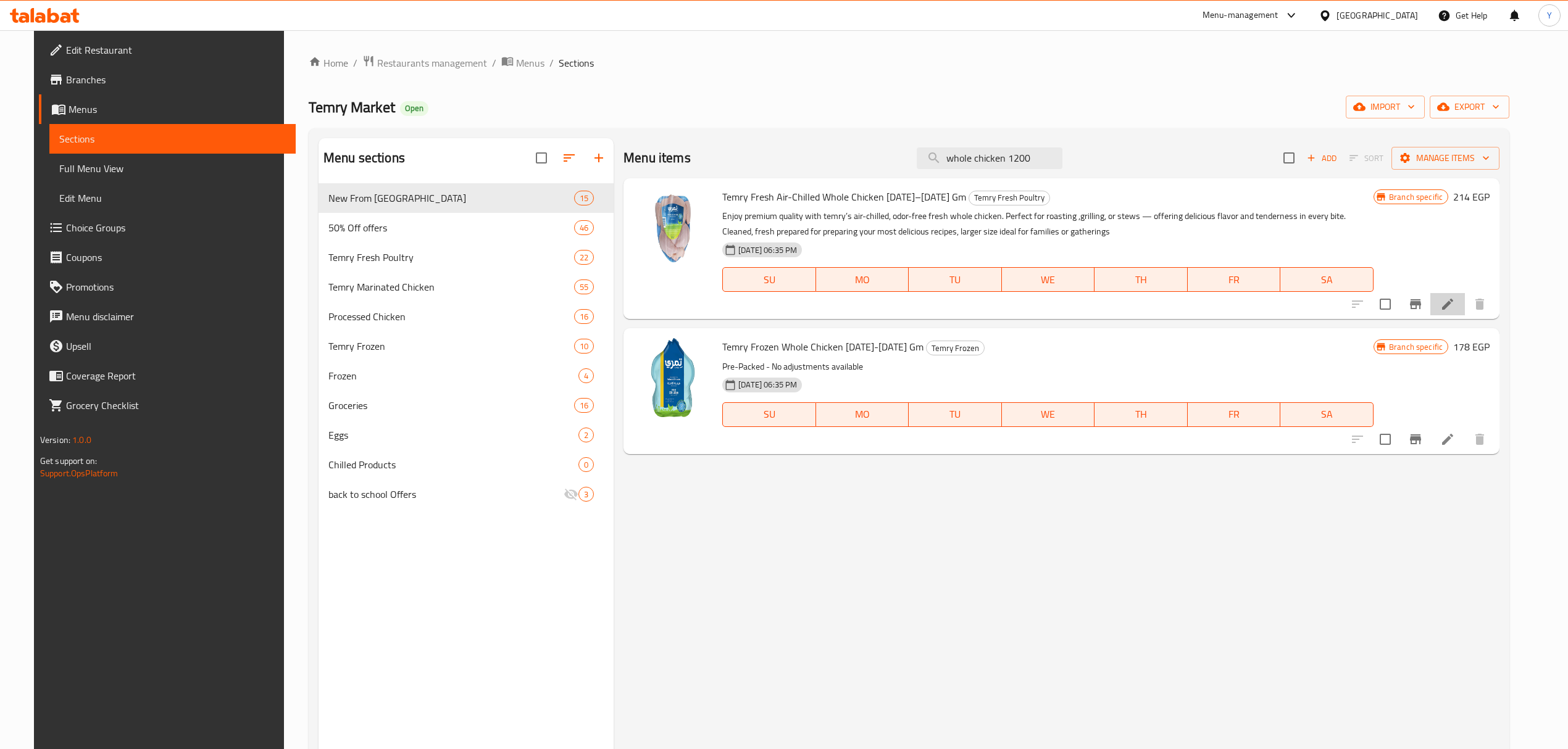
click at [1465, 311] on li at bounding box center [1448, 304] width 34 height 22
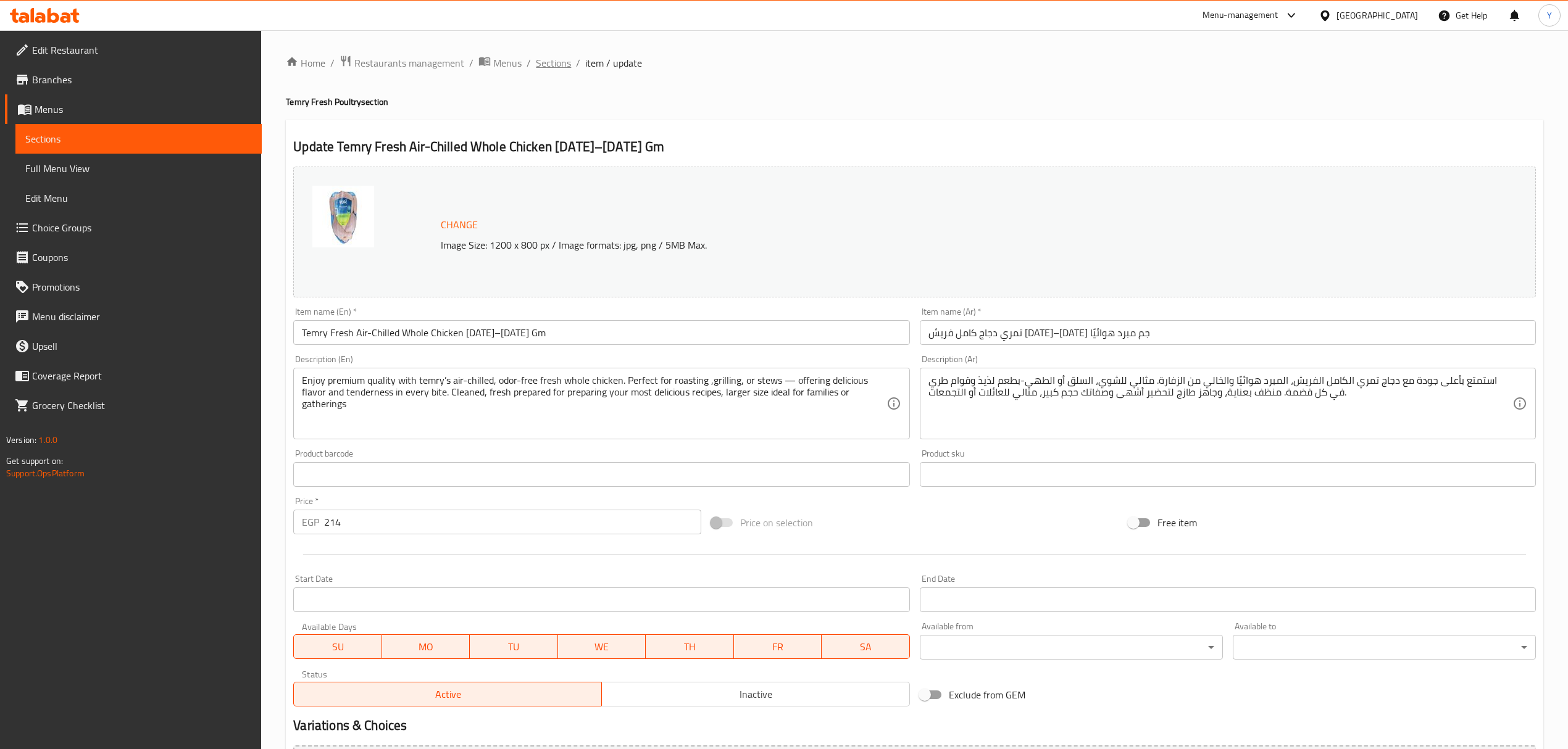
click at [554, 69] on span "Sections" at bounding box center [553, 62] width 35 height 15
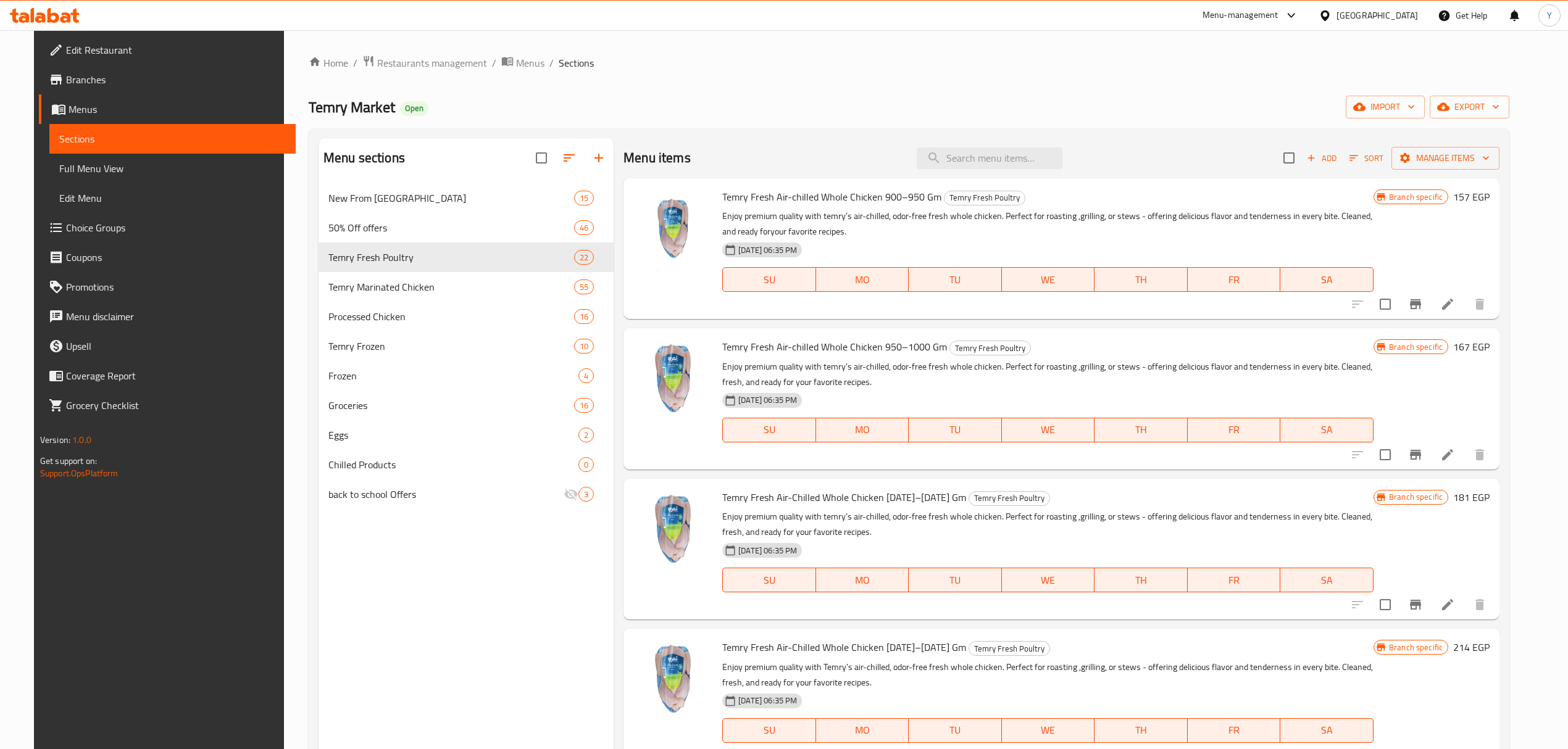
click at [951, 171] on div "Menu items Add Sort Manage items" at bounding box center [1061, 158] width 876 height 40
click at [963, 163] on input "search" at bounding box center [990, 158] width 146 height 21
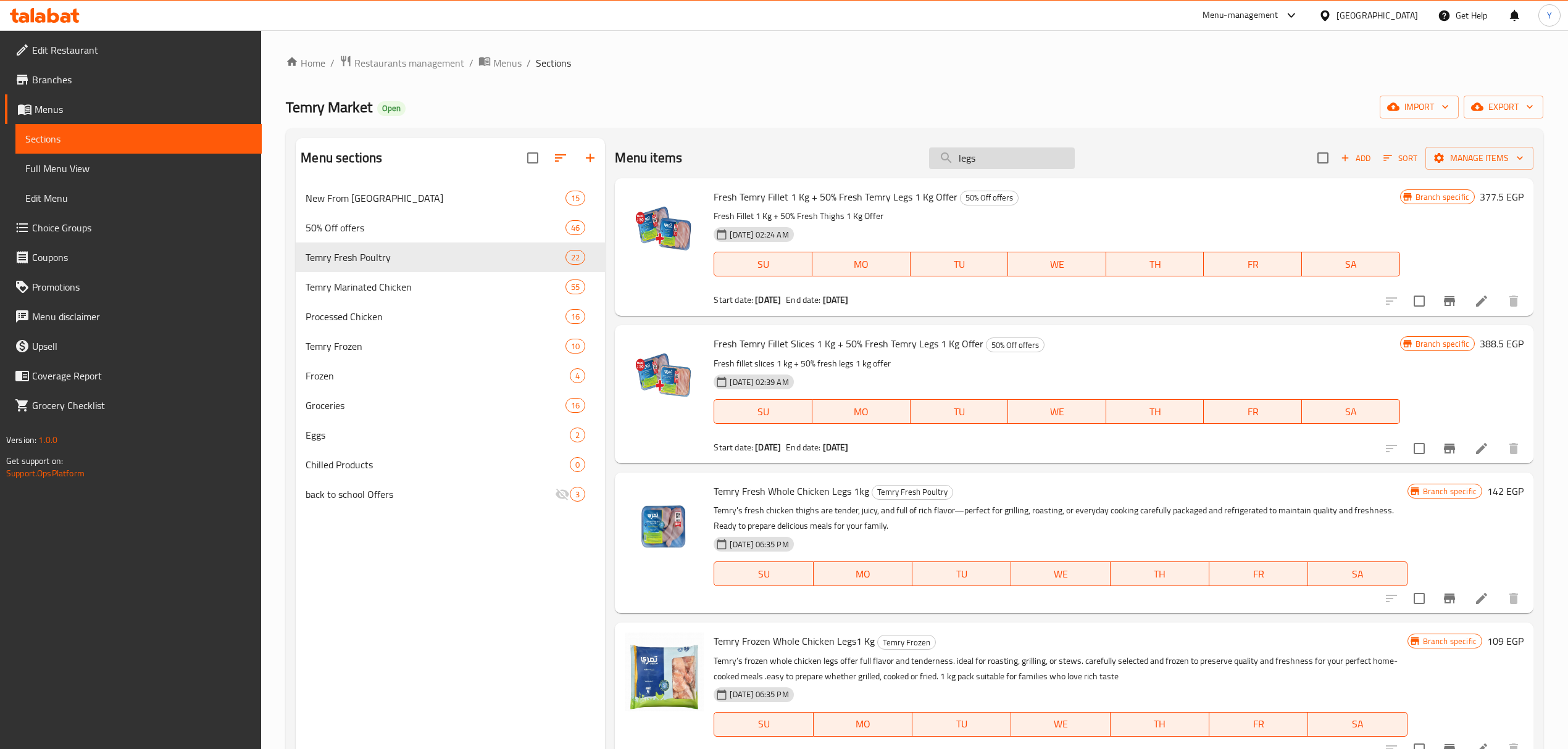
type input "legs"
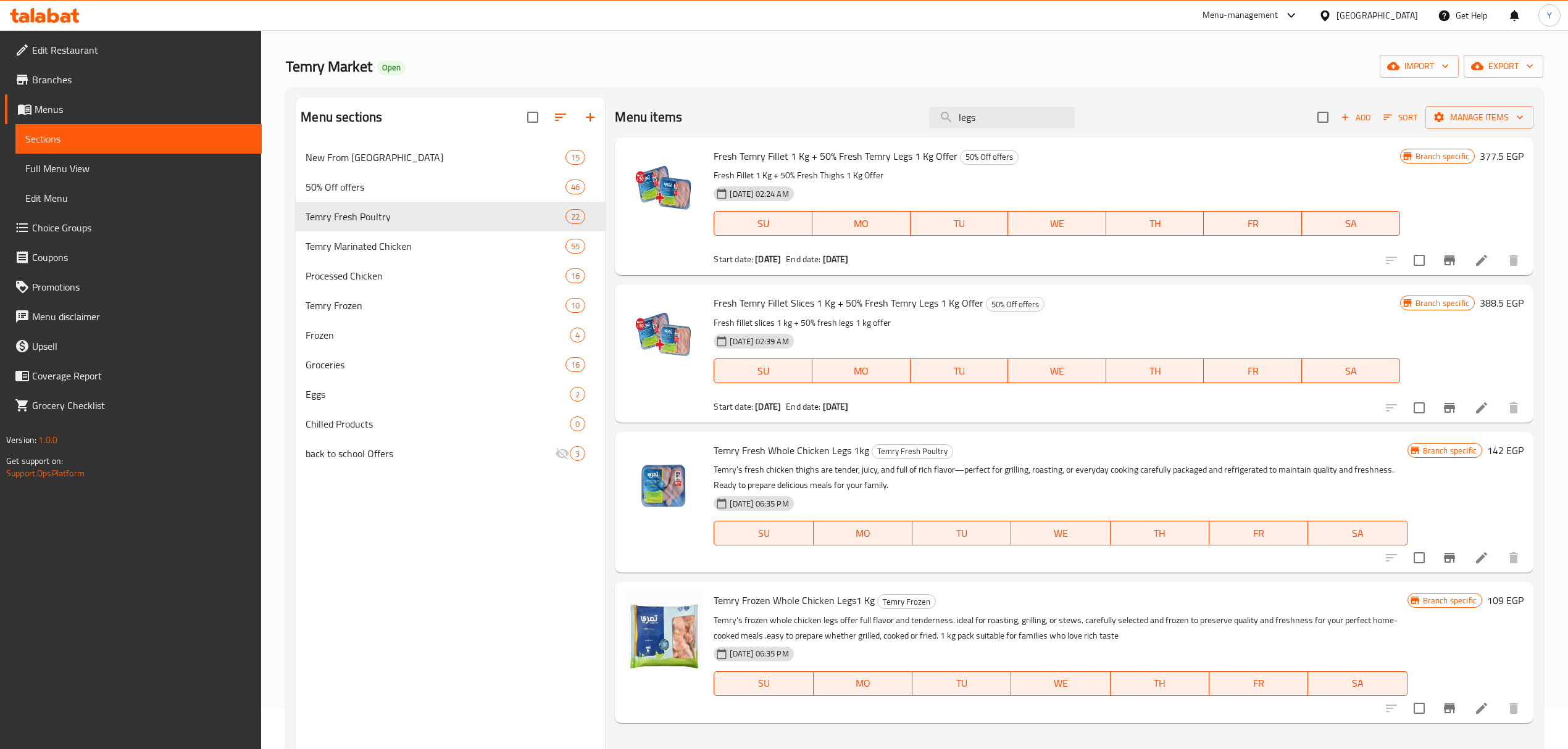
scroll to position [164, 0]
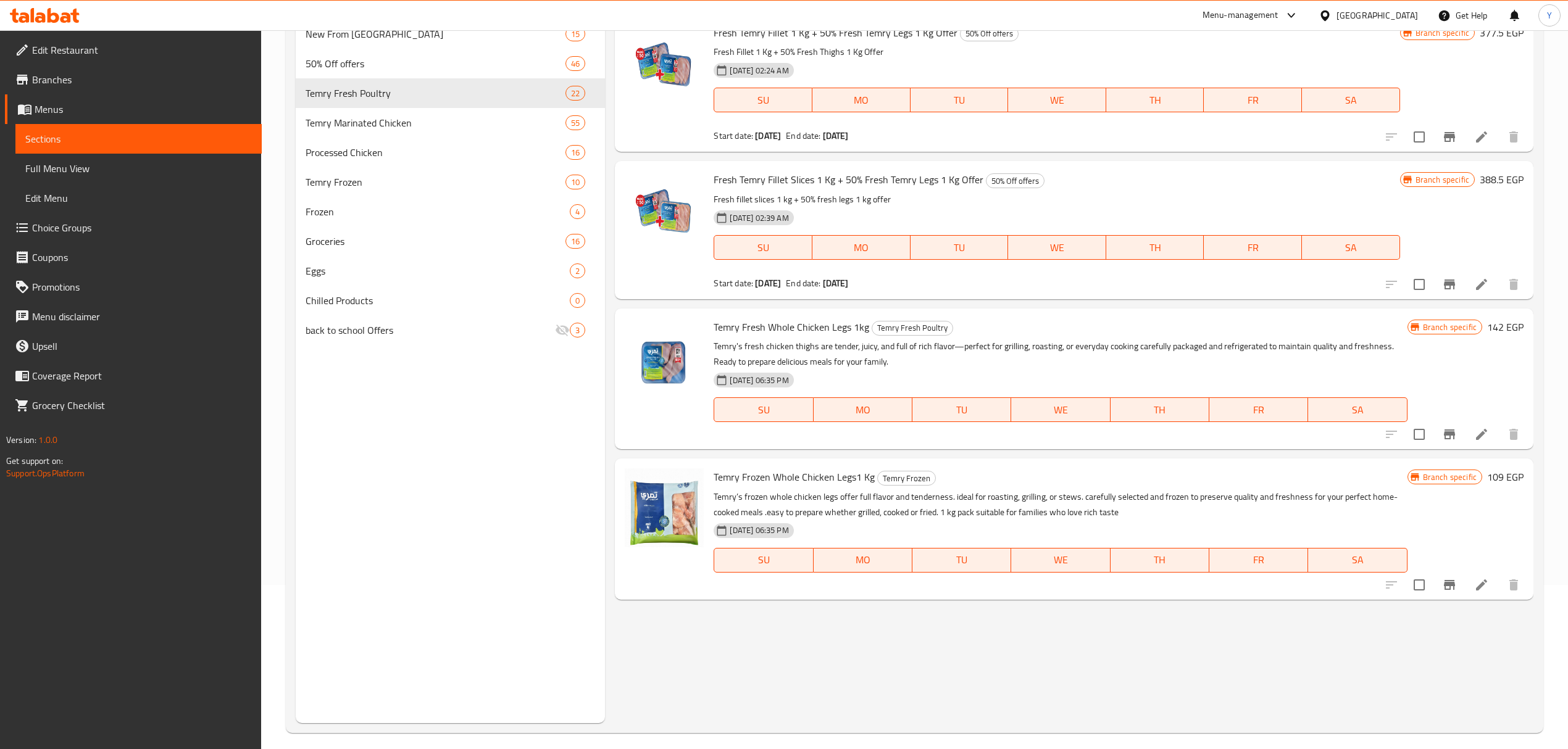
click at [742, 329] on span "Temry Fresh Whole Chicken Legs 1kg" at bounding box center [792, 327] width 156 height 19
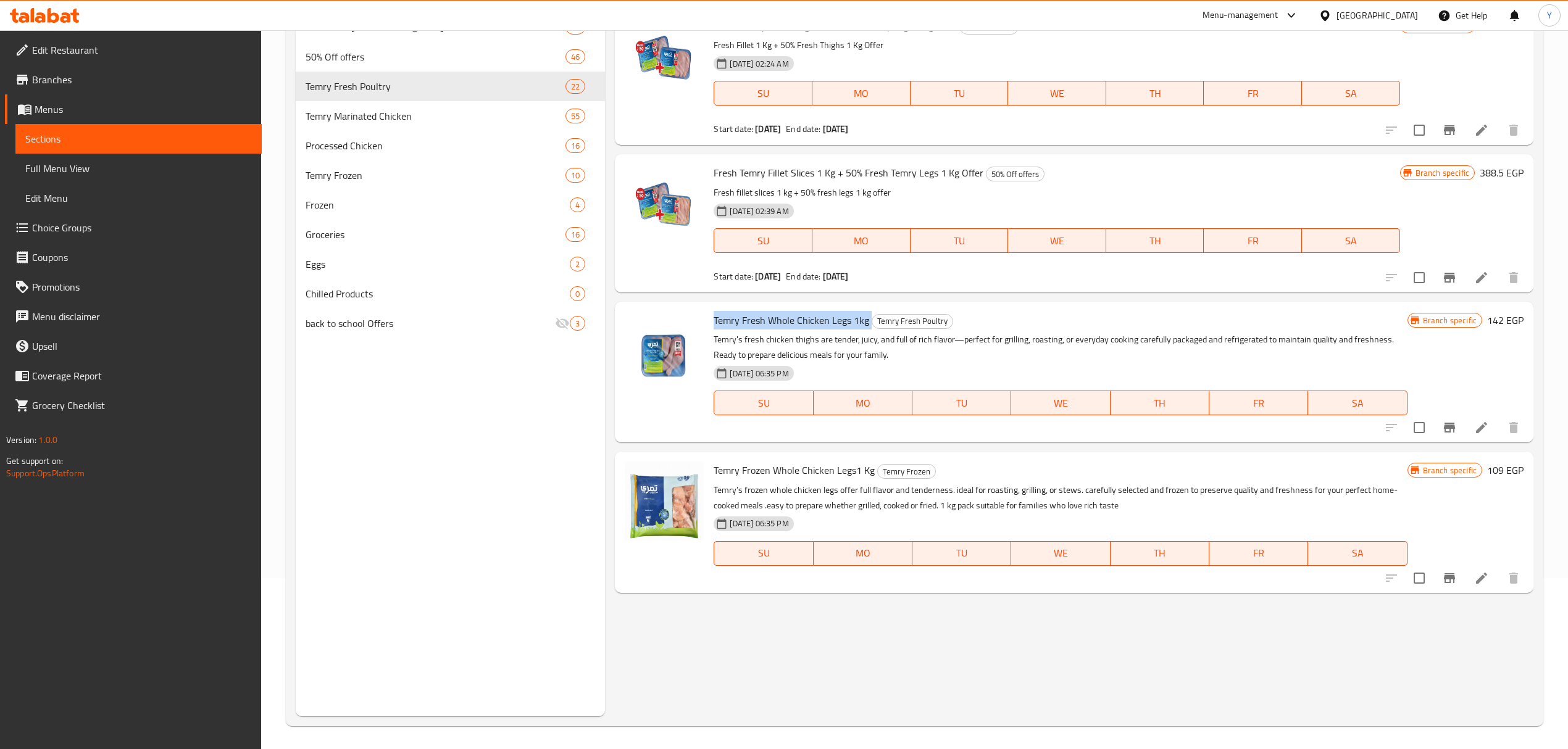
scroll to position [174, 0]
click at [745, 319] on span "Temry Fresh Whole Chicken Legs 1kg" at bounding box center [792, 318] width 156 height 19
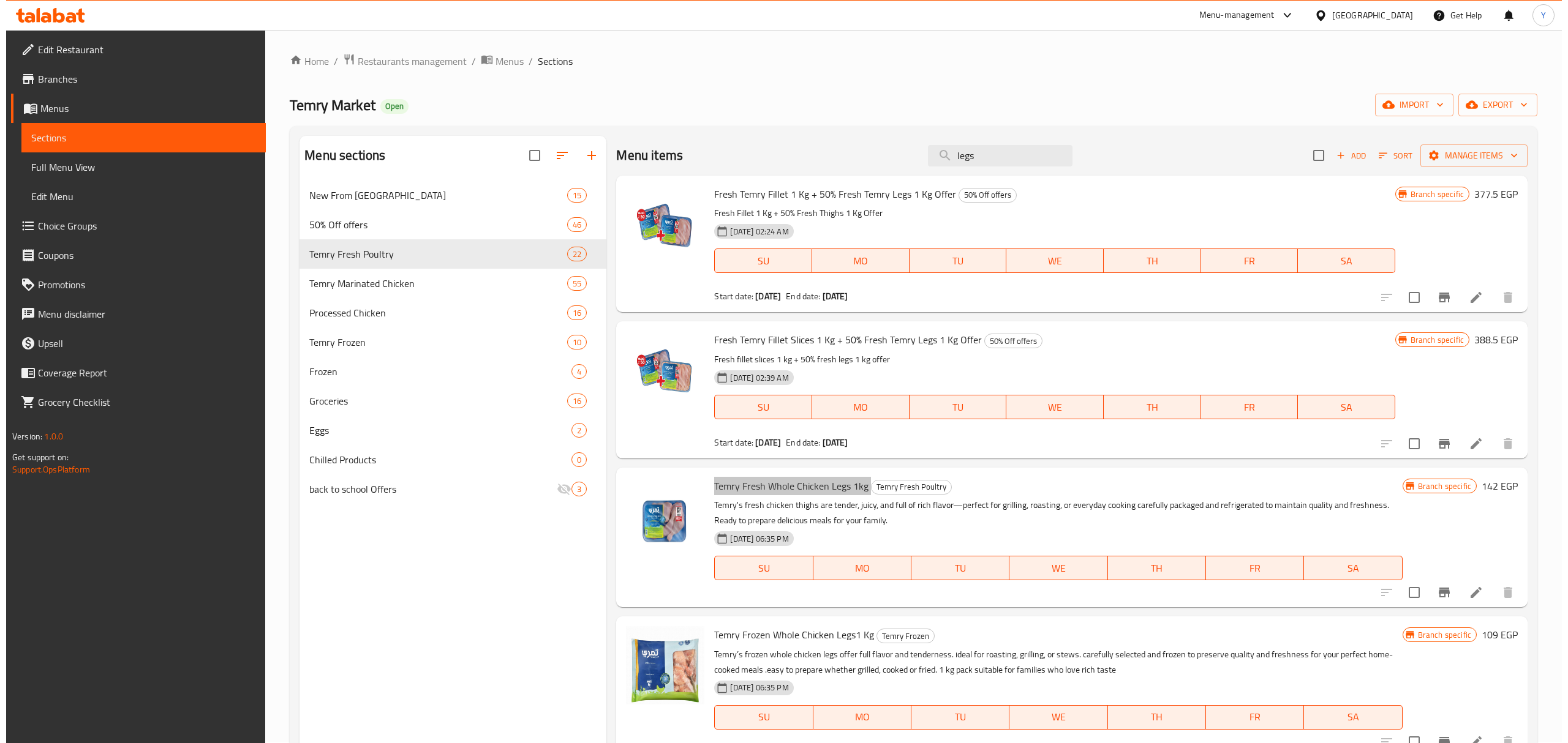
scroll to position [0, 0]
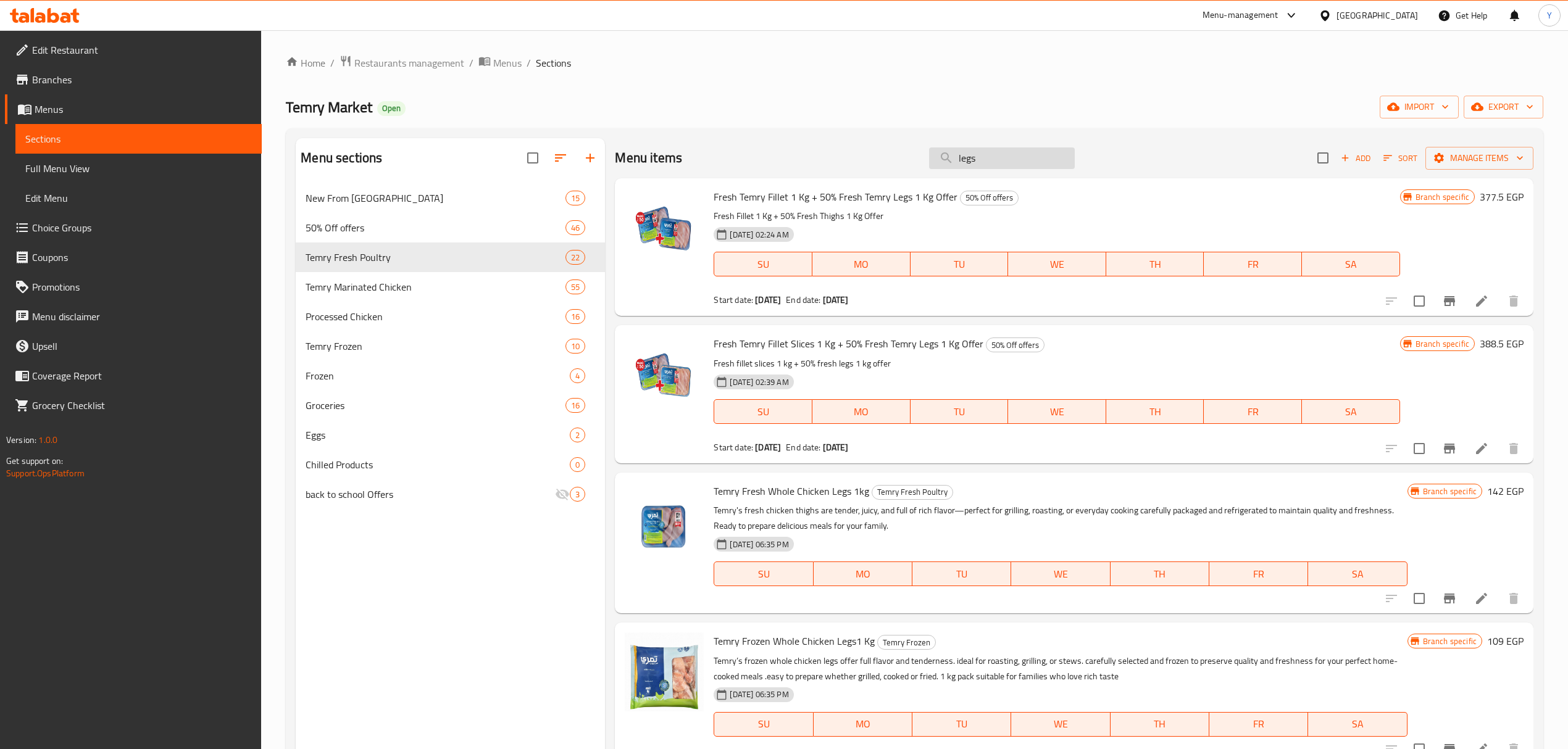
click at [1042, 157] on input "legs" at bounding box center [1002, 158] width 146 height 21
click at [1476, 301] on icon at bounding box center [1482, 300] width 15 height 15
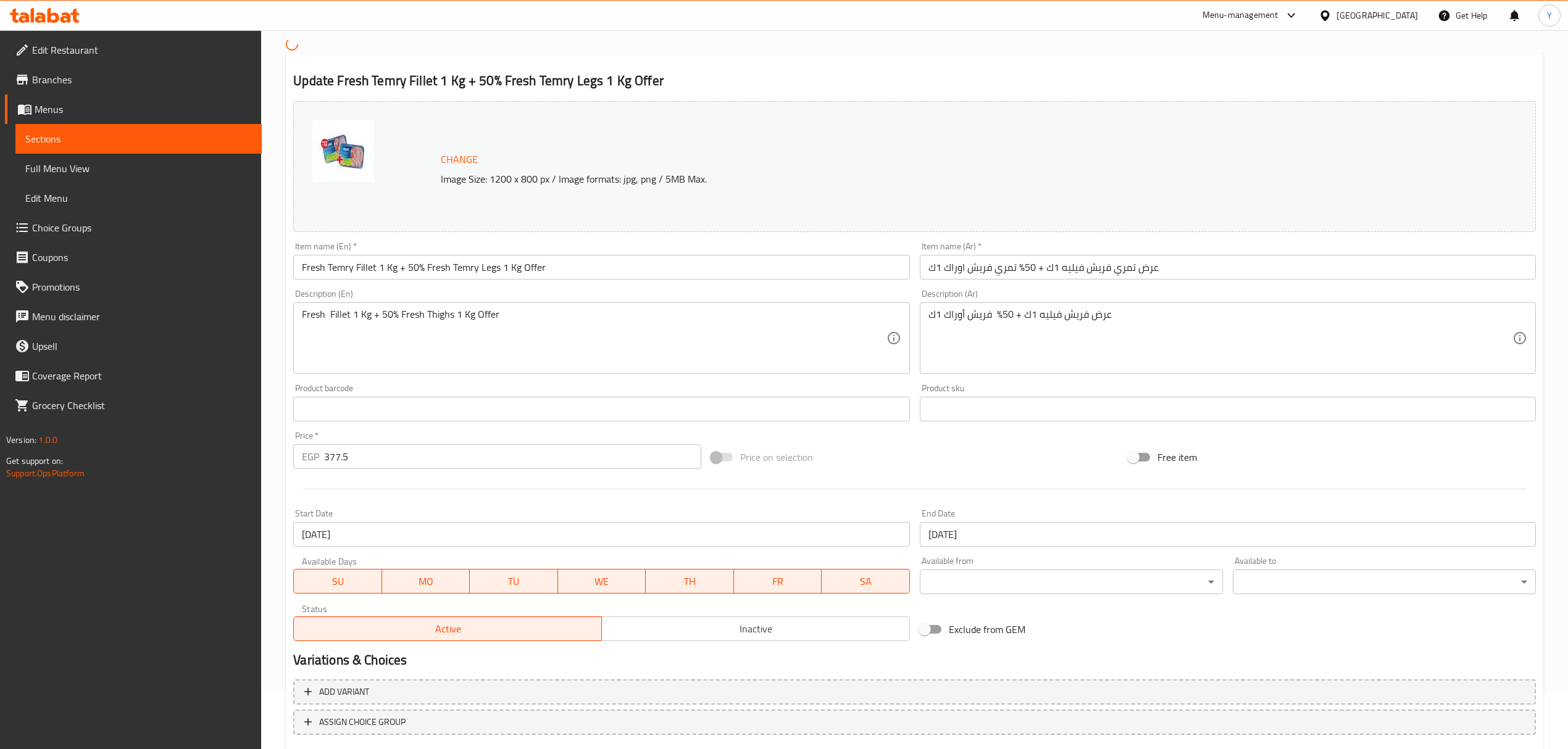
scroll to position [132, 0]
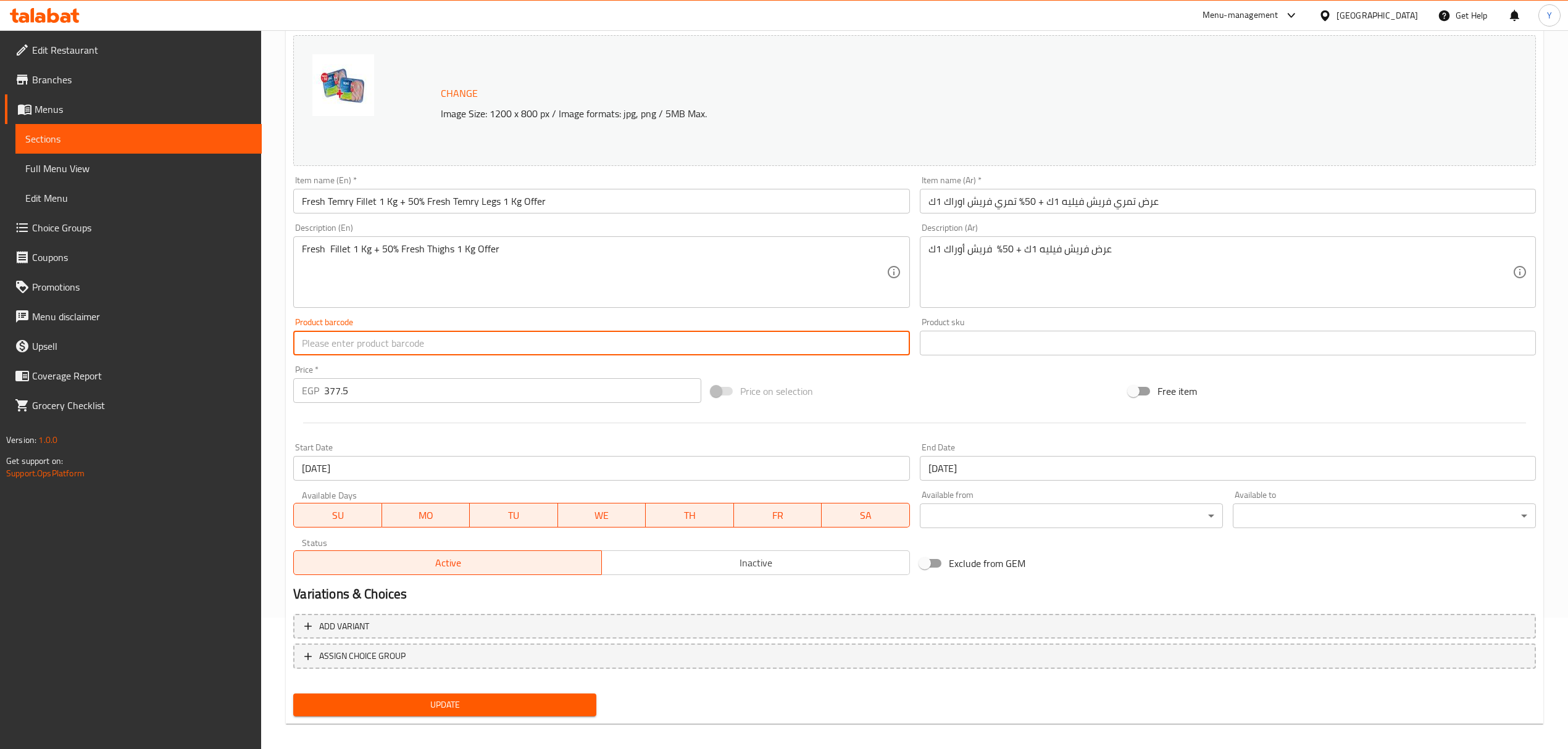
click at [349, 339] on input "text" at bounding box center [601, 342] width 617 height 25
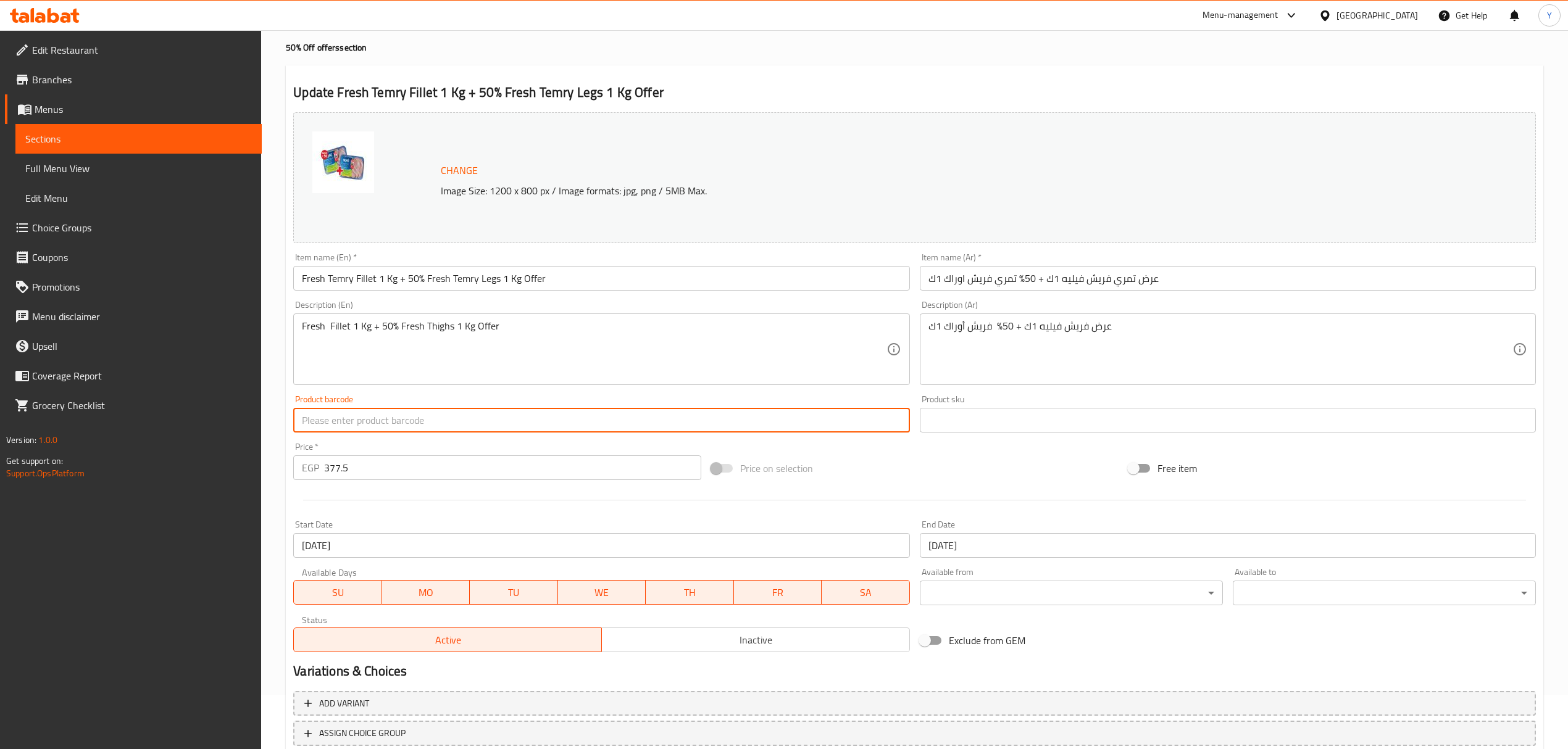
scroll to position [0, 0]
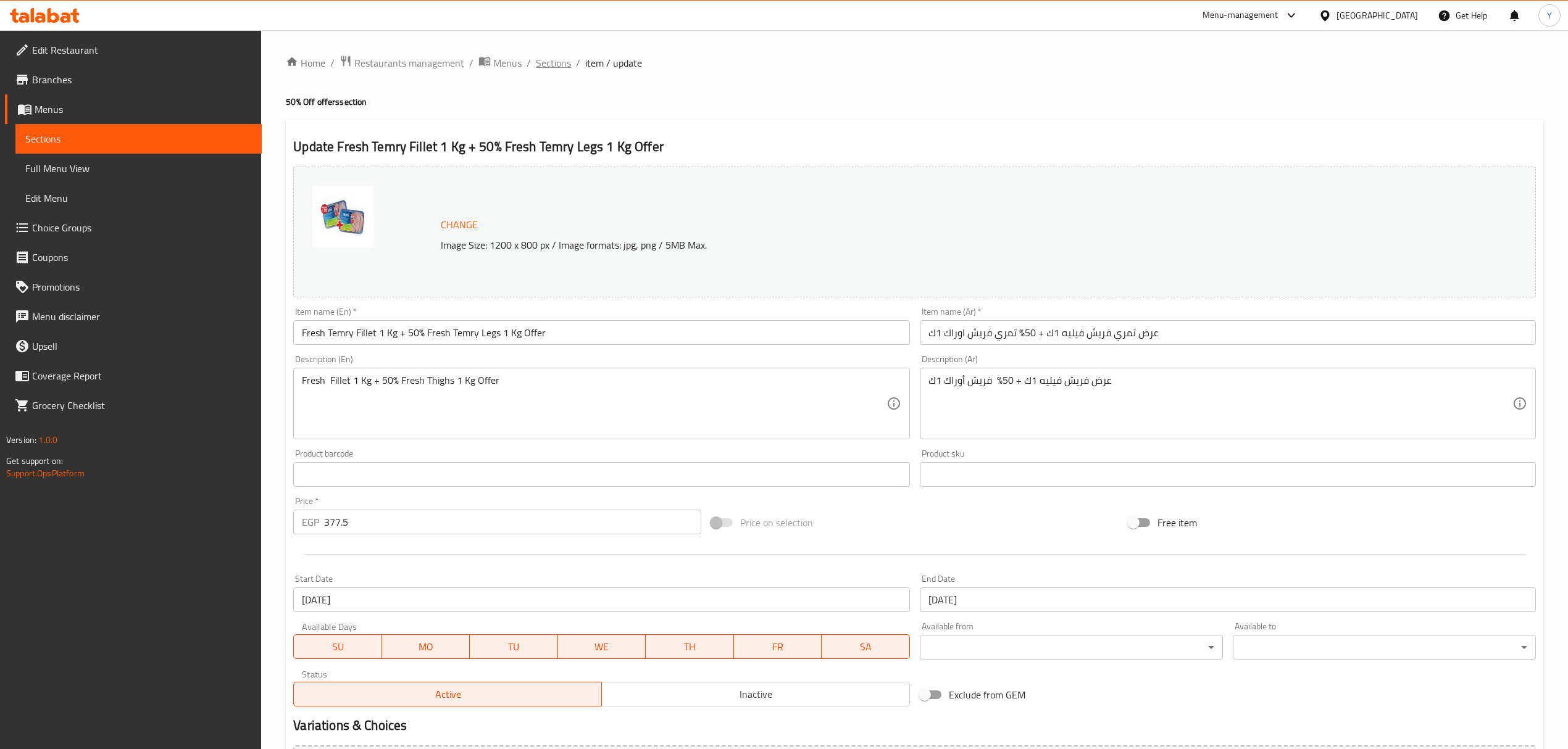
click at [540, 56] on span "Sections" at bounding box center [553, 62] width 35 height 15
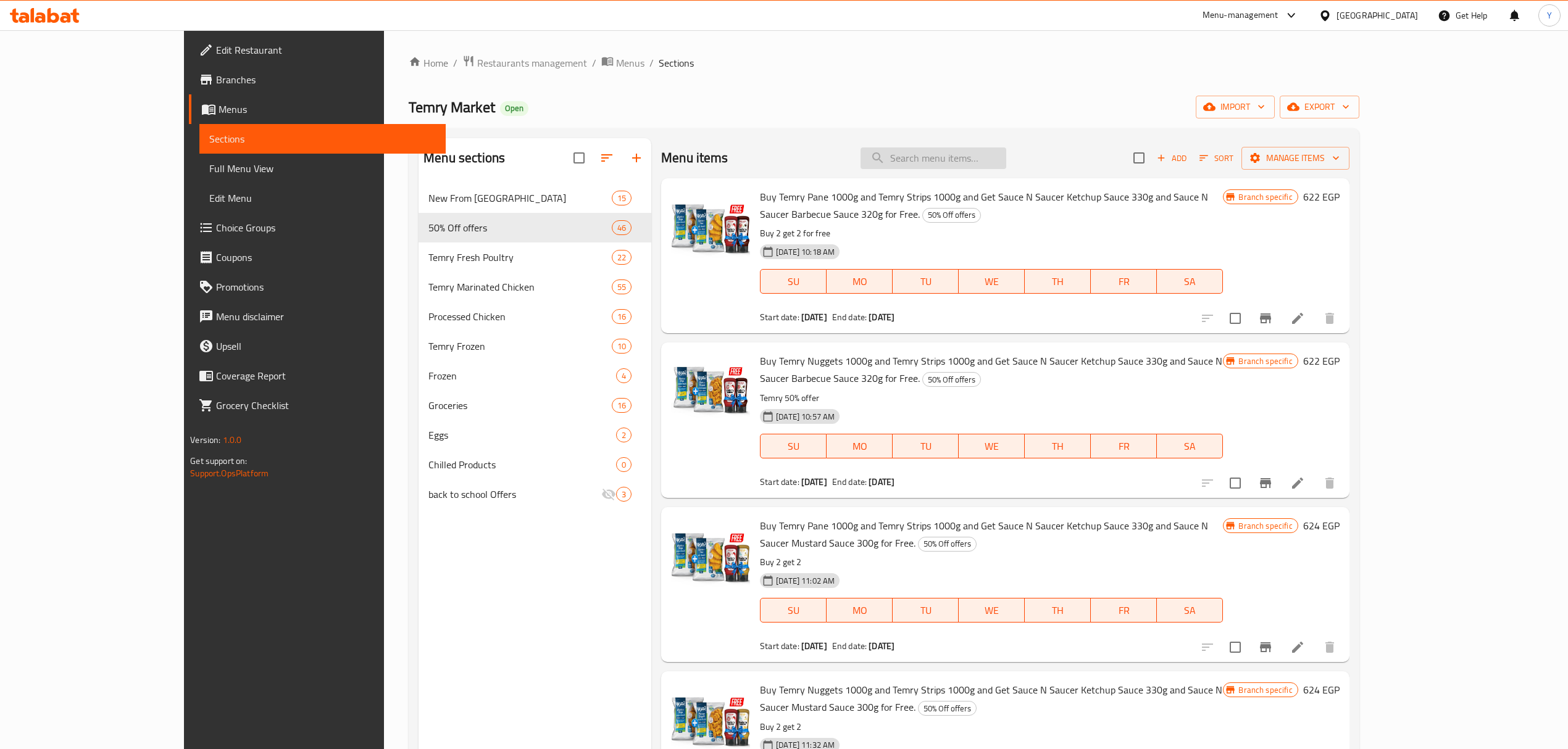
click at [976, 166] on input "search" at bounding box center [933, 158] width 146 height 21
paste input "Temry Fresh Whole Chicken Legs 1kg"
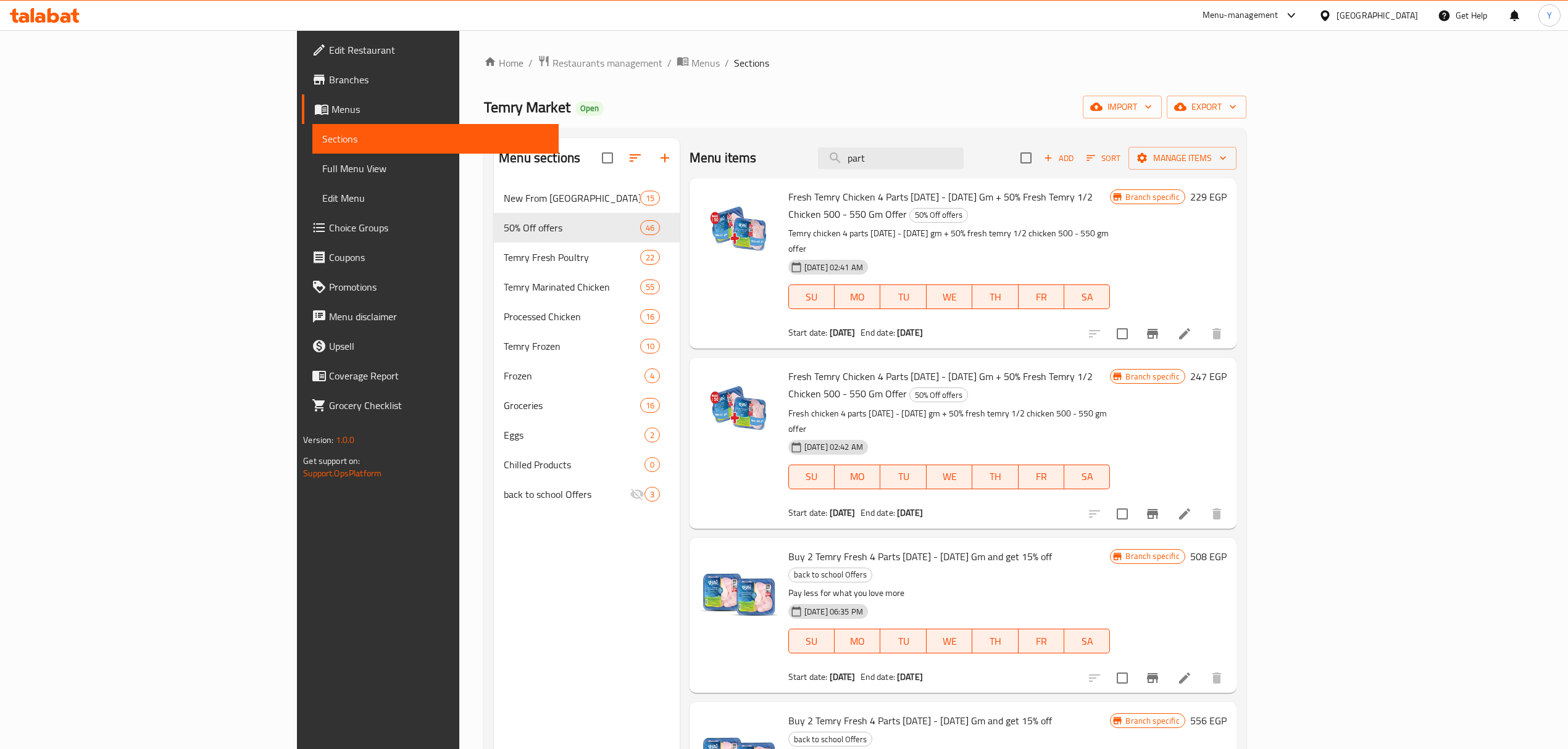
type input "part"
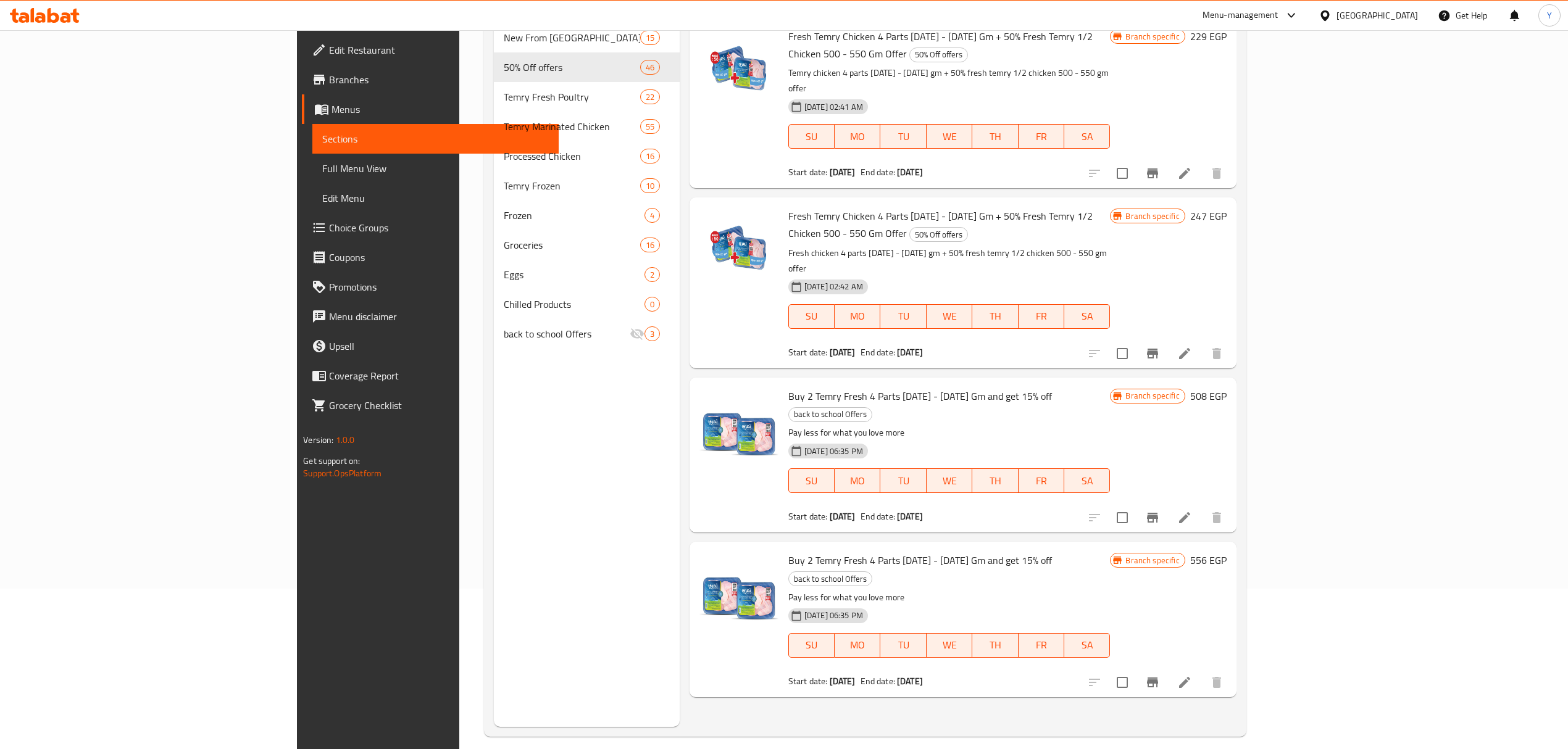
scroll to position [164, 0]
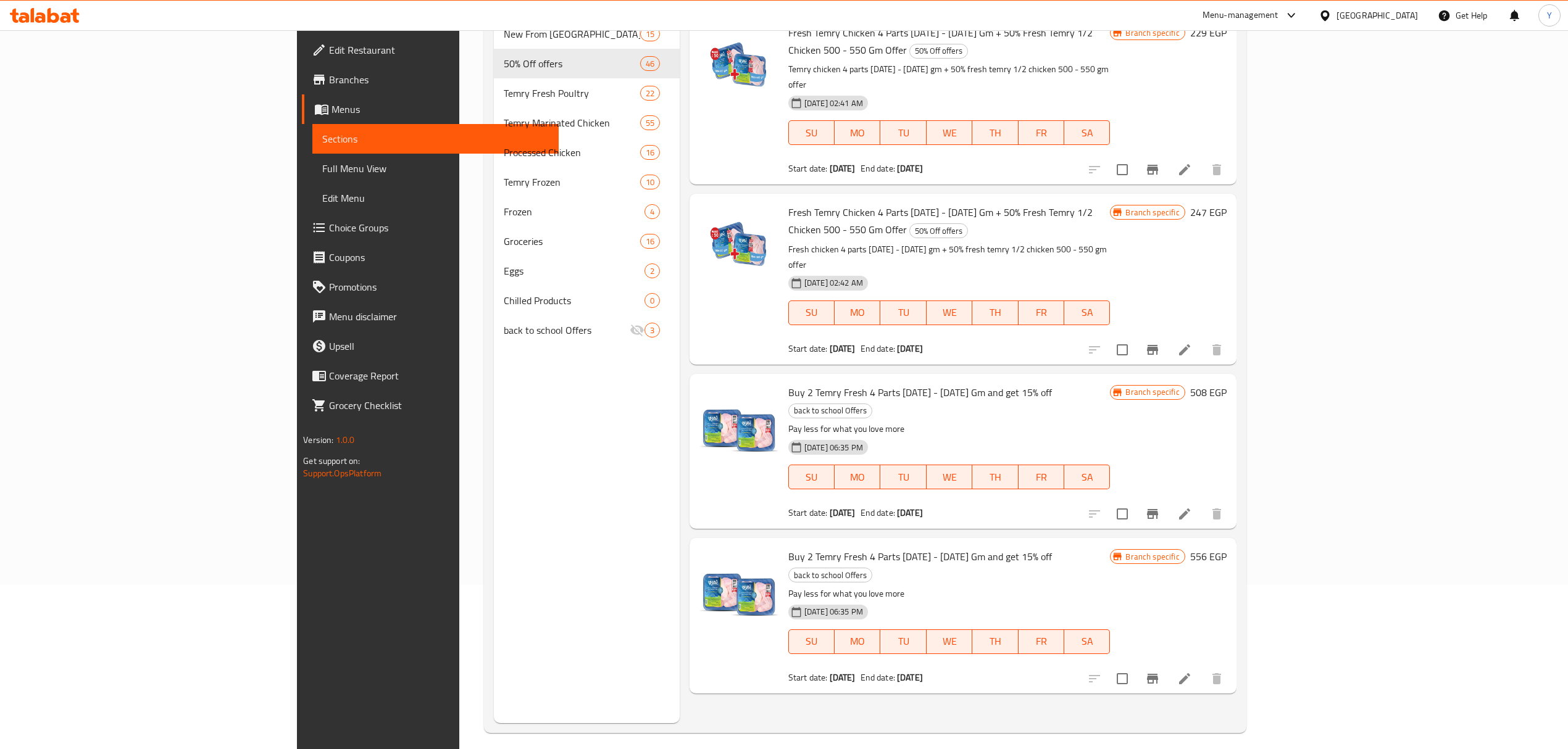
click at [784, 379] on div "Buy 2 Temry Fresh 4 Parts [DATE] - [DATE] Gm and get 15% off back to school Off…" at bounding box center [950, 451] width 332 height 145
click at [789, 383] on span "Buy 2 Temry Fresh 4 Parts [DATE] - [DATE] Gm and get 15% off" at bounding box center [921, 393] width 264 height 19
click at [798, 548] on span "Buy 2 Temry Fresh 4 Parts [DATE] - [DATE] Gm and get 15% off" at bounding box center [921, 557] width 264 height 19
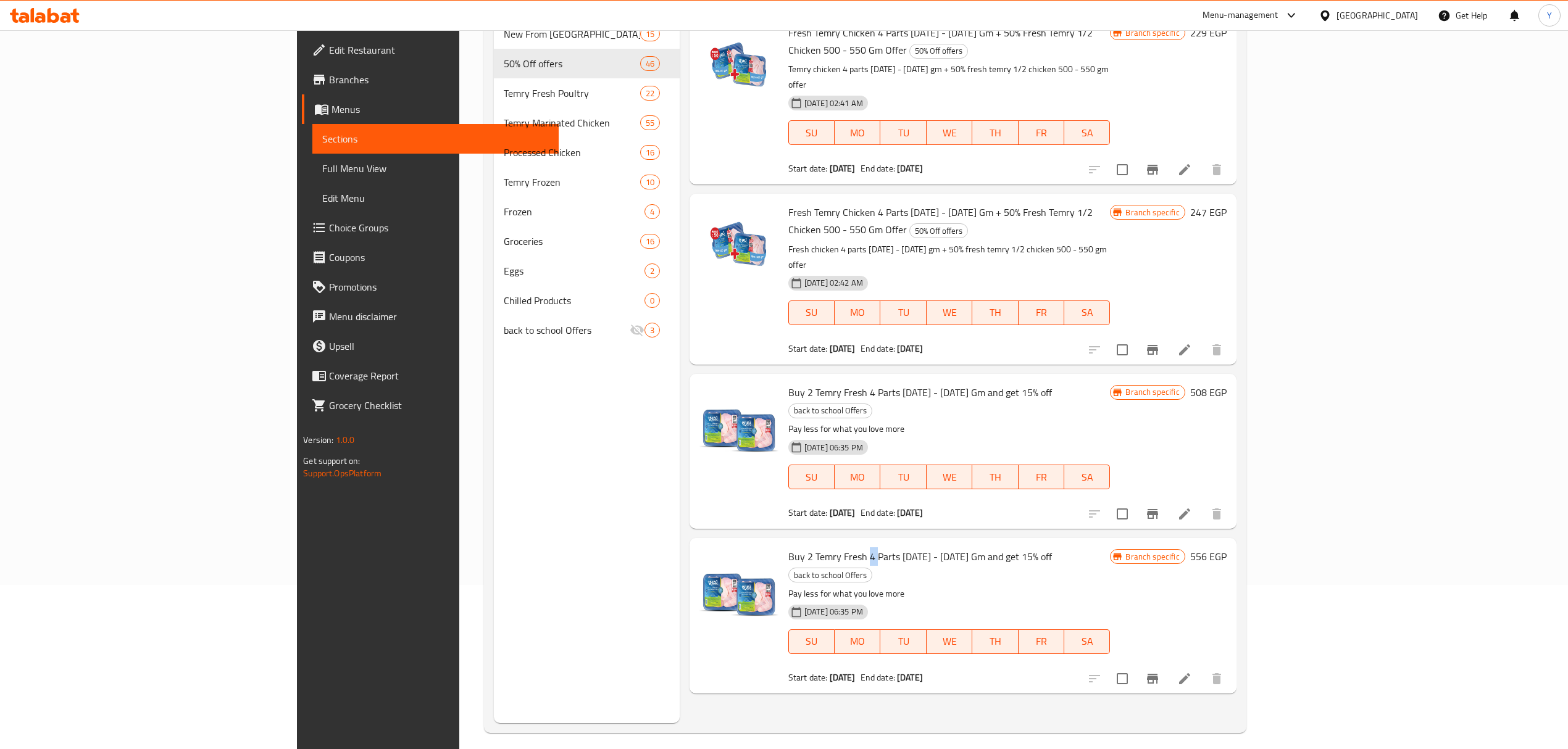
click at [796, 548] on span "Buy 2 Temry Fresh 4 Parts [DATE] - [DATE] Gm and get 15% off" at bounding box center [921, 557] width 264 height 19
click at [794, 548] on span "Buy 2 Temry Fresh 4 Parts [DATE] - [DATE] Gm and get 15% off" at bounding box center [921, 557] width 264 height 19
drag, startPoint x: 794, startPoint y: 475, endPoint x: 843, endPoint y: 472, distance: 49.1
click at [843, 548] on span "Buy 2 Temry Fresh 4 Parts [DATE] - [DATE] Gm and get 15% off" at bounding box center [921, 557] width 264 height 19
click at [865, 548] on span "Buy 2 Temry Fresh 4 Parts [DATE] - [DATE] Gm and get 15% off" at bounding box center [921, 557] width 264 height 19
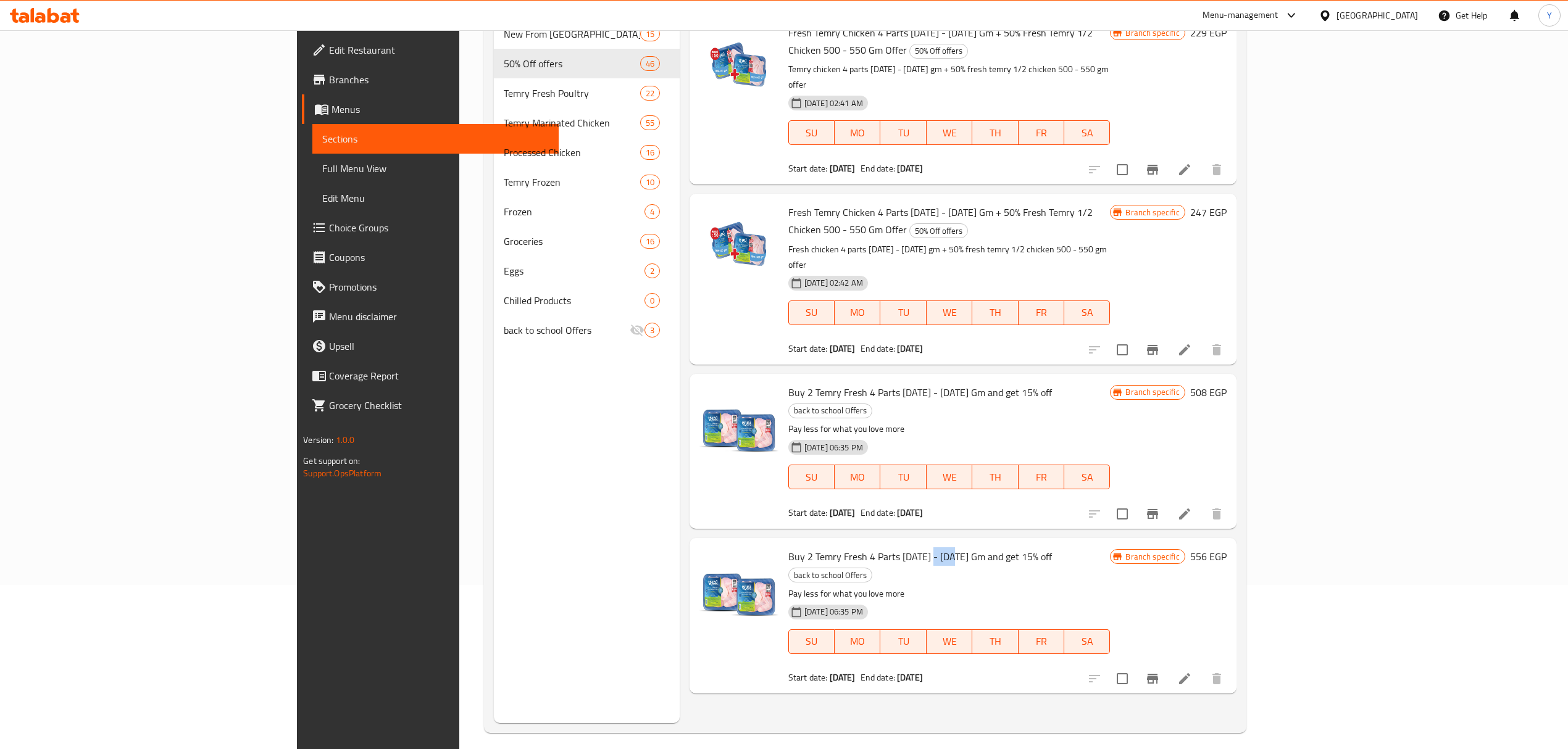
click at [865, 548] on span "Buy 2 Temry Fresh 4 Parts [DATE] - [DATE] Gm and get 15% off" at bounding box center [921, 557] width 264 height 19
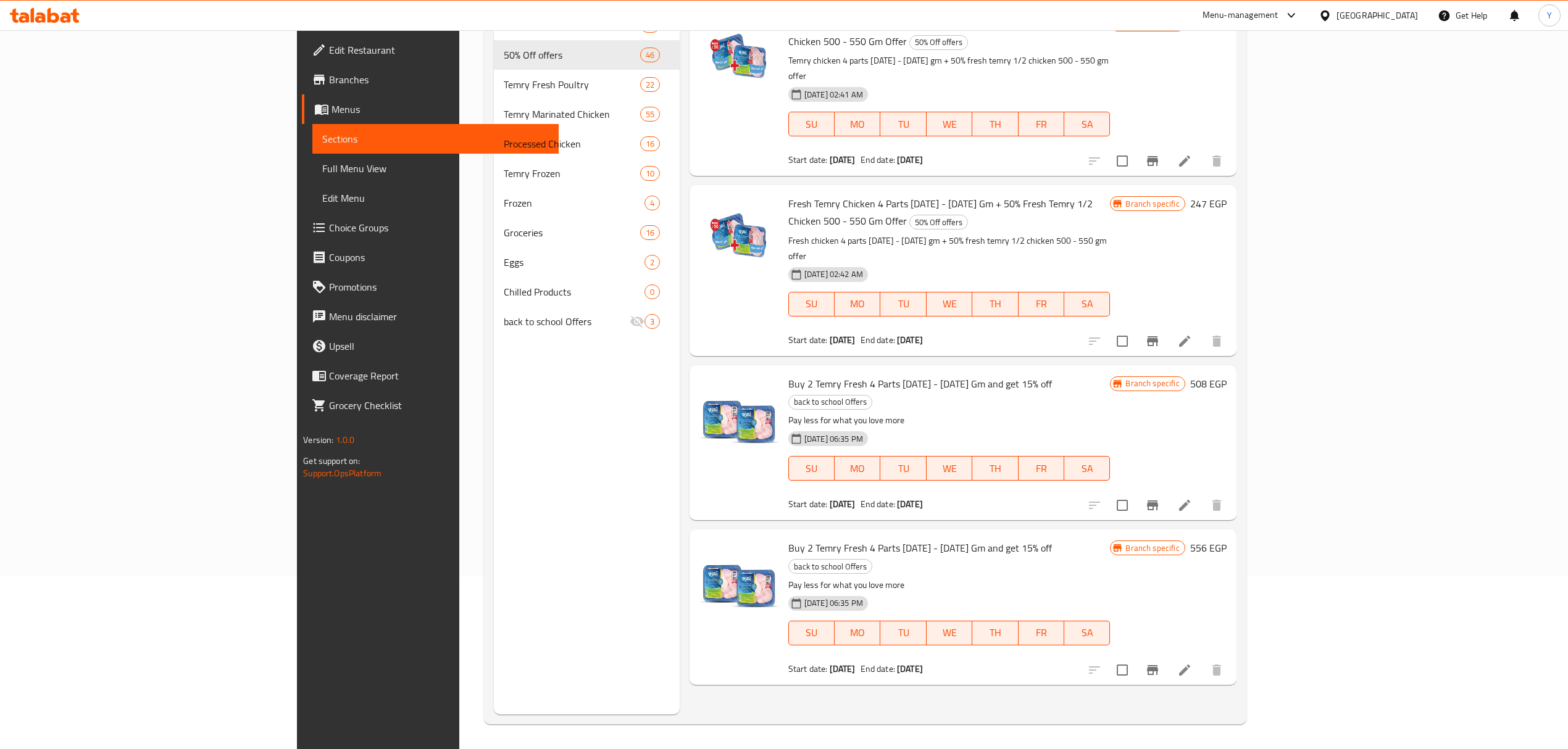
click at [922, 534] on div "Buy 2 Temry Fresh 4 Parts [DATE] - [DATE] Gm and get 15% off back to school Off…" at bounding box center [950, 606] width 332 height 145
click at [830, 661] on b "[DATE]" at bounding box center [843, 669] width 26 height 16
drag, startPoint x: 783, startPoint y: 574, endPoint x: 897, endPoint y: 572, distance: 114.0
click at [886, 663] on div "Start date: [DATE] End date: [DATE]" at bounding box center [950, 669] width 322 height 12
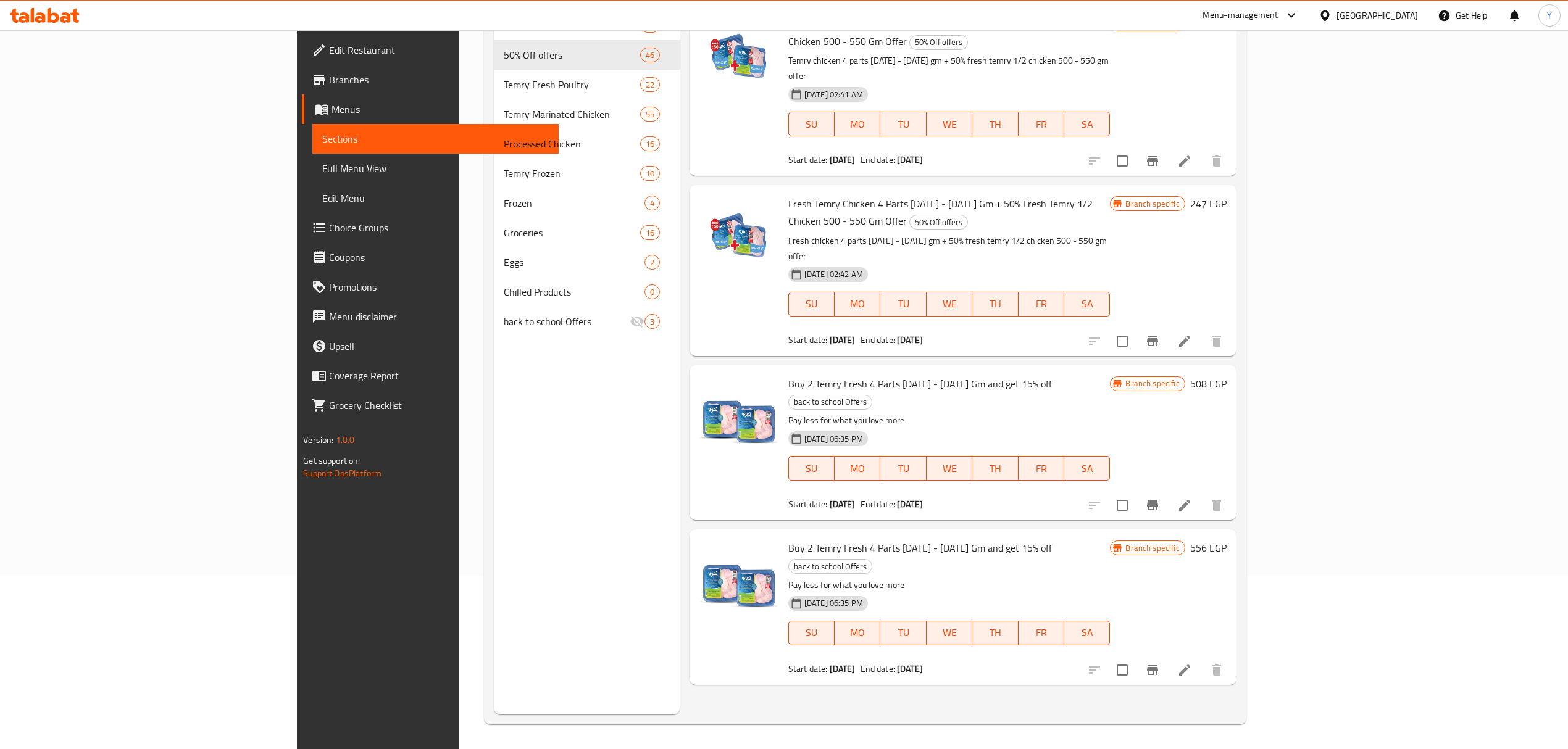
click at [842, 538] on span "Buy 2 Temry Fresh 4 Parts [DATE] - [DATE] Gm and get 15% off" at bounding box center [921, 548] width 264 height 19
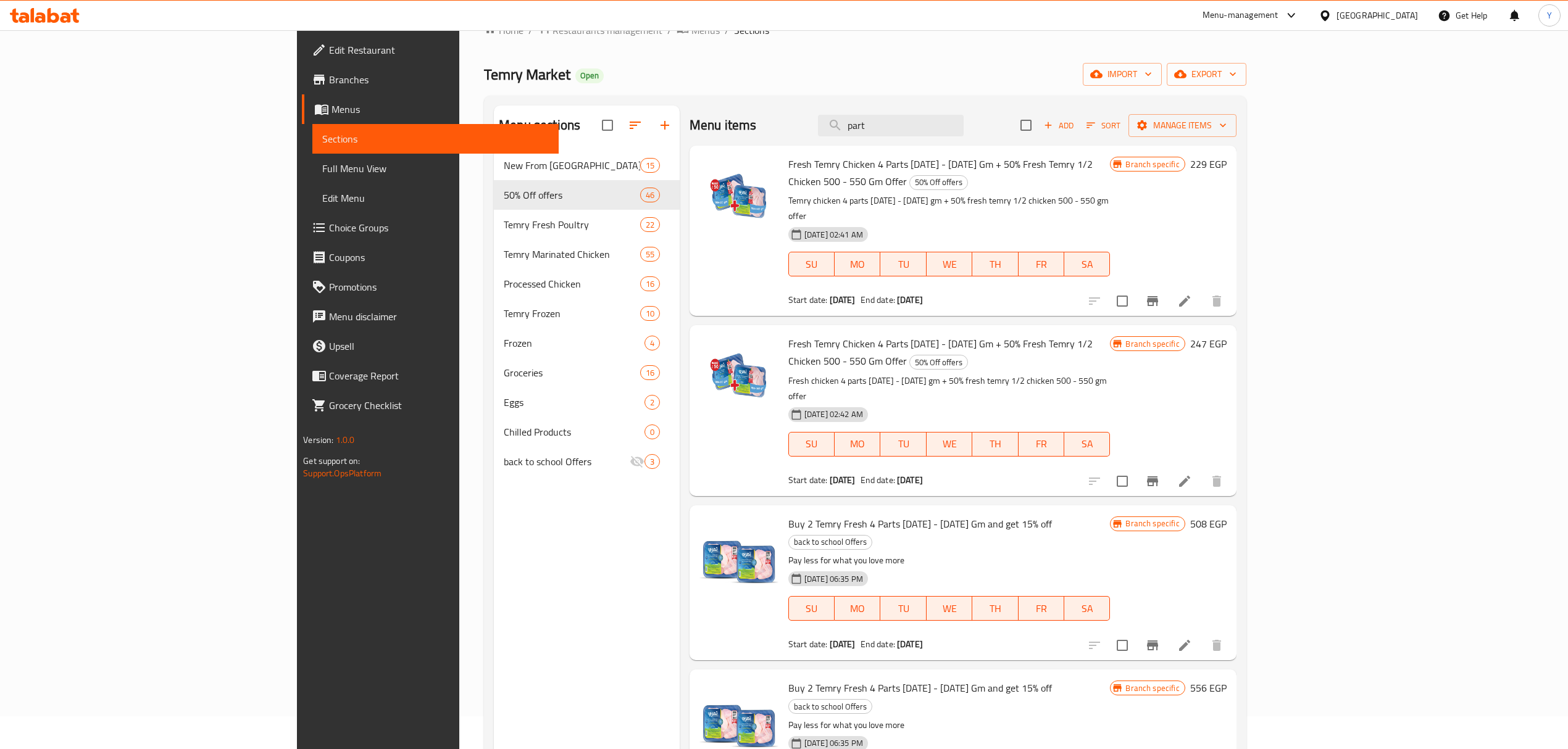
scroll to position [9, 0]
